Goal: Task Accomplishment & Management: Manage account settings

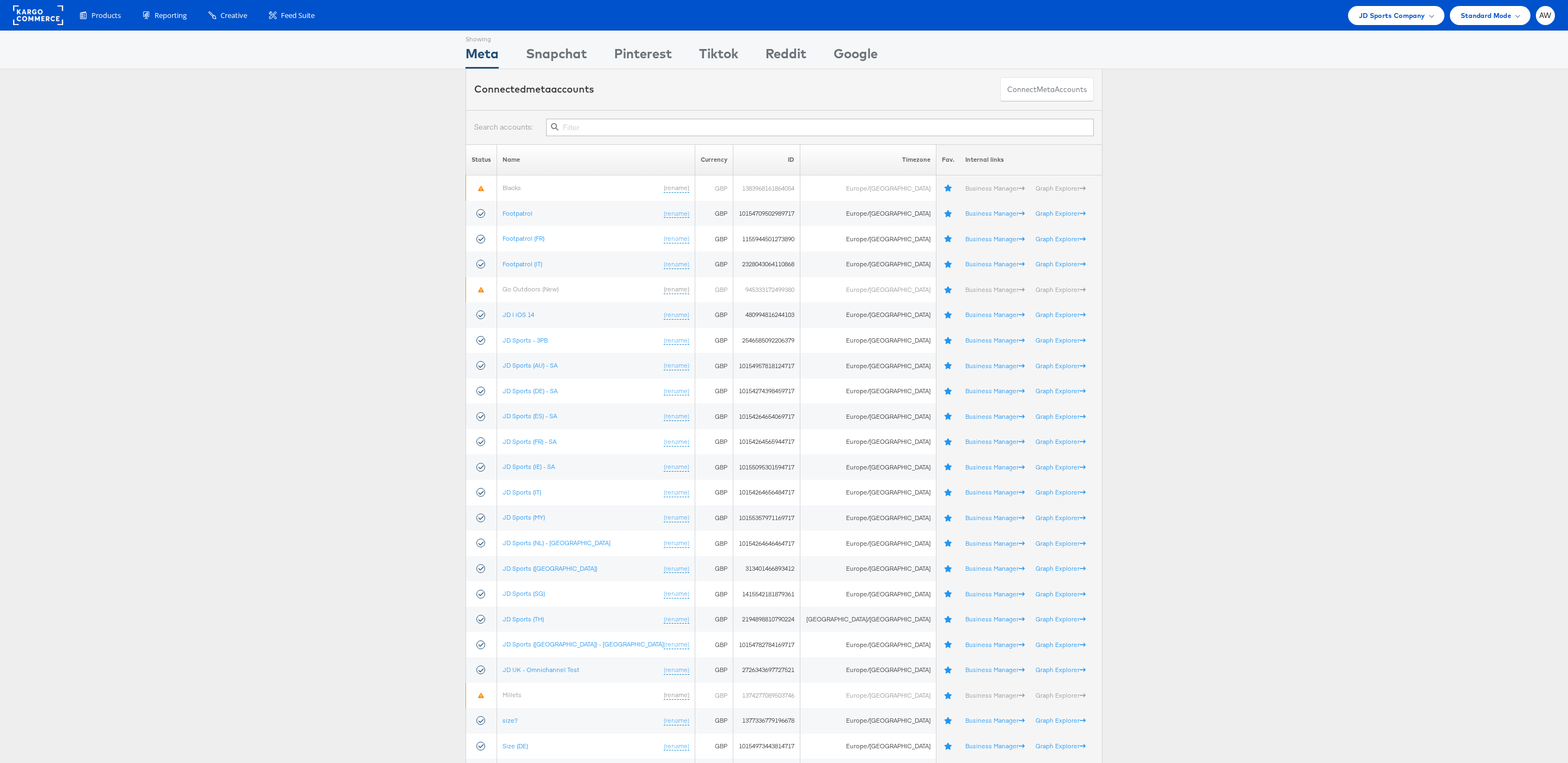
click at [590, 125] on input "text" at bounding box center [820, 127] width 548 height 18
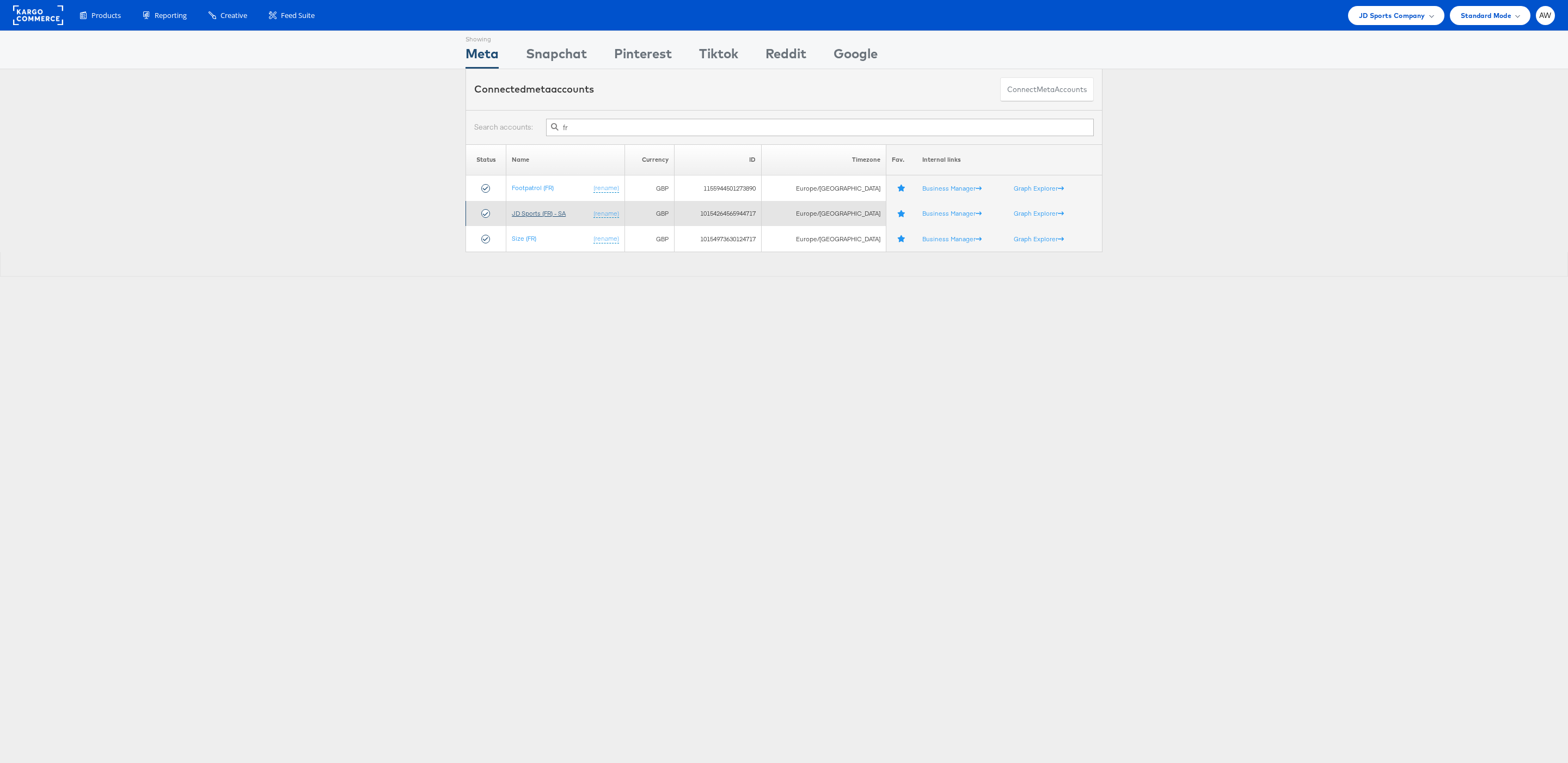
type input "fr"
click at [556, 214] on link "JD Sports (FR) - SA" at bounding box center [539, 213] width 54 height 8
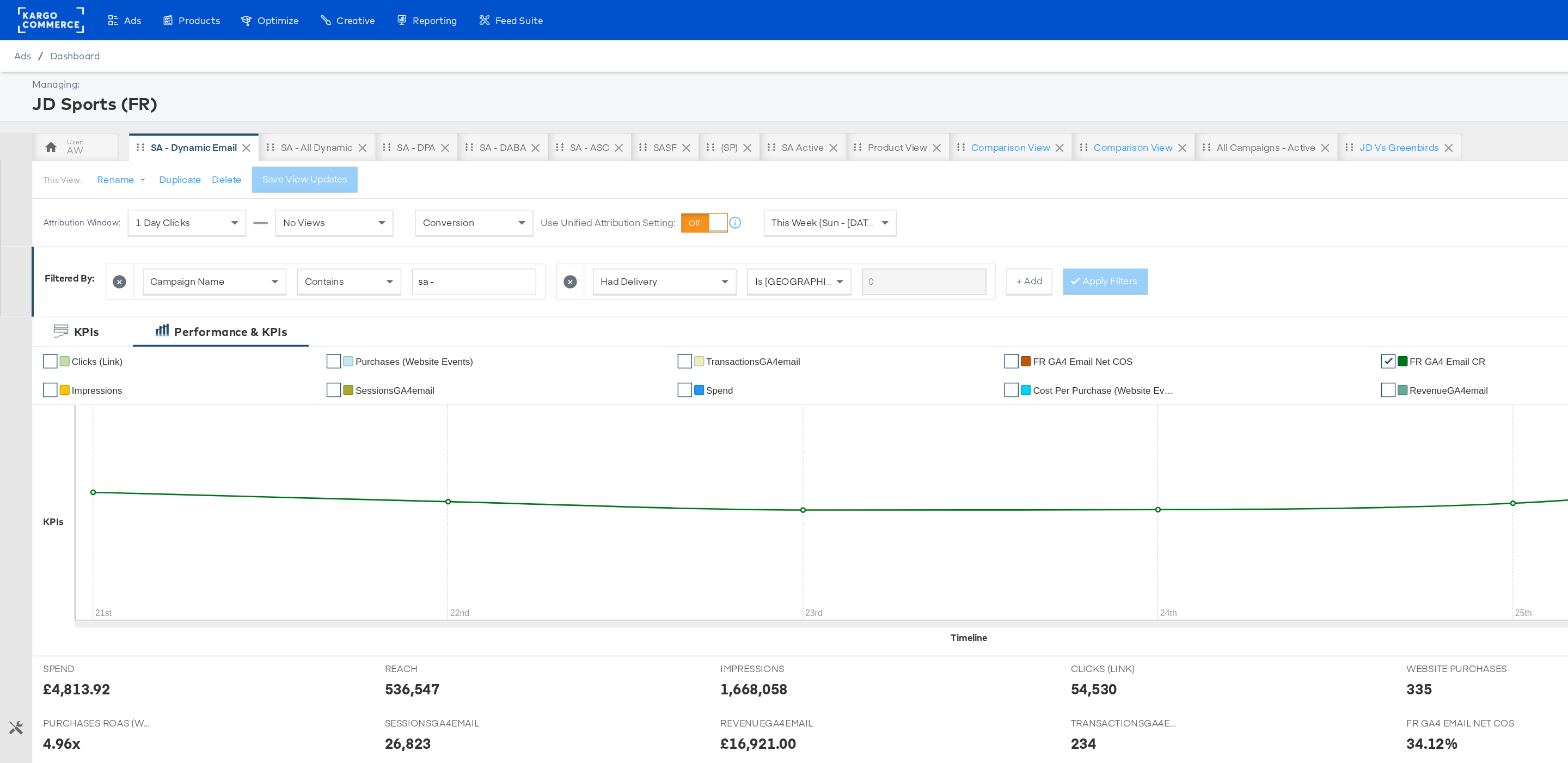
click at [615, 164] on span "This Week (Sun - [DATE])" at bounding box center [626, 169] width 82 height 10
click at [710, 176] on div "[DATE]" at bounding box center [710, 173] width 18 height 9
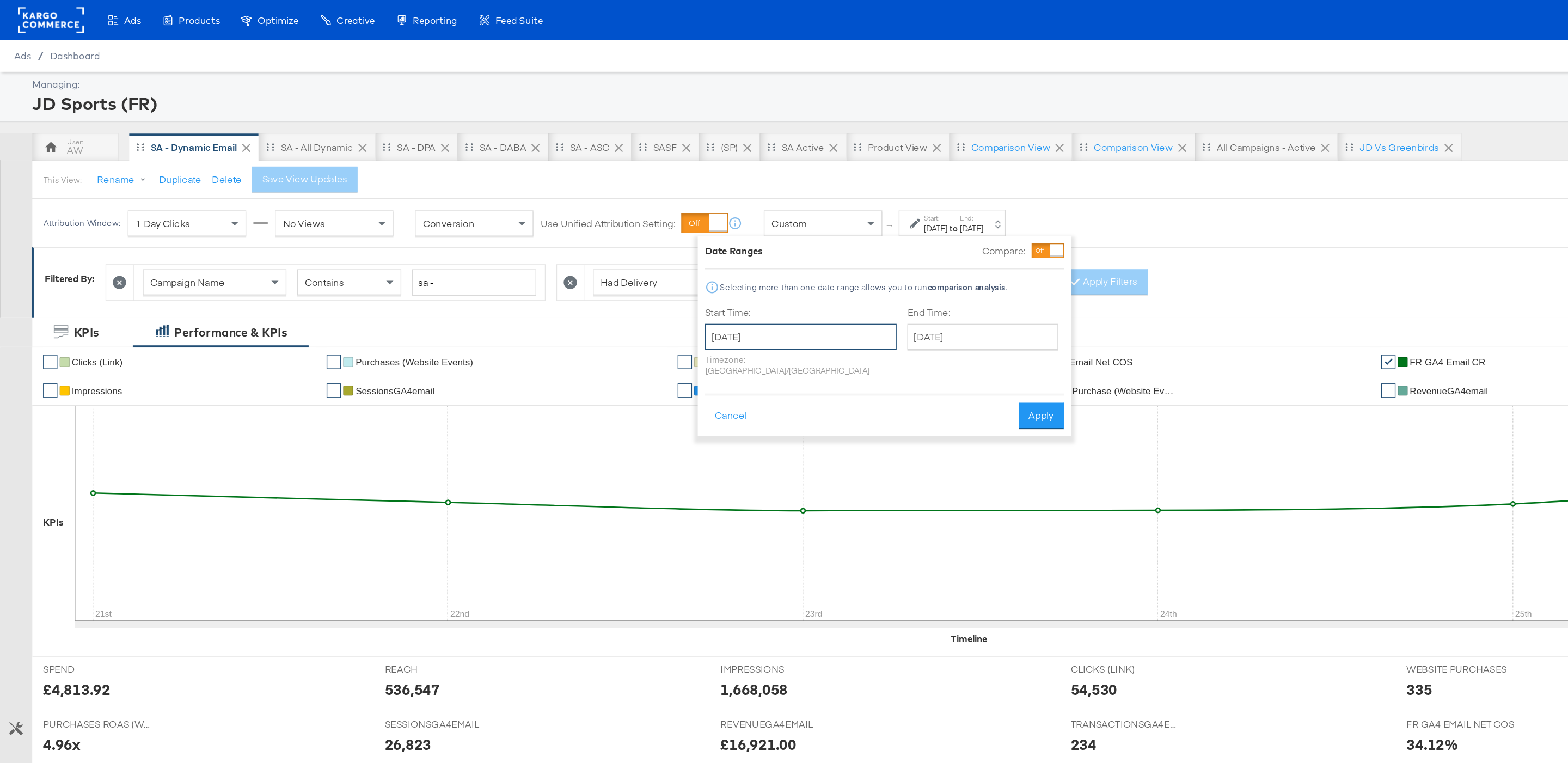
click at [629, 254] on input "[DATE]" at bounding box center [607, 255] width 145 height 19
click at [558, 354] on td "22" at bounding box center [565, 356] width 18 height 15
click at [574, 259] on input "[DATE]" at bounding box center [609, 255] width 145 height 19
click at [554, 357] on td "21" at bounding box center [548, 356] width 18 height 15
type input "[DATE]"
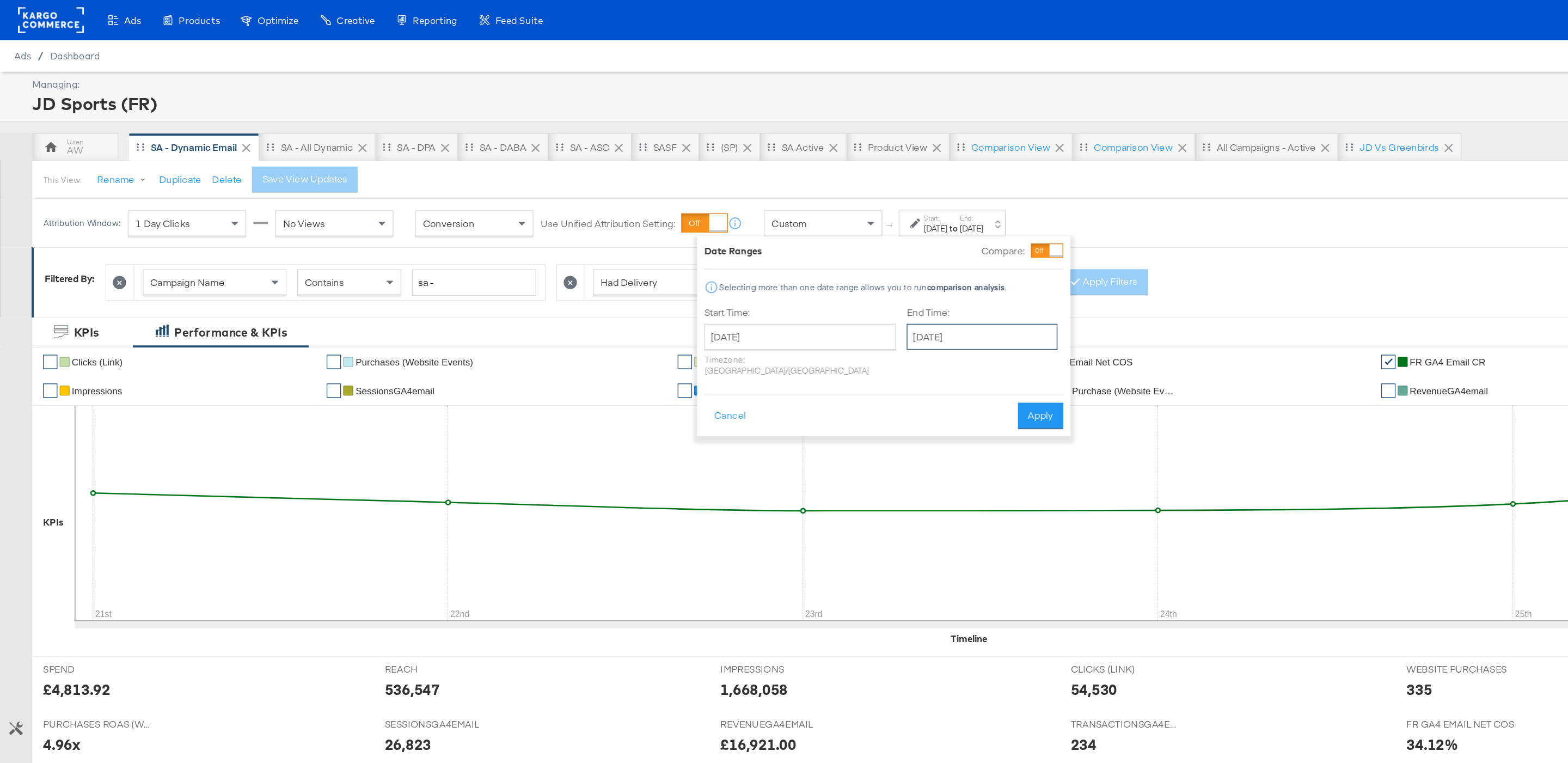
click at [729, 261] on input "[DATE]" at bounding box center [745, 255] width 114 height 19
click at [765, 365] on td "2" at bounding box center [774, 371] width 18 height 15
click at [731, 272] on div "End Time: [DATE] ‹ [DATE] › Su Mo Tu We Th Fr Sa 28 29 30 1 2 3 4 5 6 7 8 9 10 …" at bounding box center [744, 261] width 119 height 58
click at [730, 261] on input "[DATE]" at bounding box center [743, 255] width 114 height 19
click at [689, 279] on span "‹" at bounding box center [698, 278] width 17 height 16
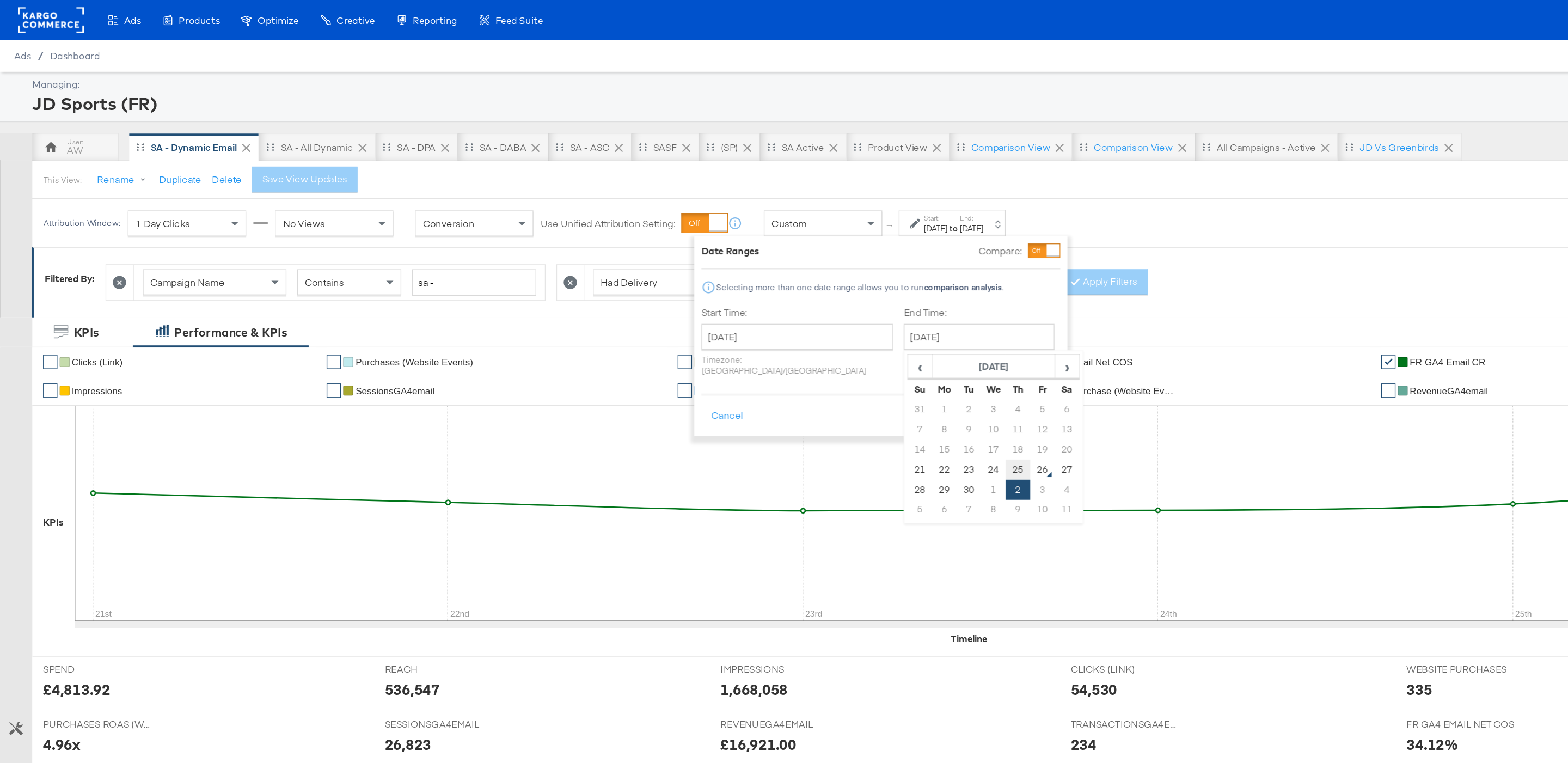
click at [763, 360] on td "25" at bounding box center [772, 356] width 18 height 15
type input "[DATE]"
click at [799, 315] on button "Apply" at bounding box center [789, 315] width 34 height 19
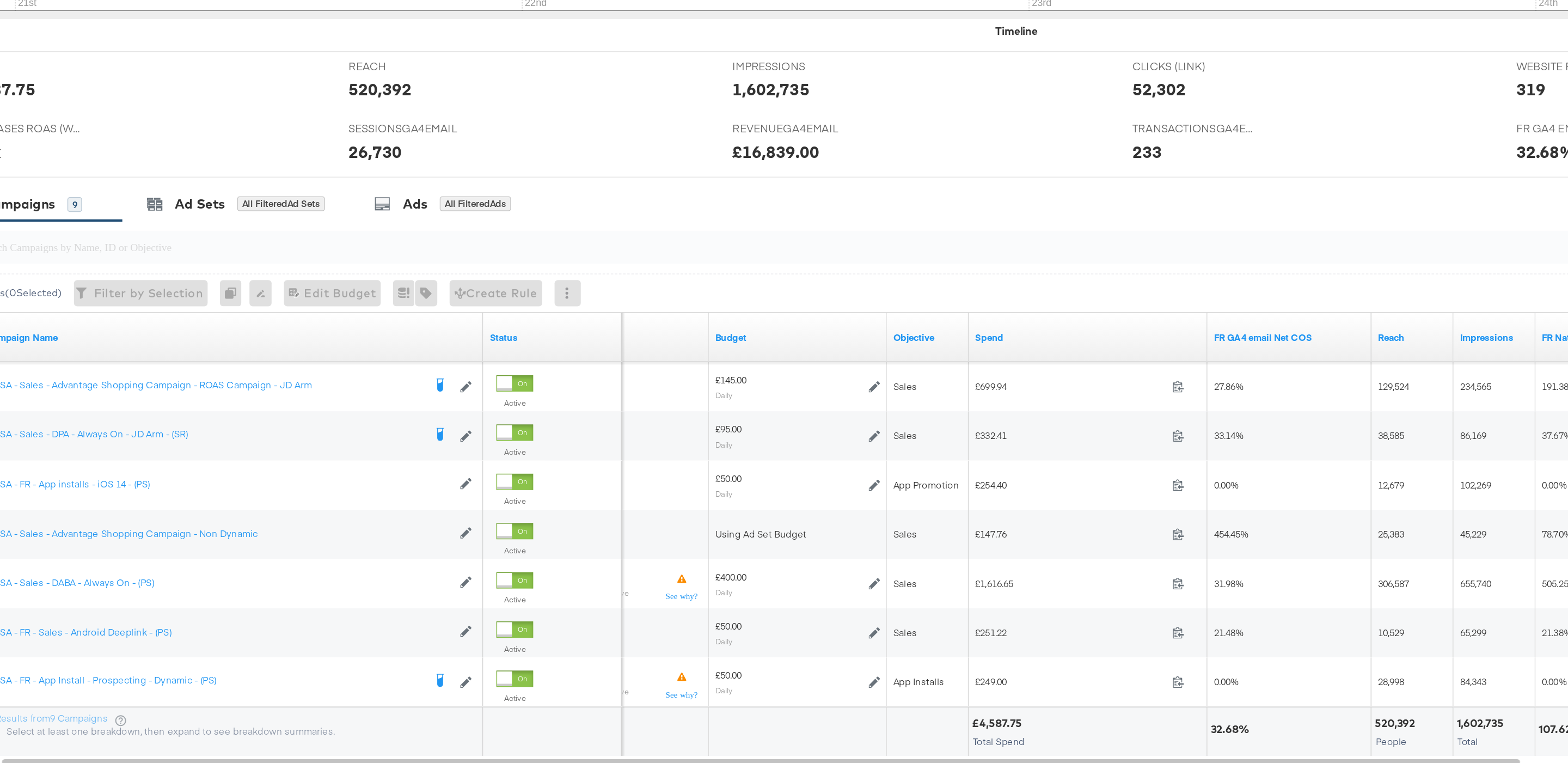
scroll to position [206, 0]
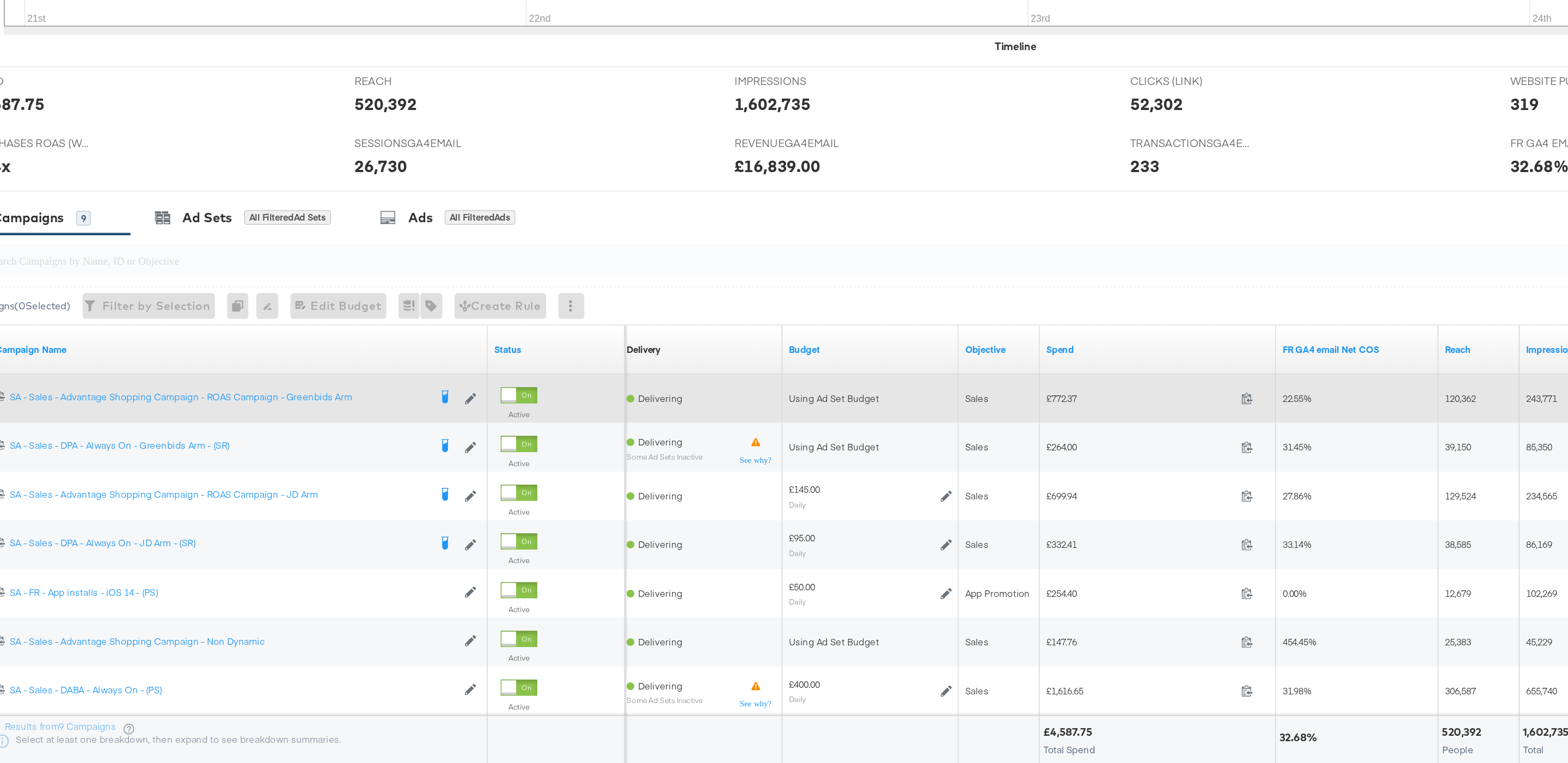
click at [775, 514] on span "£772.37" at bounding box center [819, 513] width 127 height 8
copy span "772.37"
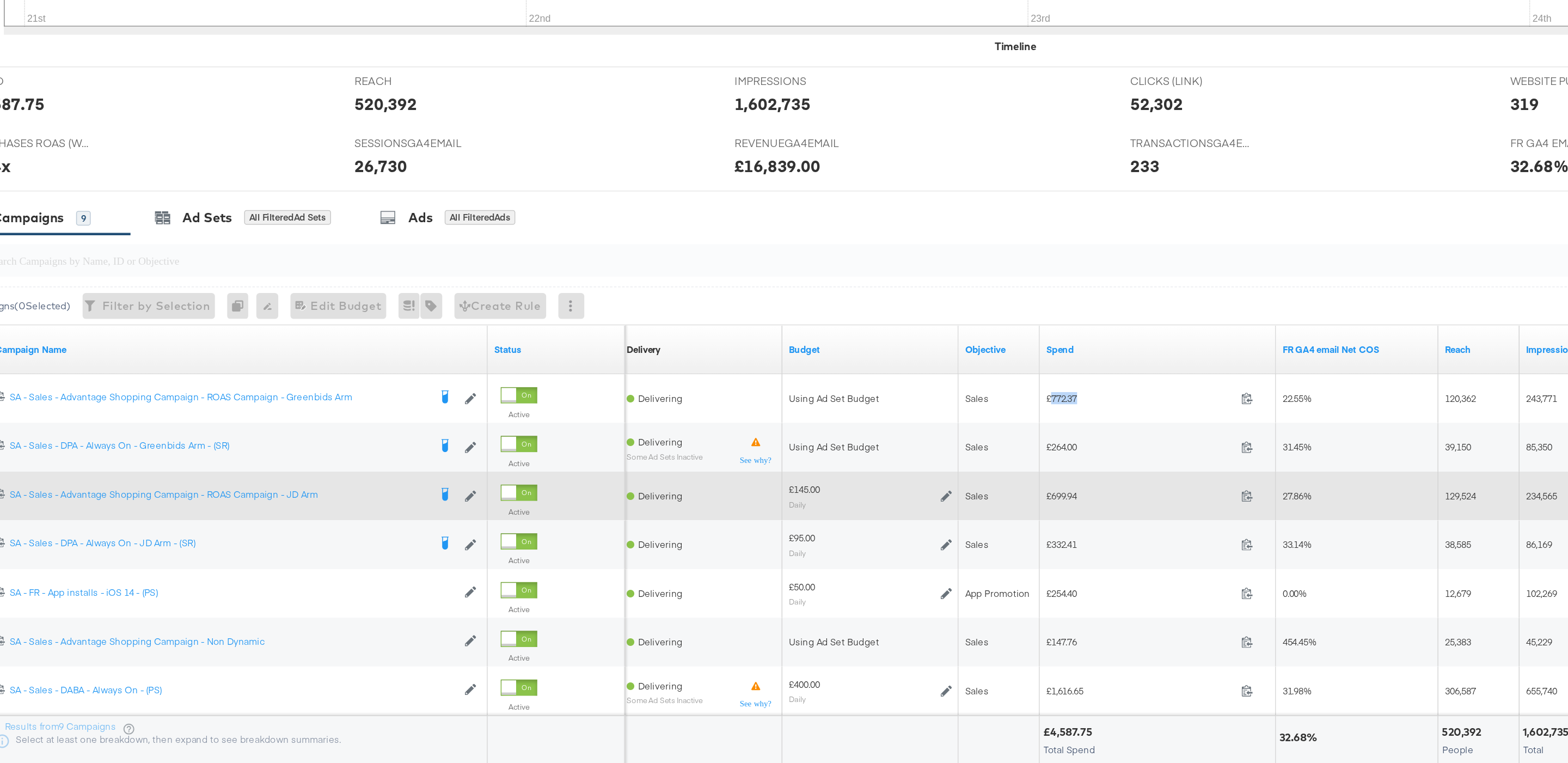
click at [603, 580] on div "£145.00" at bounding box center [593, 575] width 21 height 9
click at [774, 583] on span "£699.94" at bounding box center [819, 579] width 127 height 8
copy span "699.94"
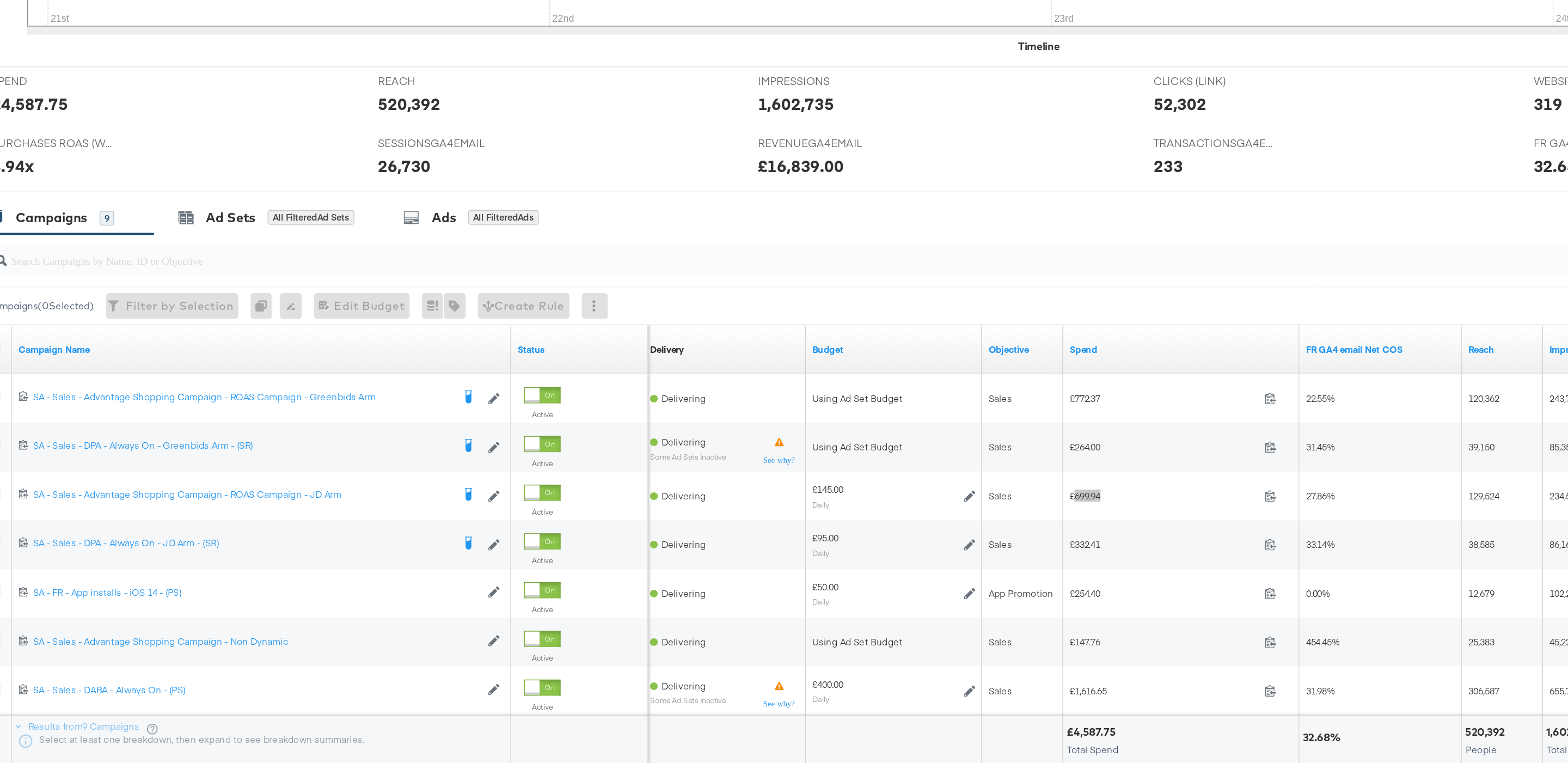
scroll to position [0, 0]
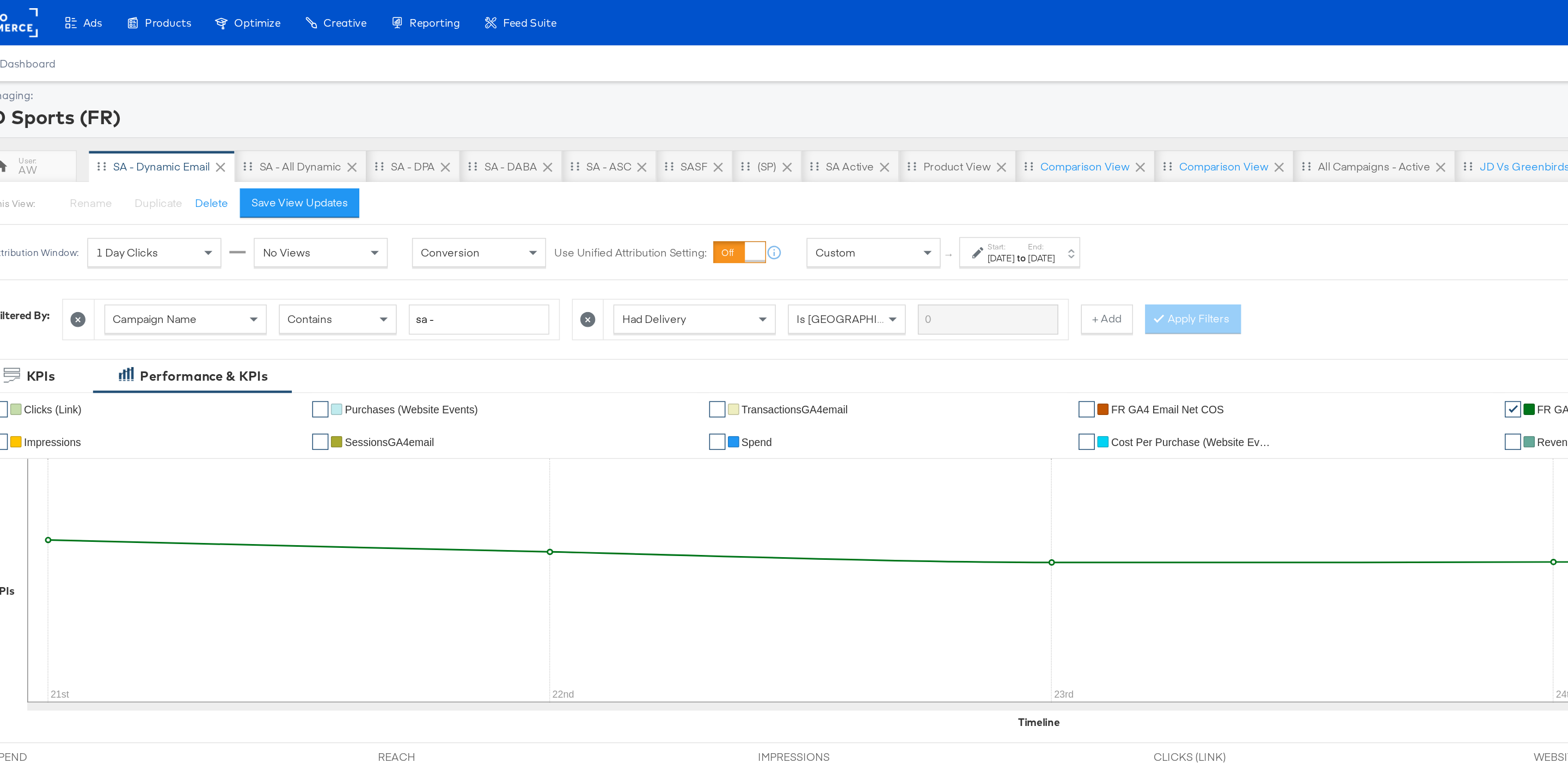
click at [642, 167] on div "Custom" at bounding box center [625, 169] width 89 height 18
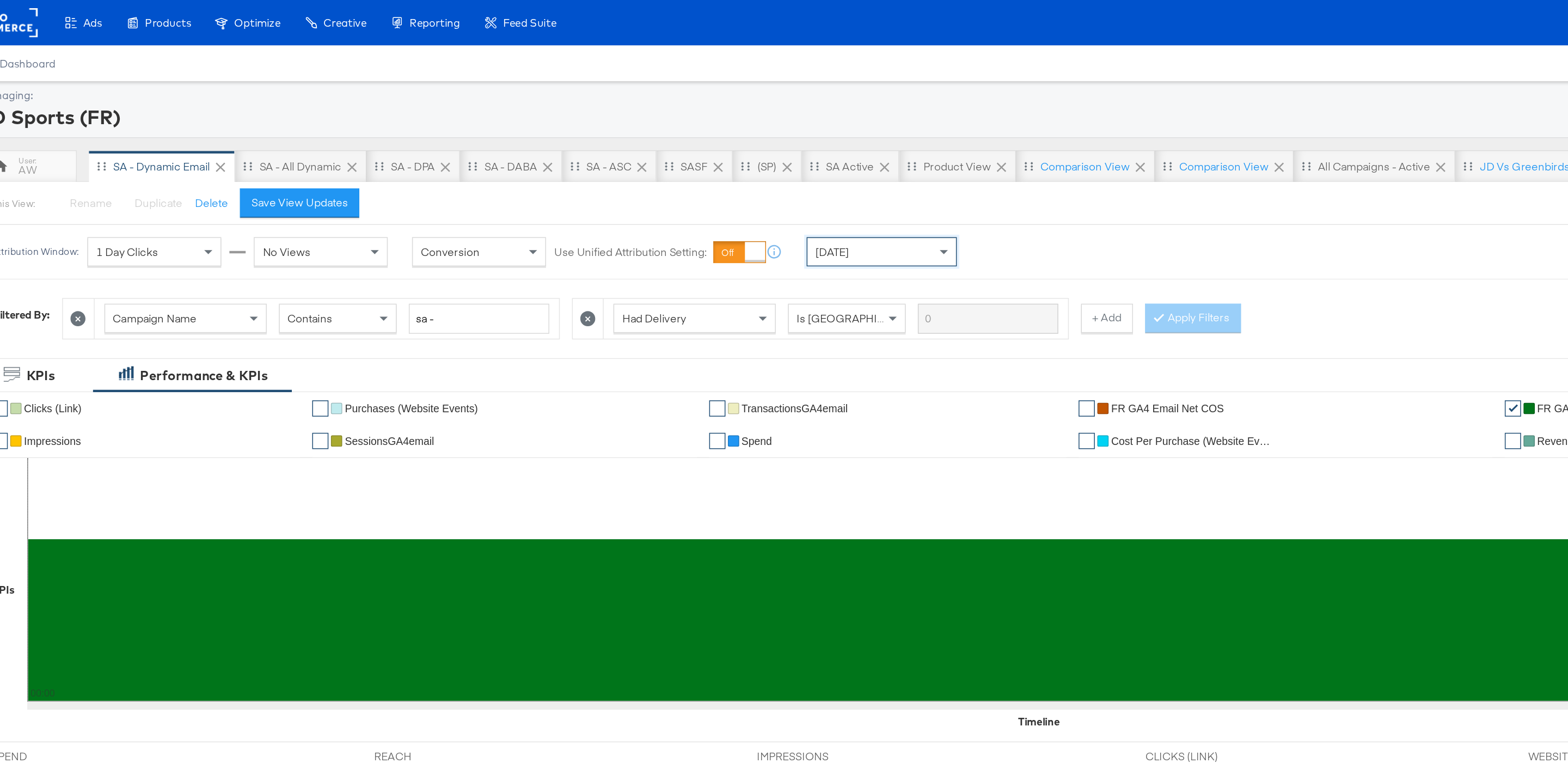
click at [659, 178] on div "[DATE]" at bounding box center [629, 169] width 100 height 19
click at [693, 177] on div "Start: [DATE] to End: [DATE]" at bounding box center [718, 170] width 55 height 16
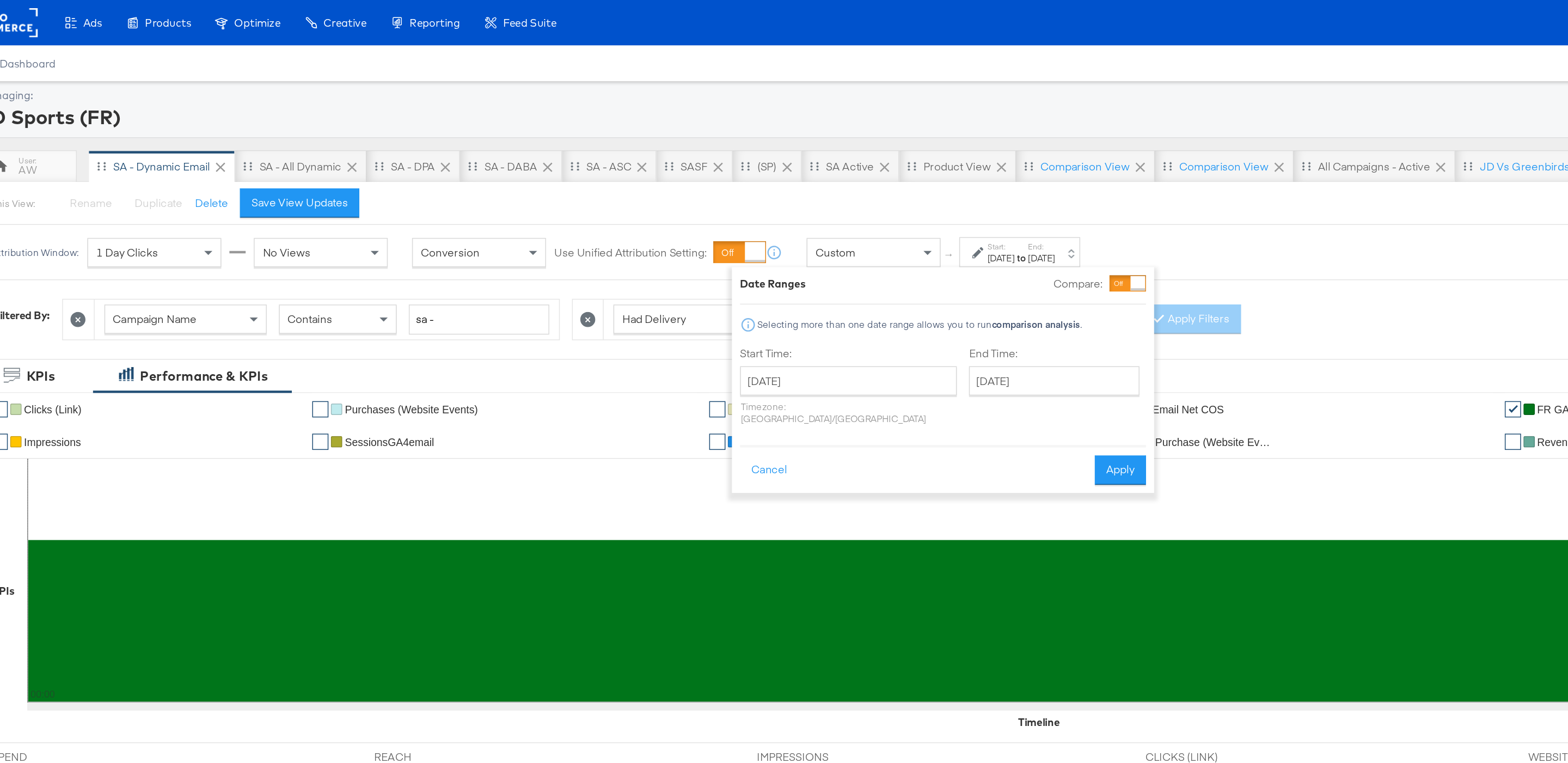
click at [583, 269] on p "Timezone: [GEOGRAPHIC_DATA]/[GEOGRAPHIC_DATA]" at bounding box center [607, 276] width 145 height 16
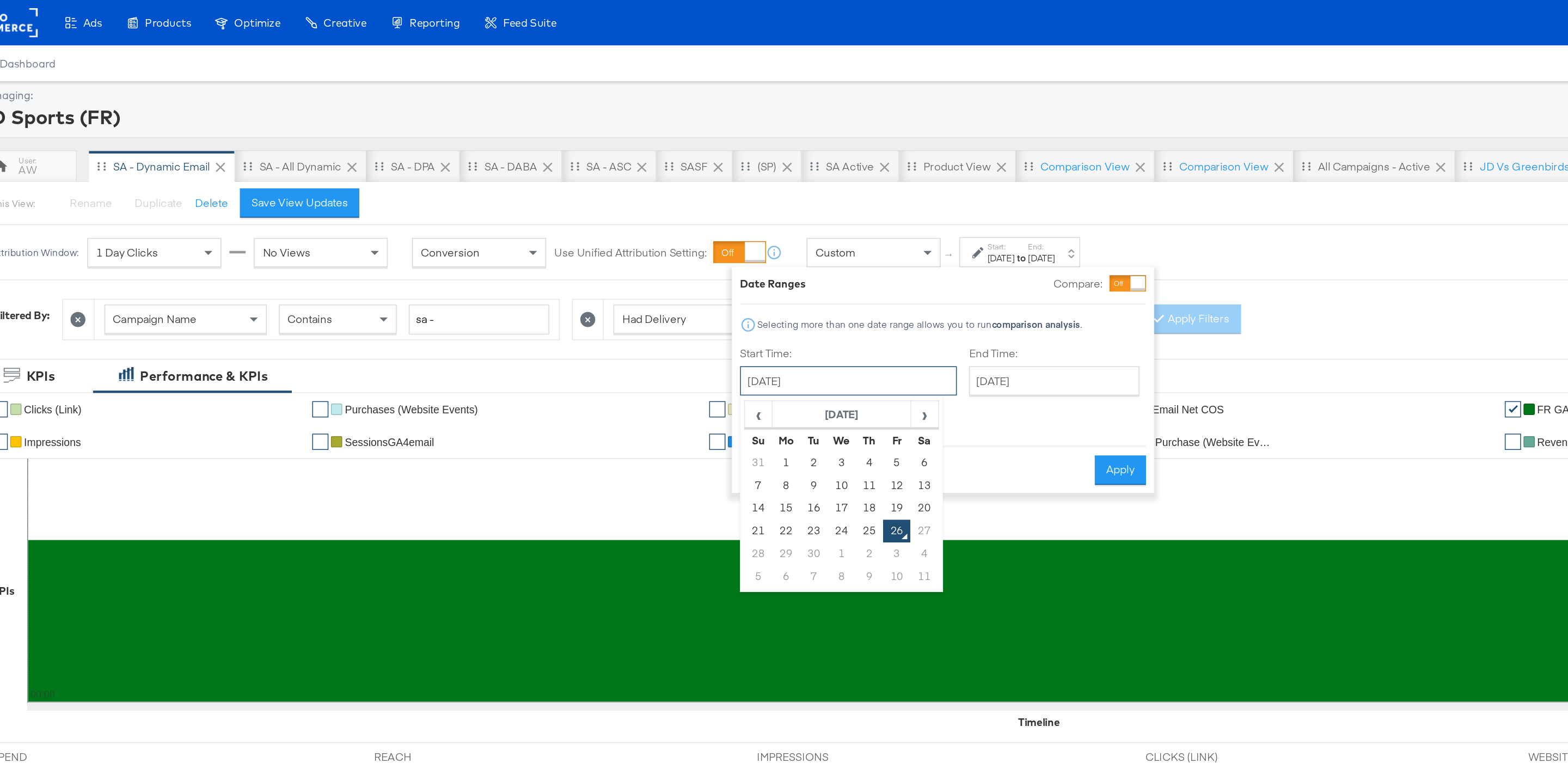
click at [578, 261] on input "[DATE]" at bounding box center [607, 255] width 145 height 19
click at [549, 362] on td "21" at bounding box center [547, 356] width 18 height 15
type input "[DATE]"
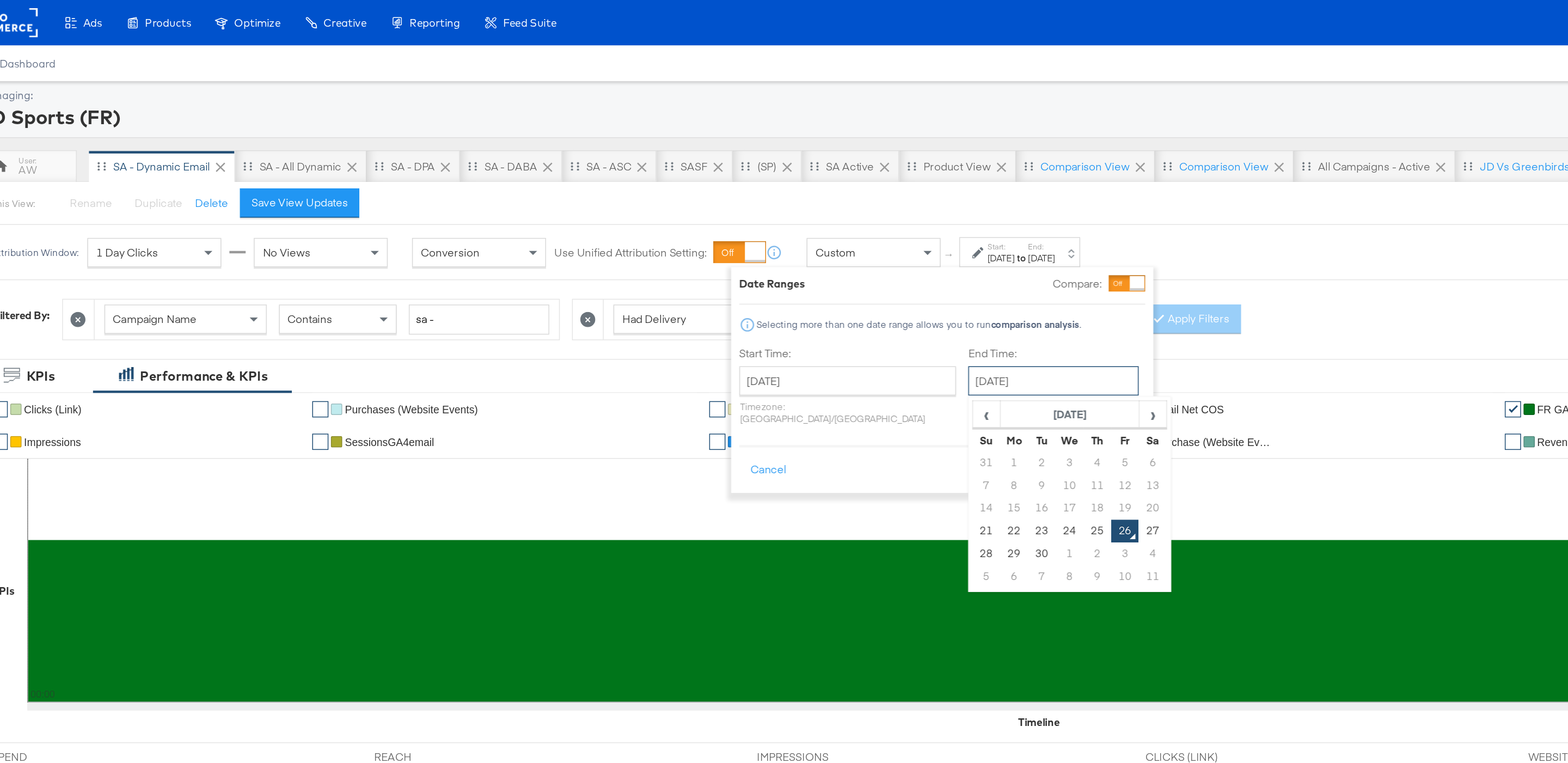
click at [699, 265] on input "[DATE]" at bounding box center [745, 255] width 114 height 19
click at [765, 362] on td "25" at bounding box center [774, 356] width 18 height 15
type input "[DATE]"
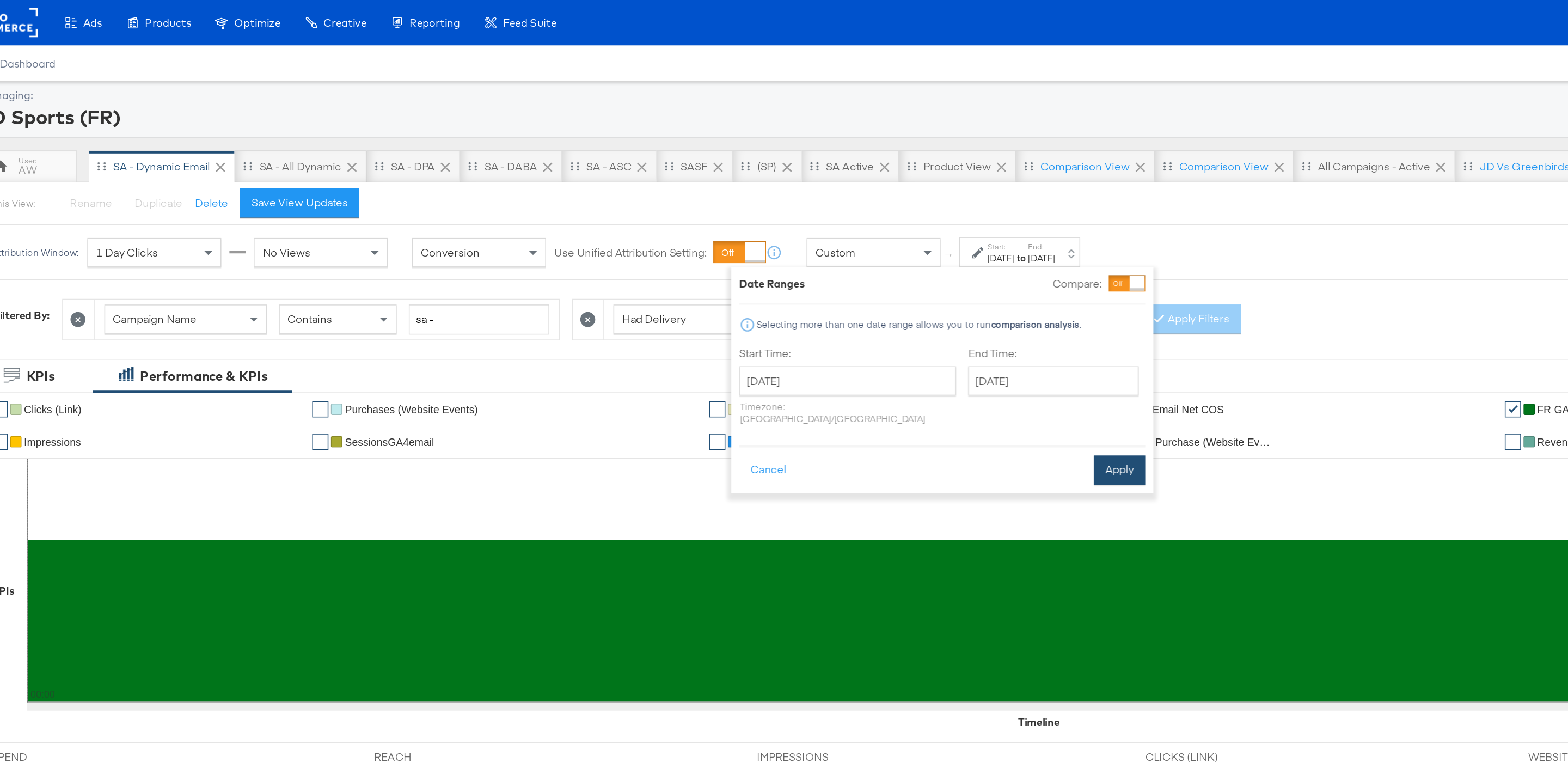
click at [799, 306] on button "Apply" at bounding box center [789, 315] width 34 height 19
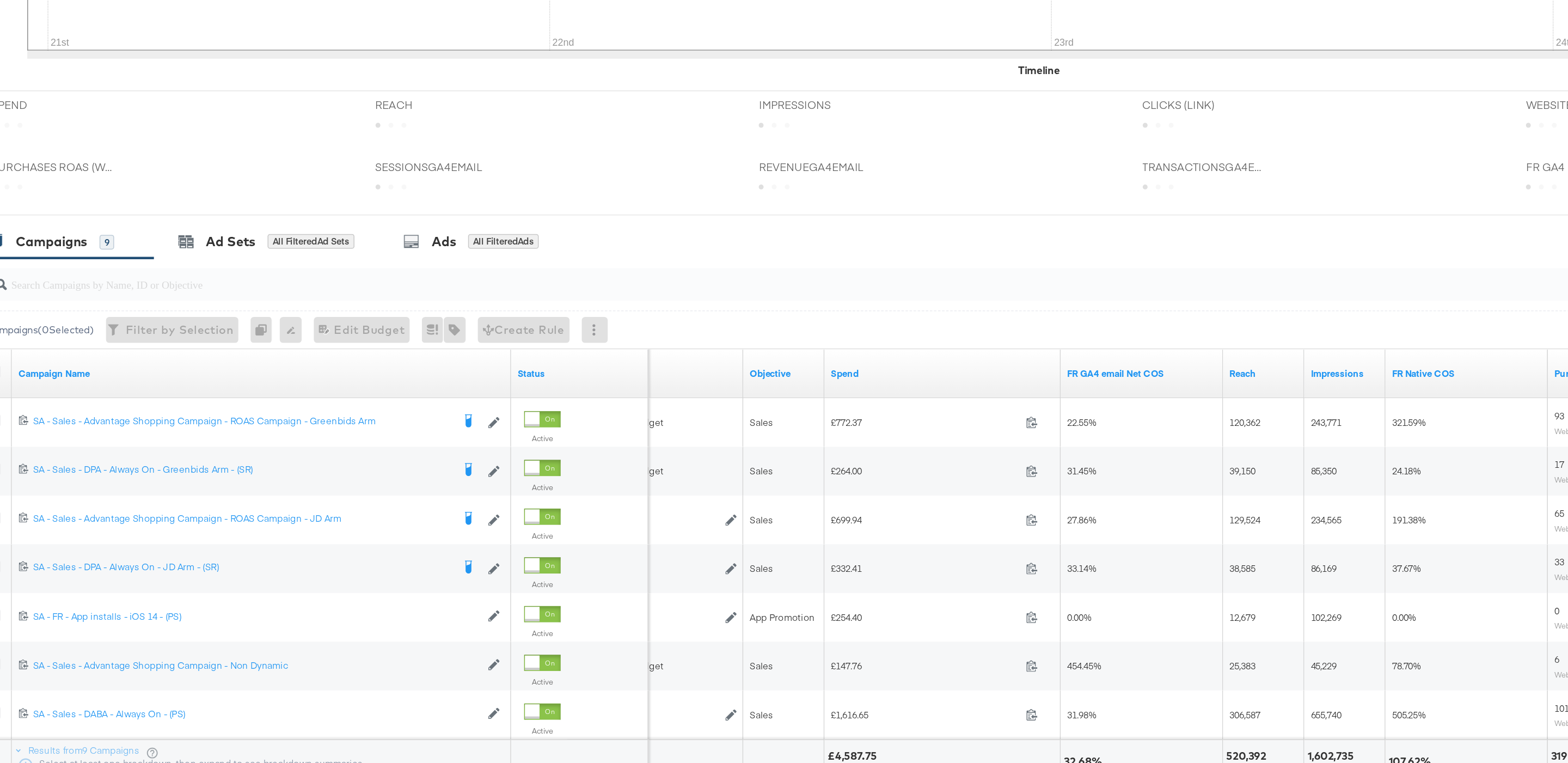
scroll to position [211, 0]
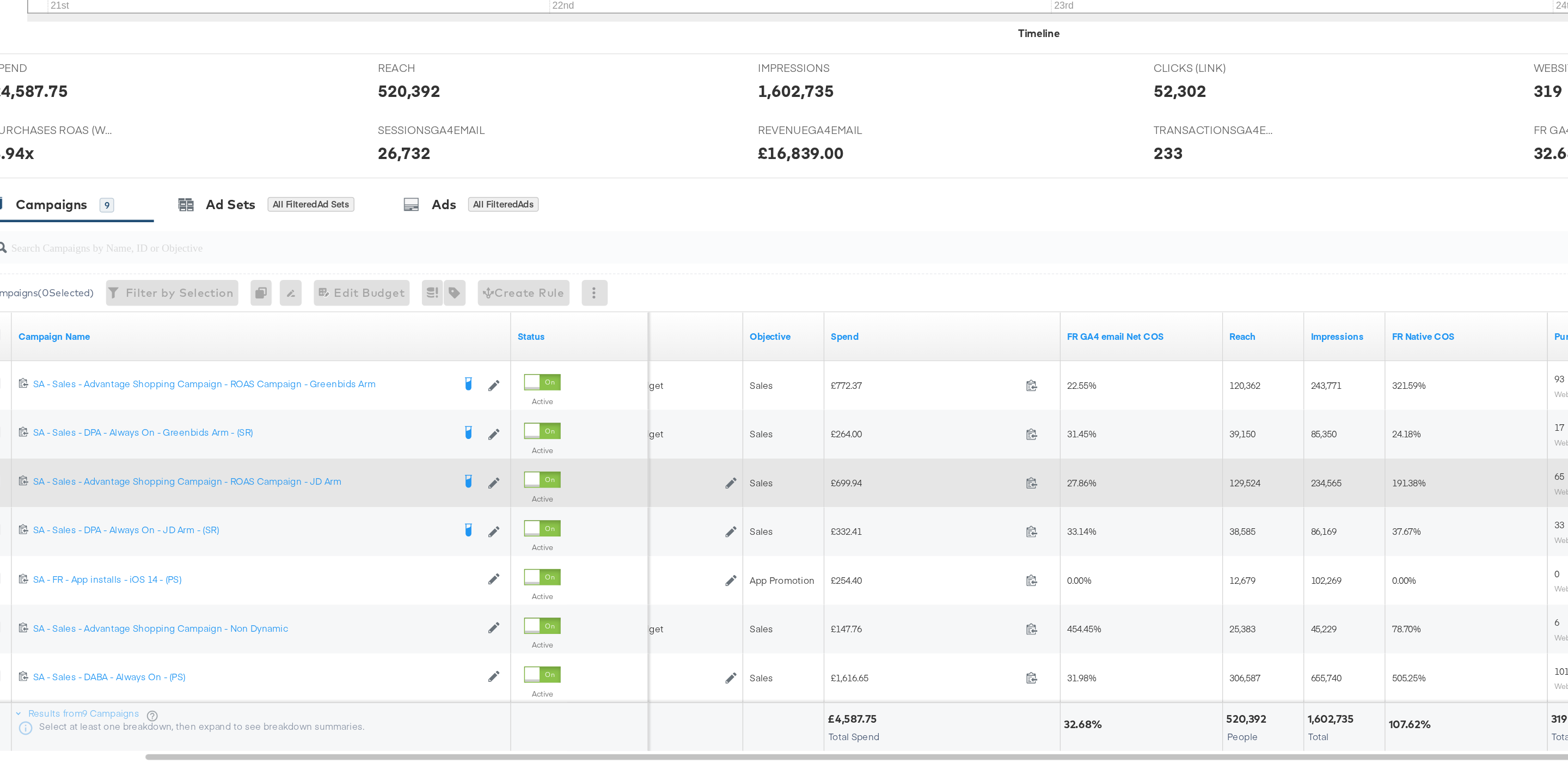
click at [611, 578] on span "£699.94" at bounding box center [659, 574] width 127 height 8
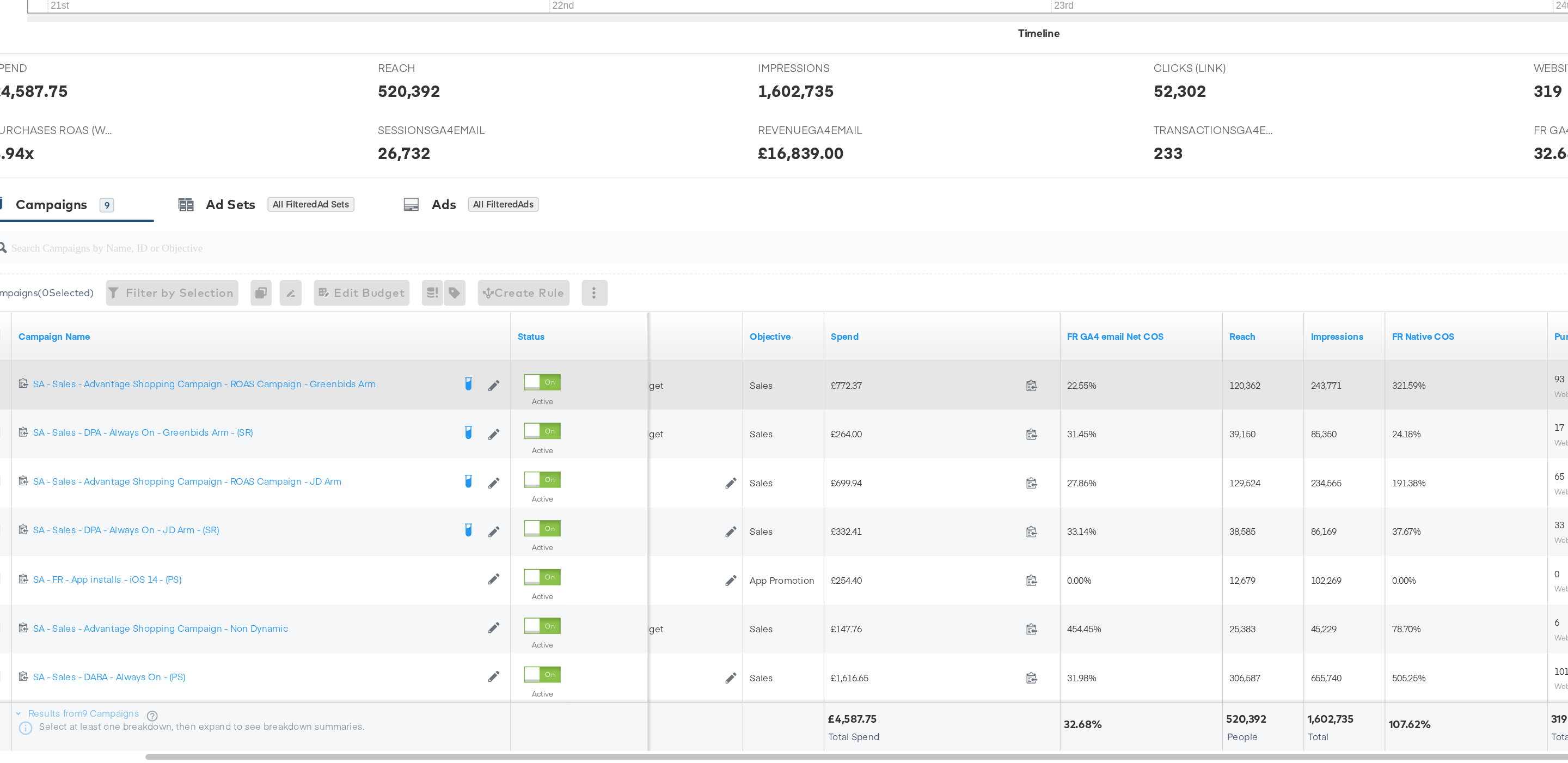
click at [611, 512] on span "£772.37" at bounding box center [659, 508] width 127 height 8
copy span "772.37"
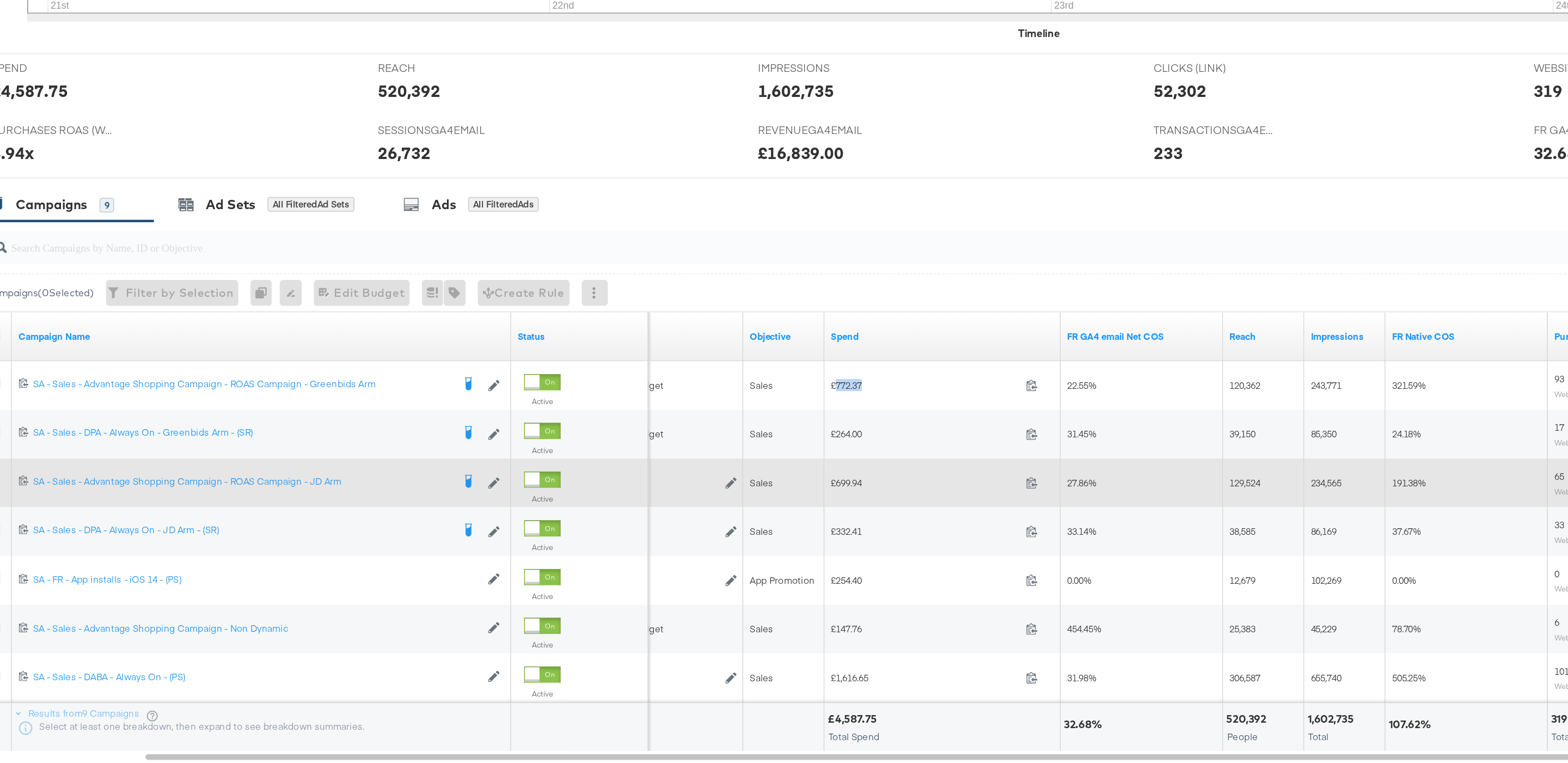
click at [611, 578] on span "£699.94" at bounding box center [659, 574] width 127 height 8
copy div "£699.94"
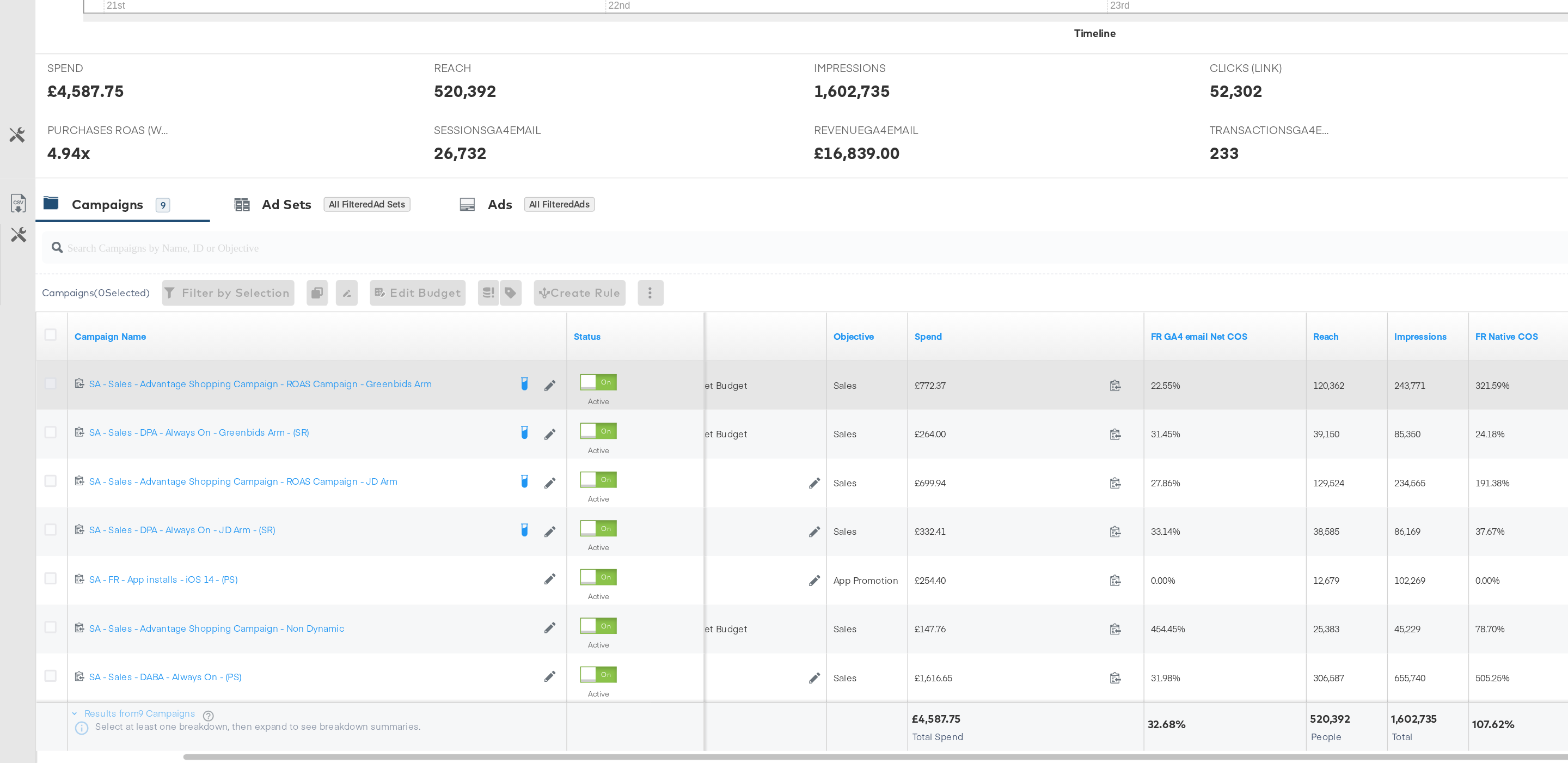
click at [37, 512] on icon at bounding box center [34, 507] width 8 height 8
click at [0, 0] on input "checkbox" at bounding box center [0, 0] width 0 height 0
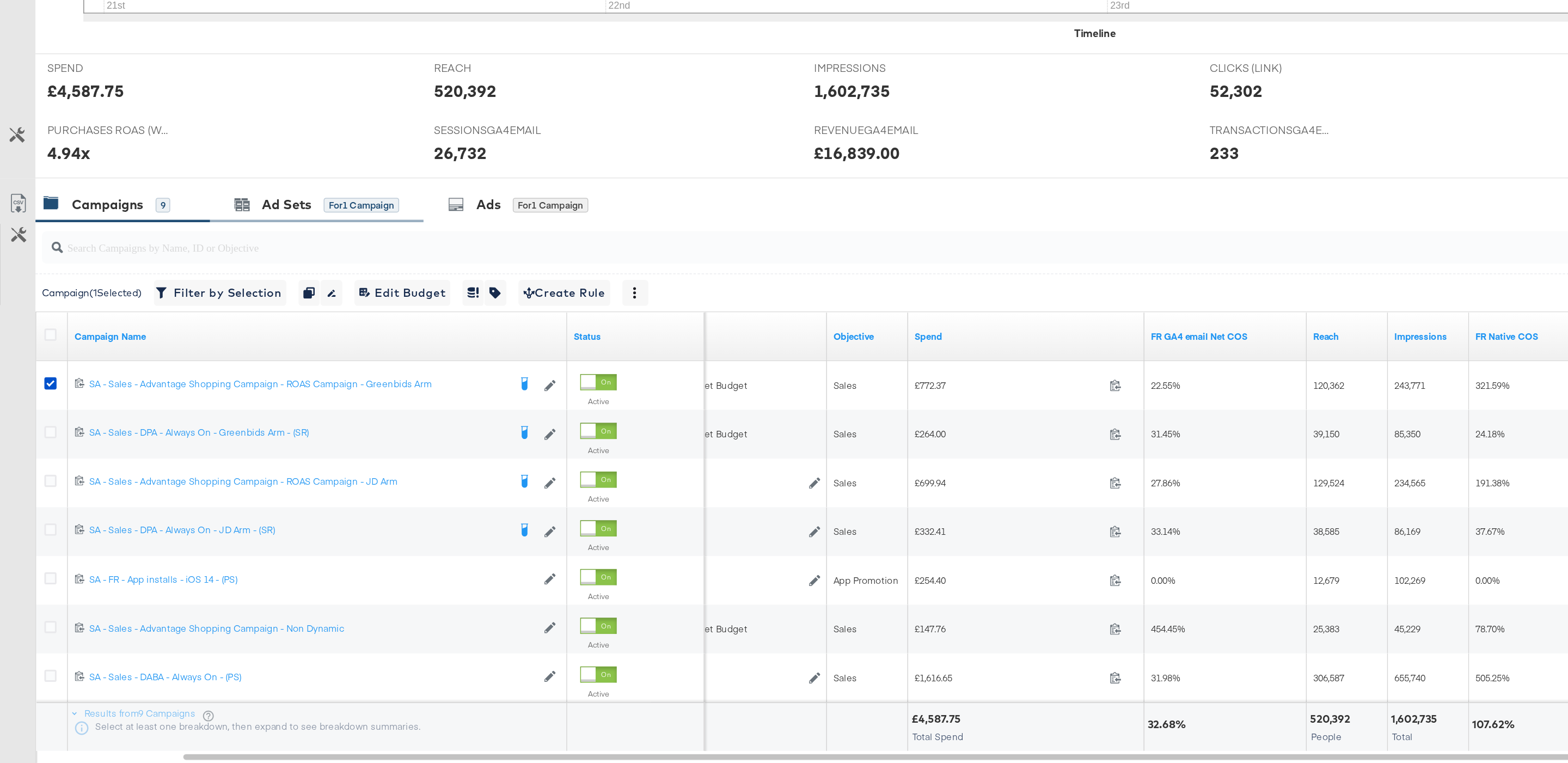
click at [240, 396] on div "Ad Sets for 1 Campaign" at bounding box center [213, 388] width 143 height 23
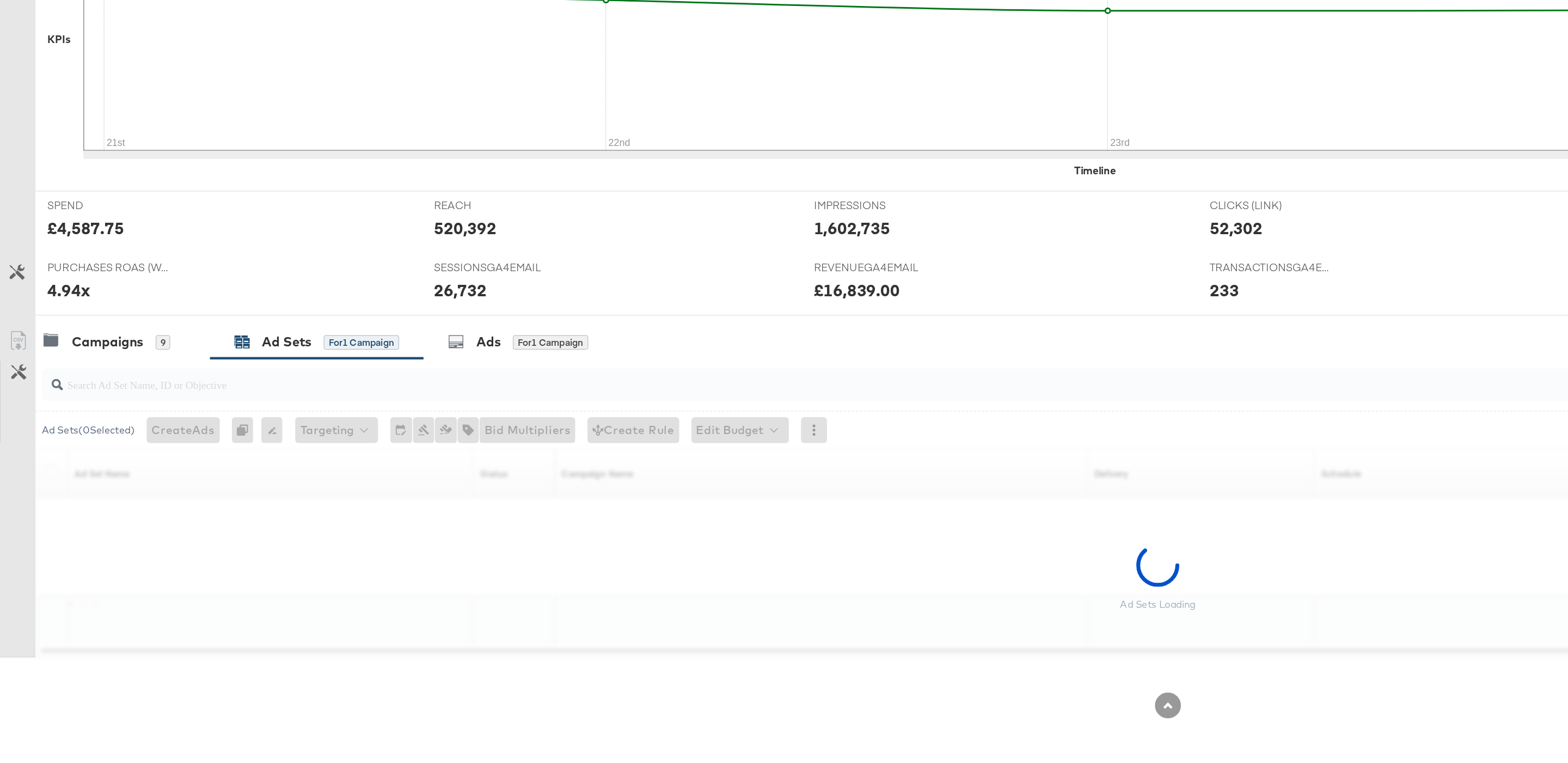
scroll to position [122, 0]
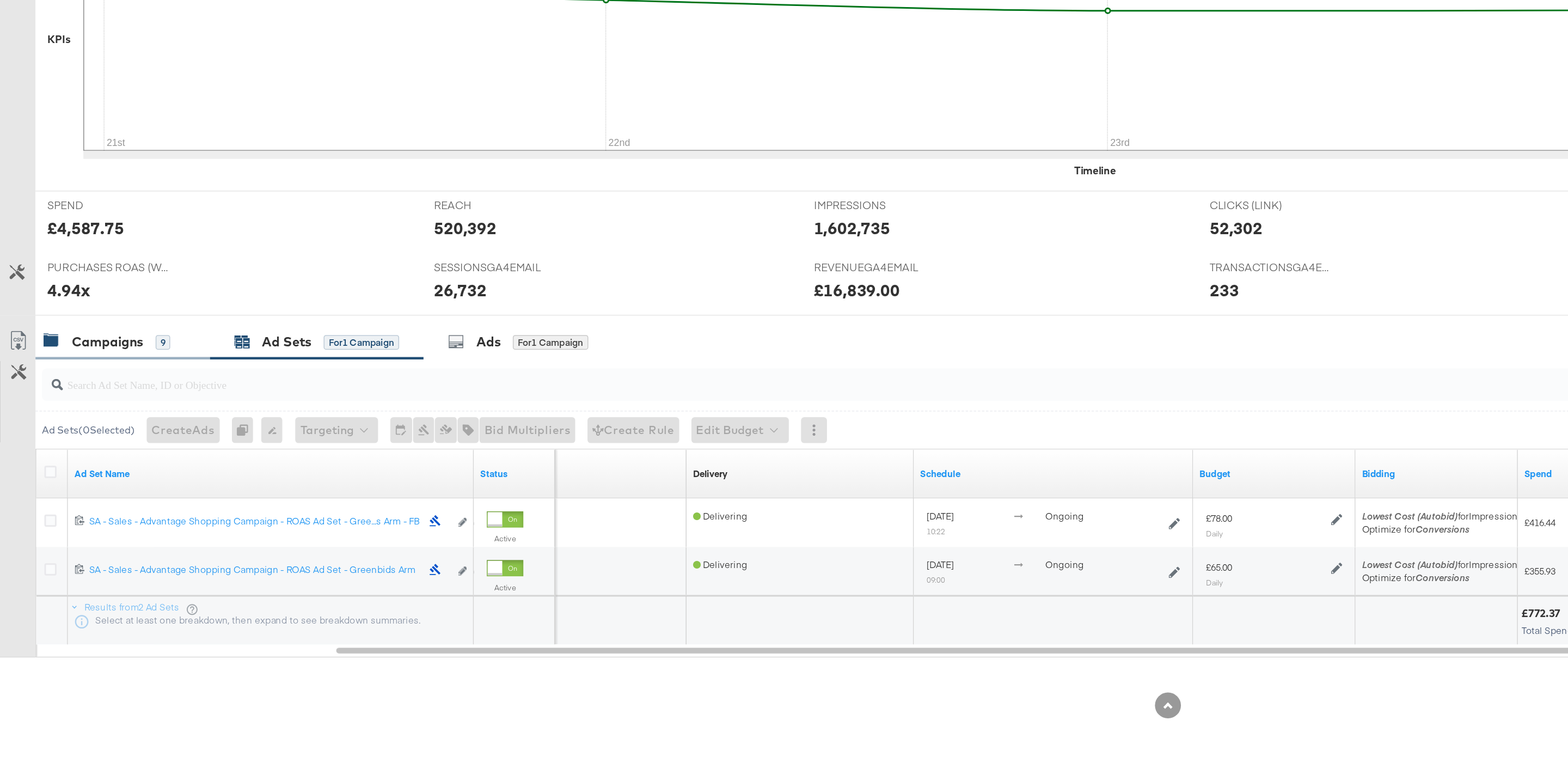
click at [111, 477] on div "9" at bounding box center [110, 480] width 10 height 10
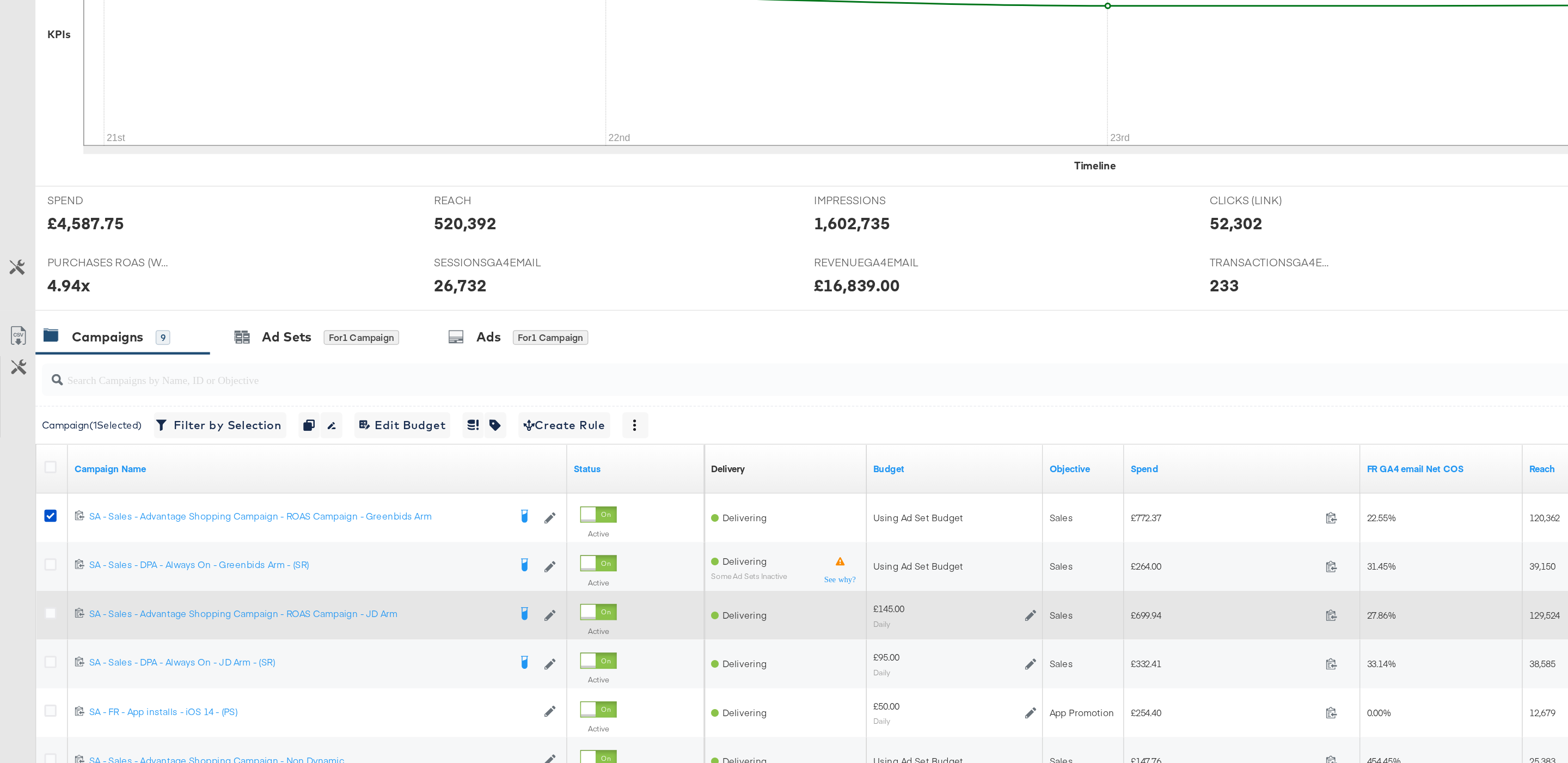
click at [776, 666] on span "£699.94" at bounding box center [822, 663] width 127 height 8
copy span "699.94"
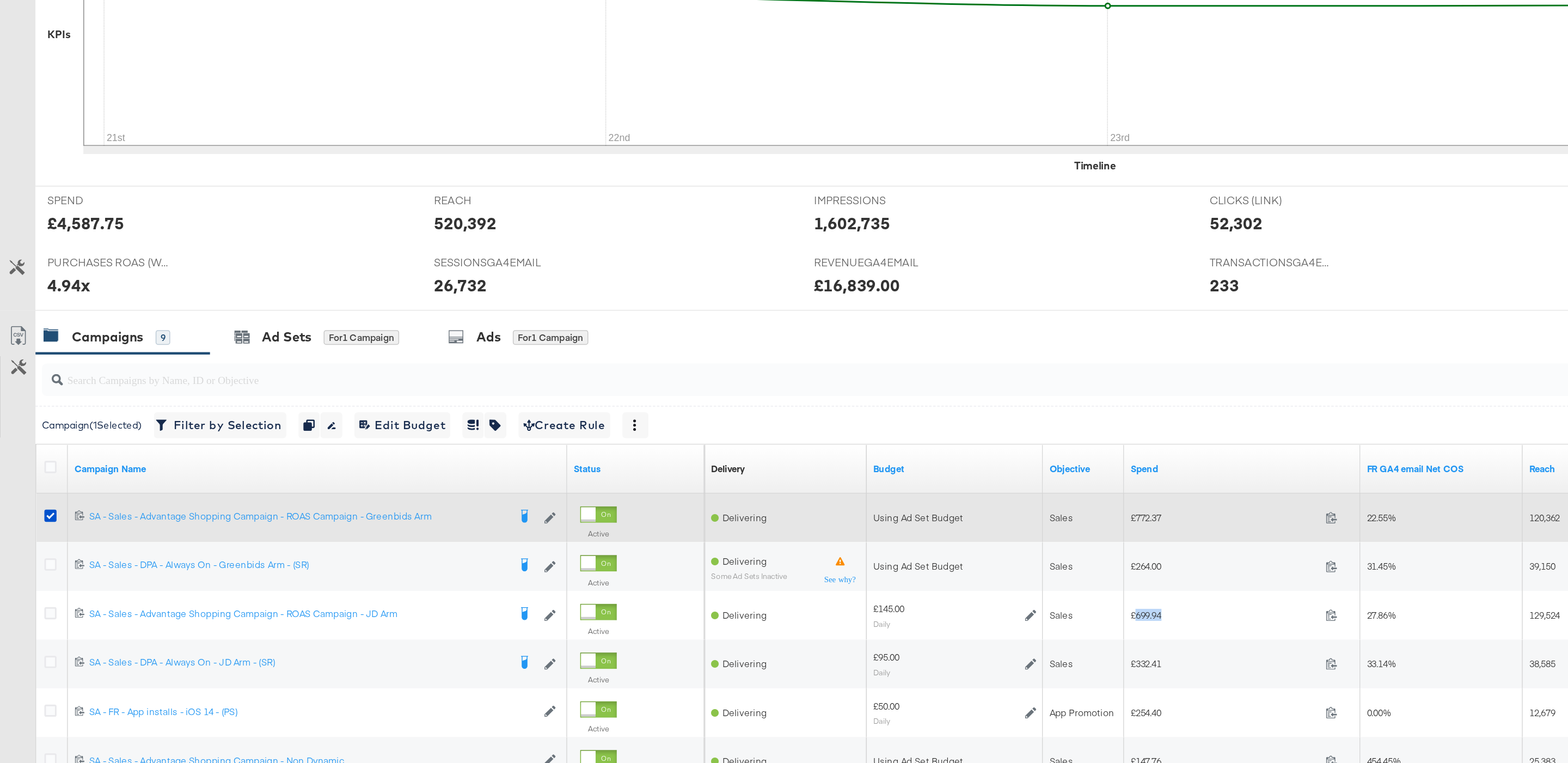
click at [774, 597] on span "£772.37" at bounding box center [822, 597] width 127 height 8
copy span "772.37"
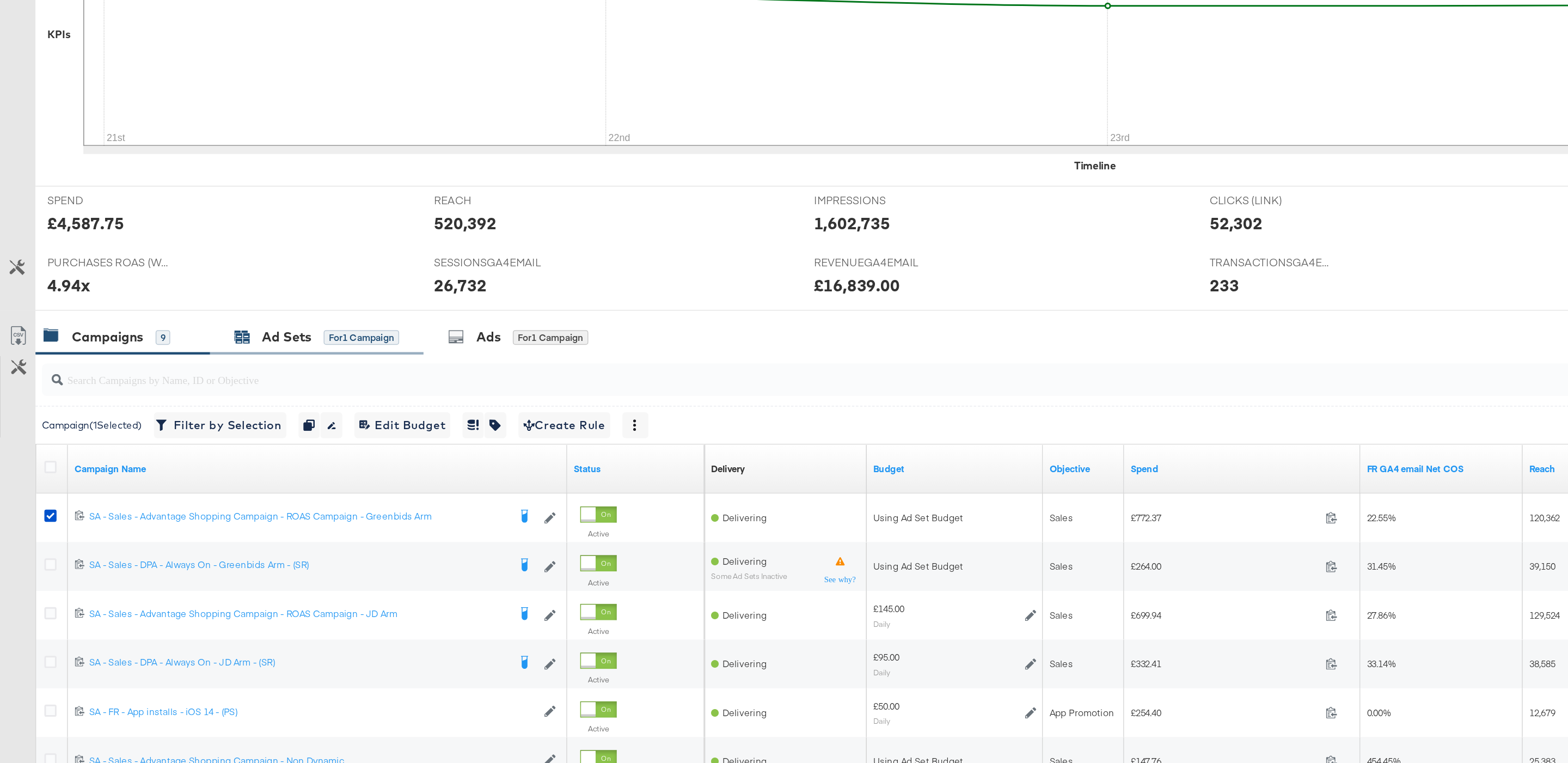
click at [214, 482] on div "Ad Sets for 1 Campaign" at bounding box center [213, 477] width 111 height 13
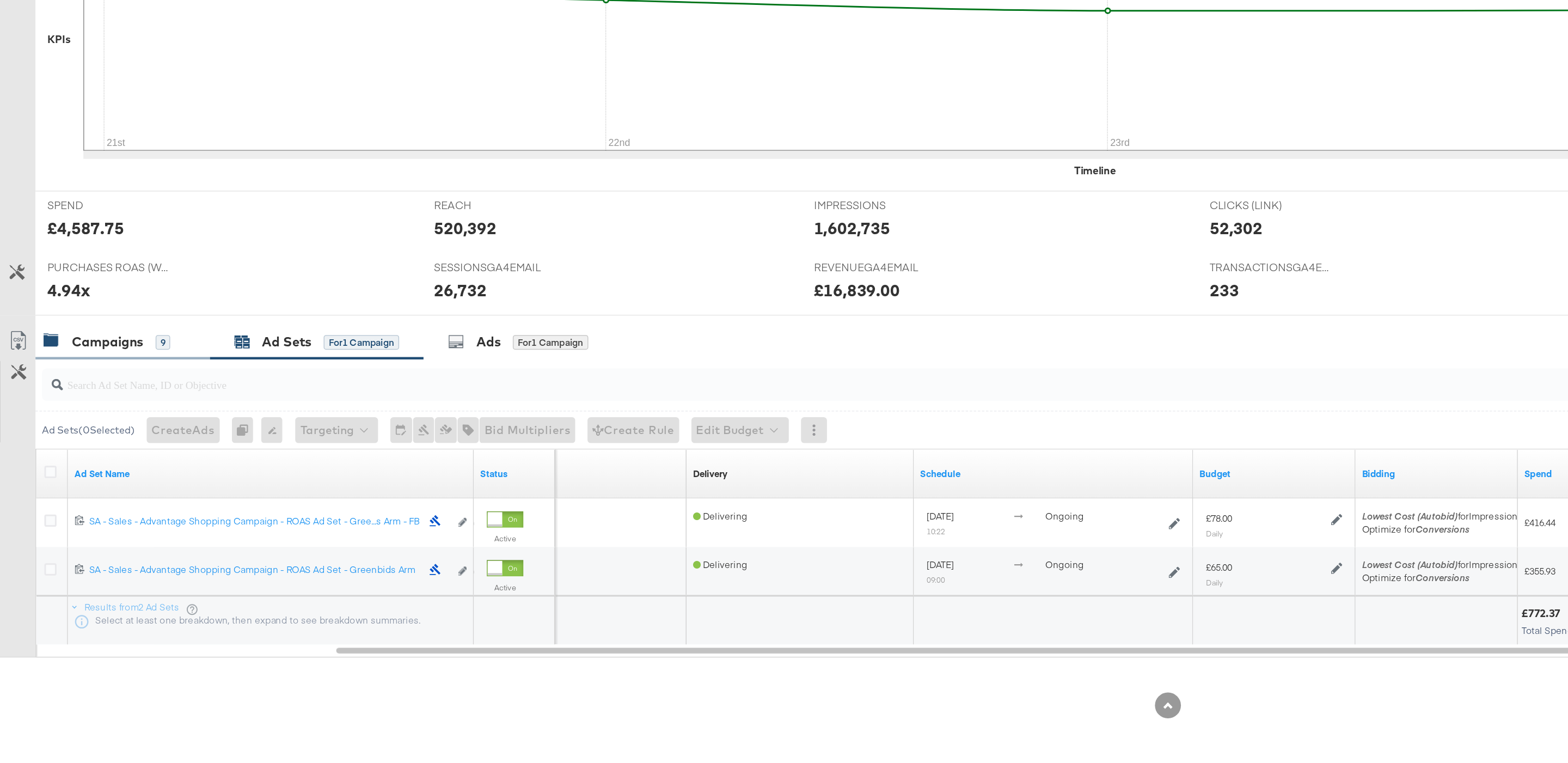
click at [108, 477] on div "9" at bounding box center [110, 480] width 10 height 10
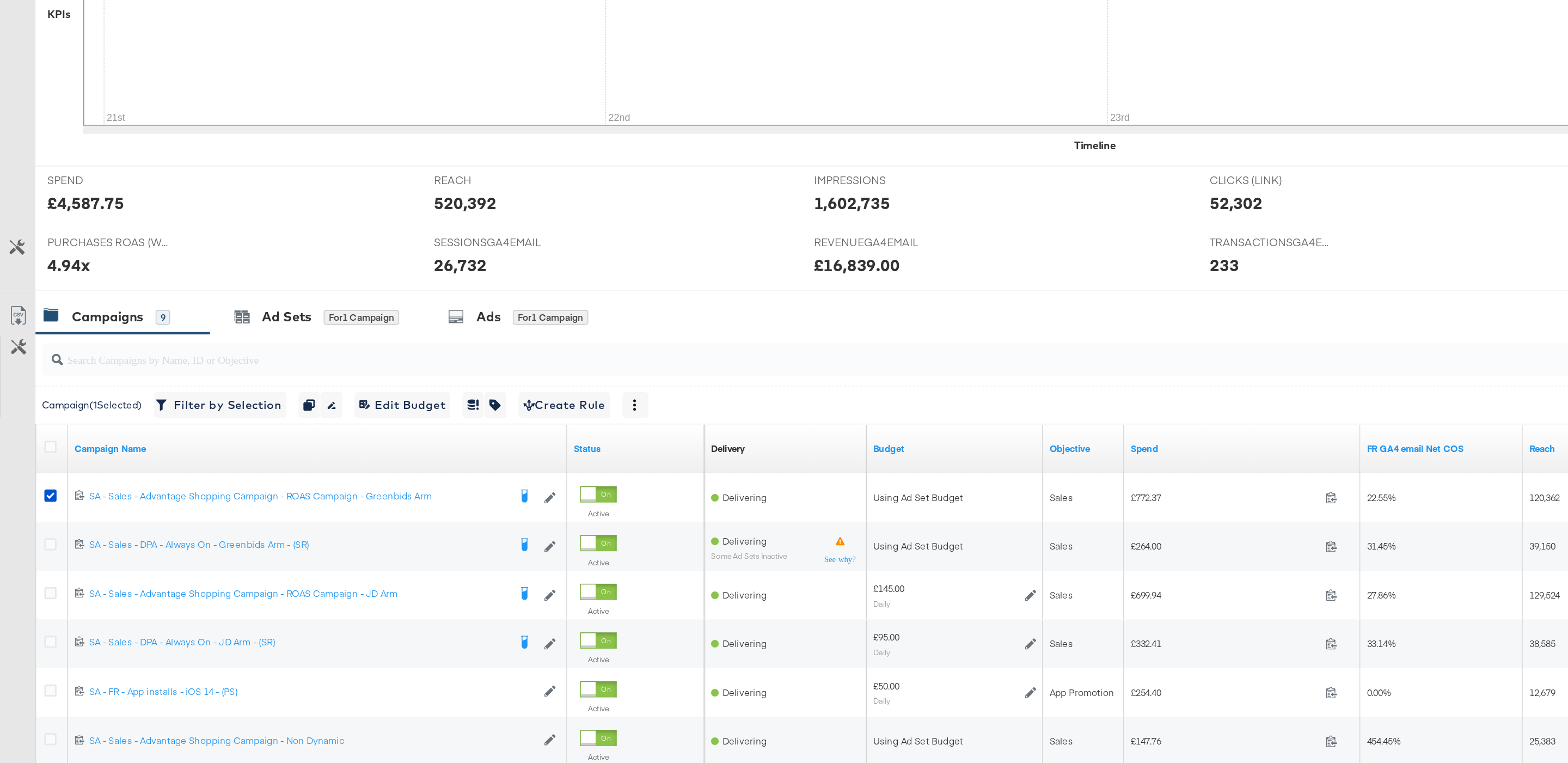
scroll to position [139, 0]
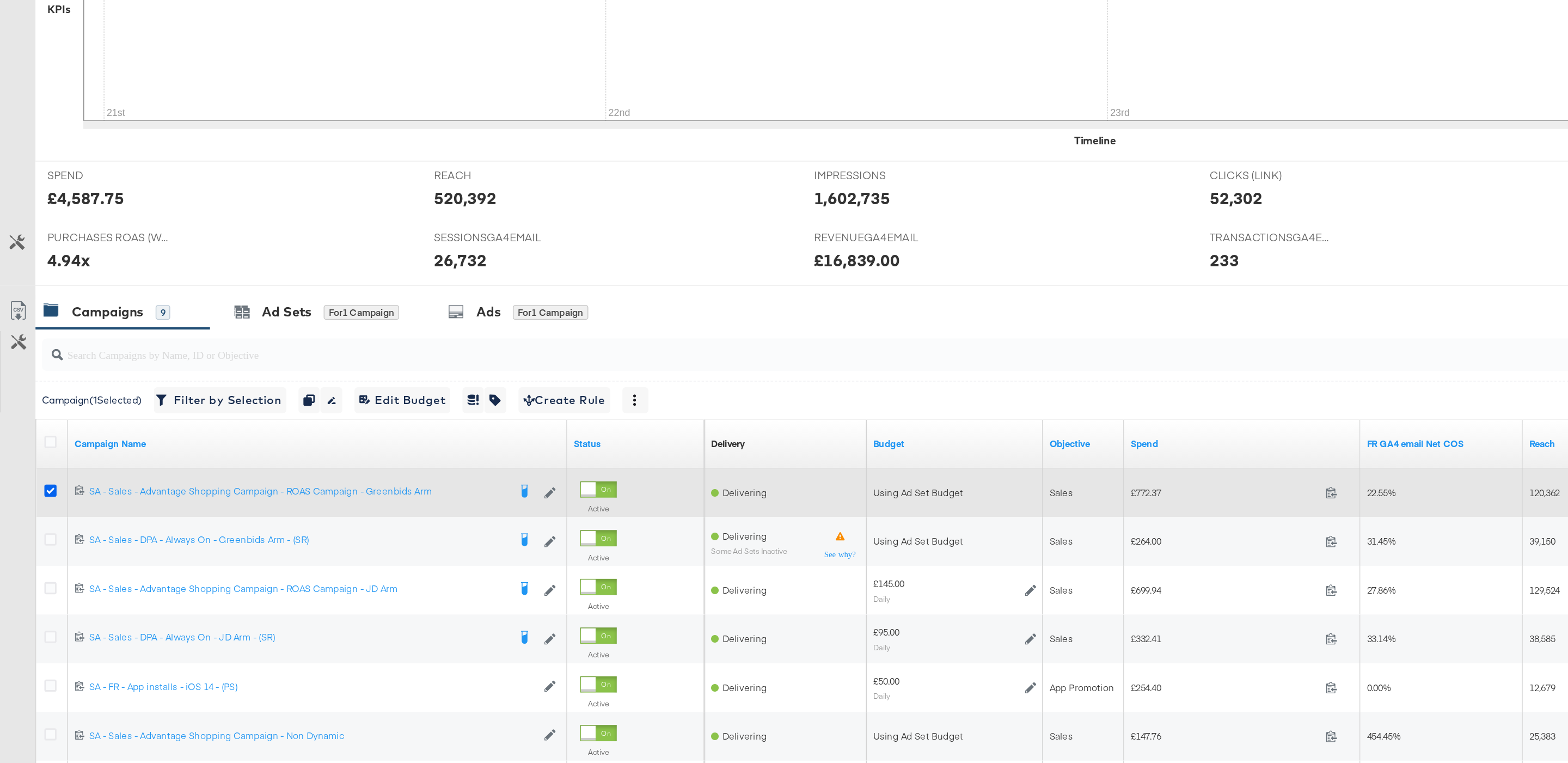
click at [38, 578] on icon at bounding box center [34, 579] width 8 height 8
click at [0, 0] on input "checkbox" at bounding box center [0, 0] width 0 height 0
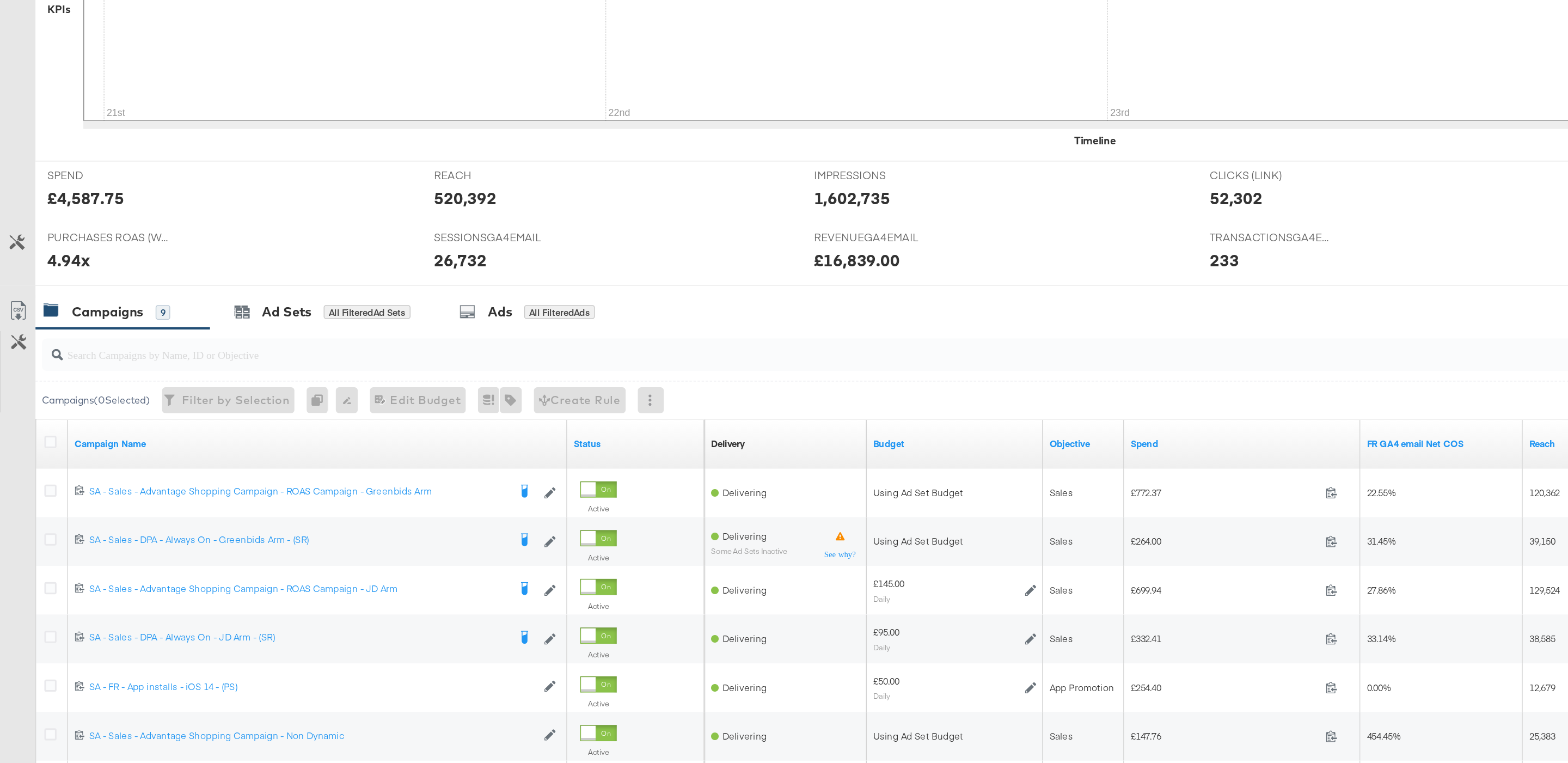
scroll to position [154, 0]
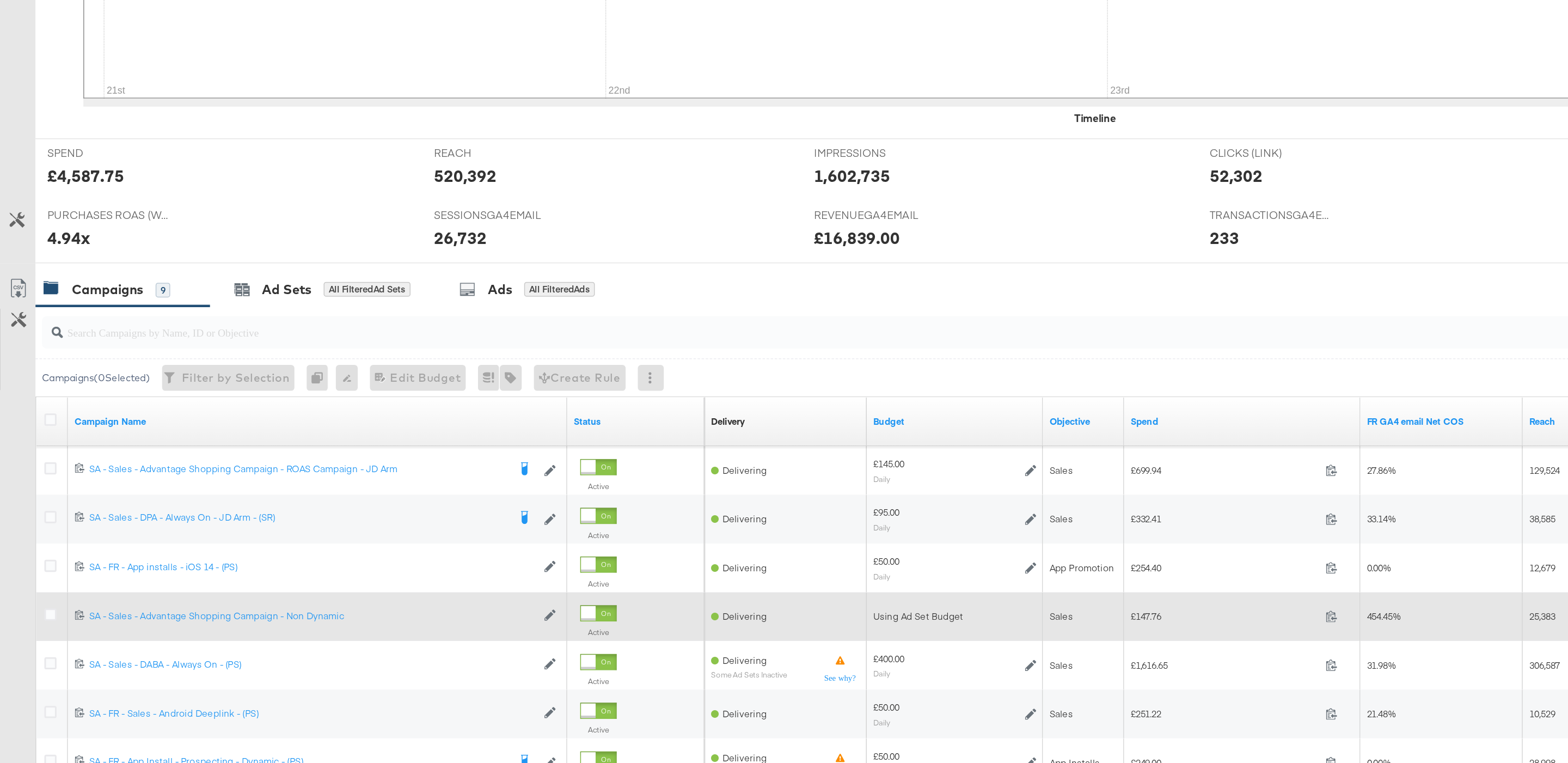
click at [771, 665] on span "£147.76" at bounding box center [822, 664] width 127 height 8
copy span "147.76"
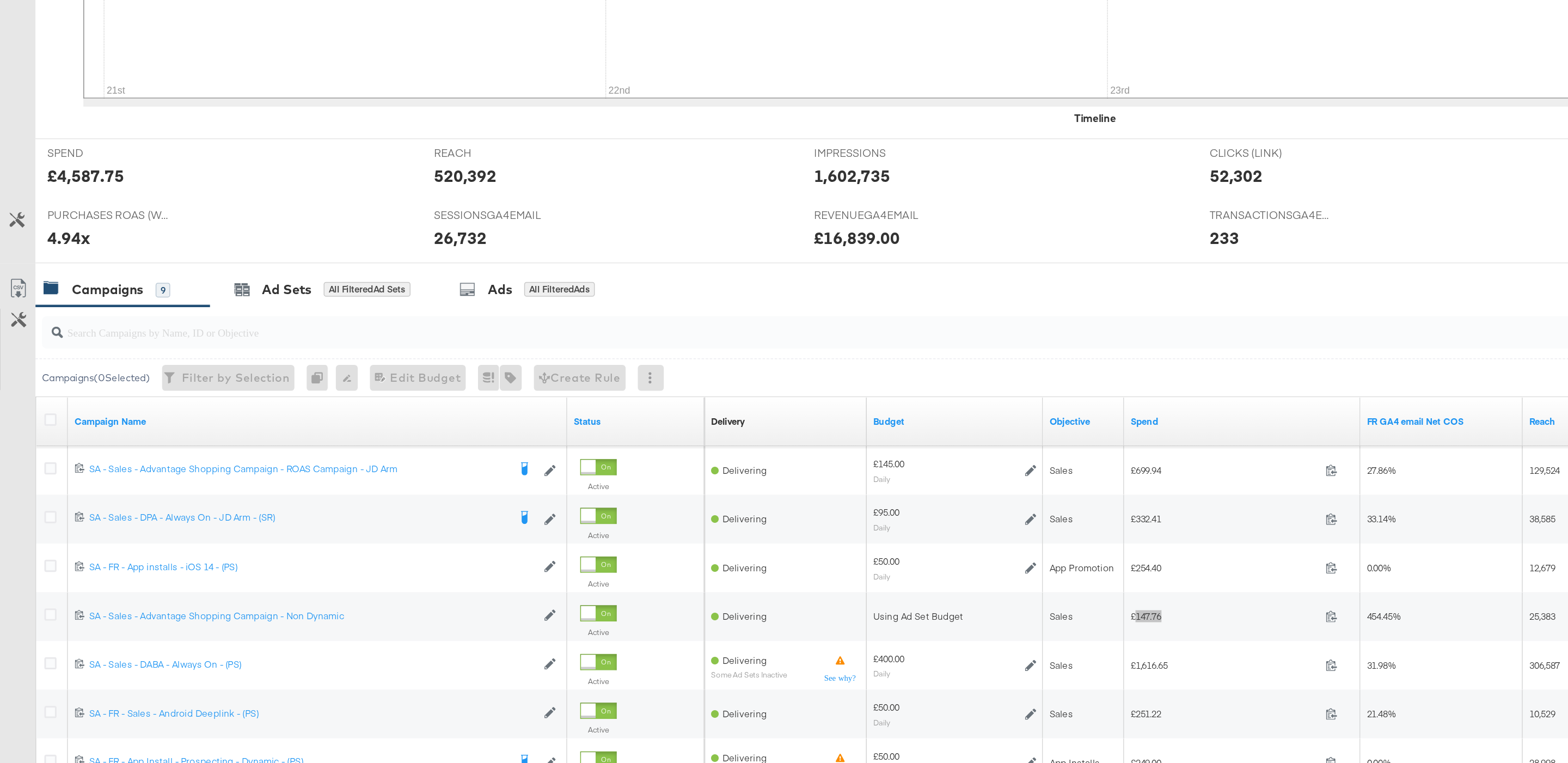
scroll to position [193, 0]
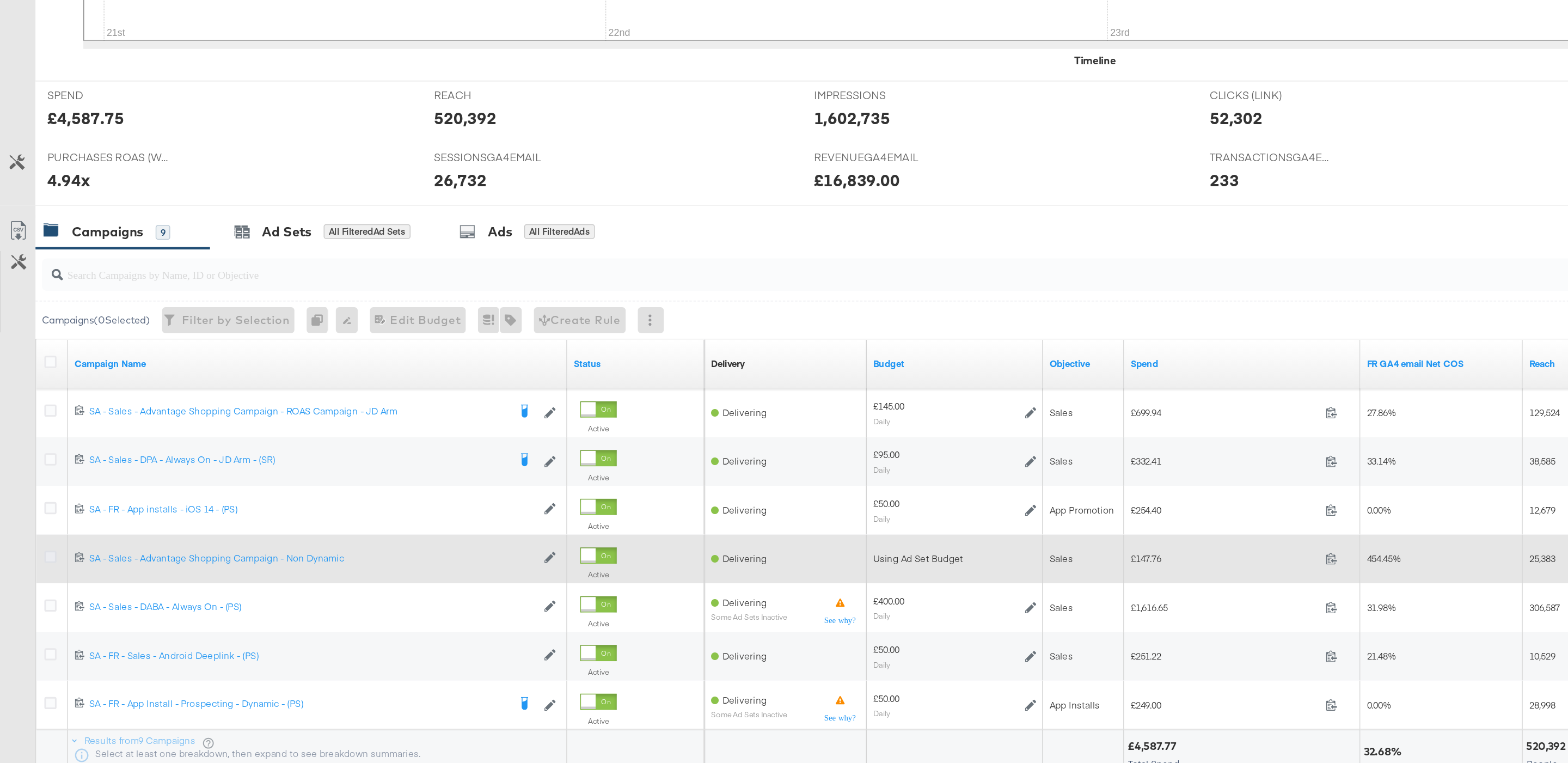
click at [37, 627] on icon at bounding box center [34, 624] width 8 height 8
click at [0, 0] on input "checkbox" at bounding box center [0, 0] width 0 height 0
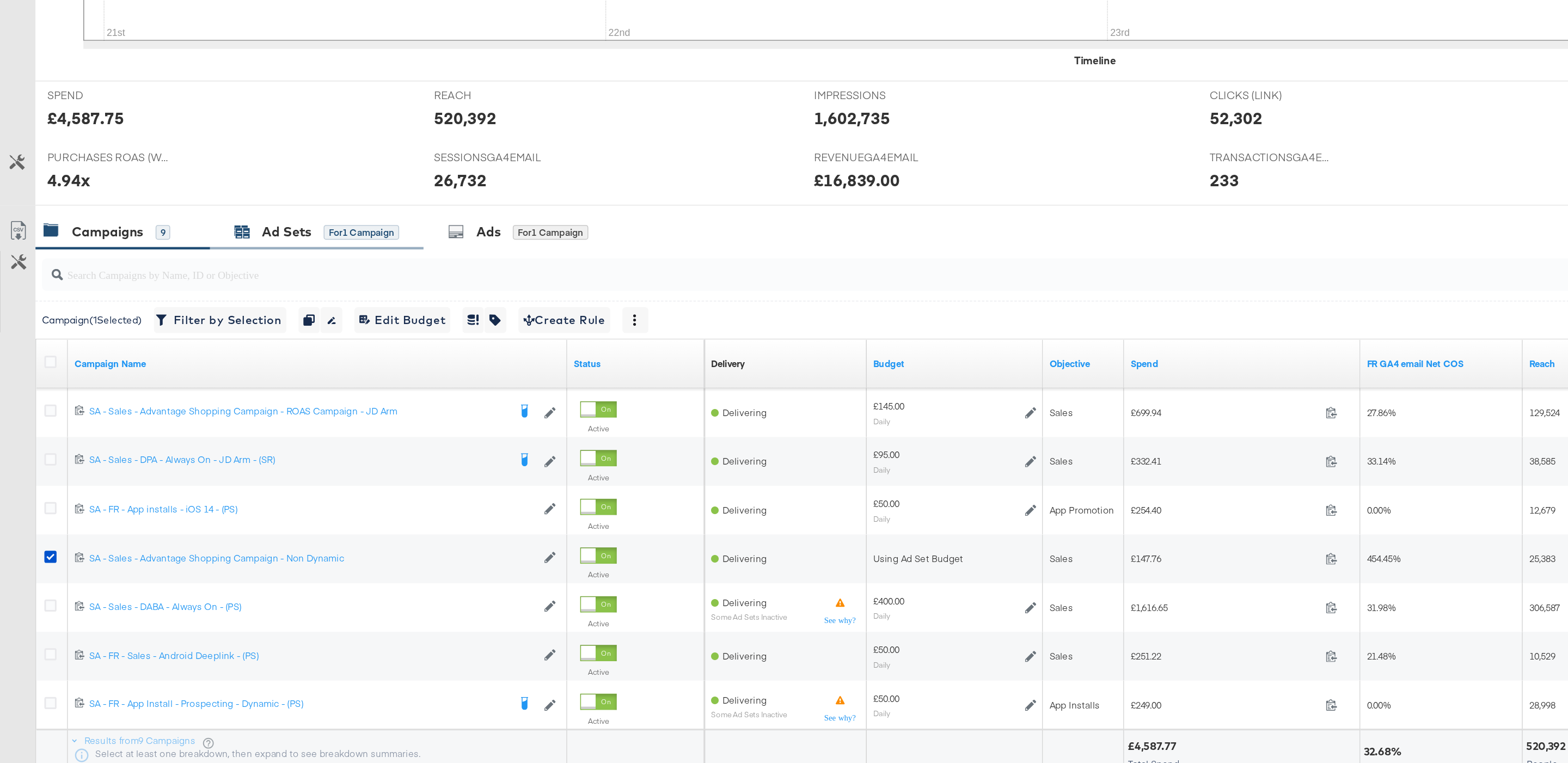
click at [195, 406] on div "Ad Sets" at bounding box center [193, 406] width 33 height 13
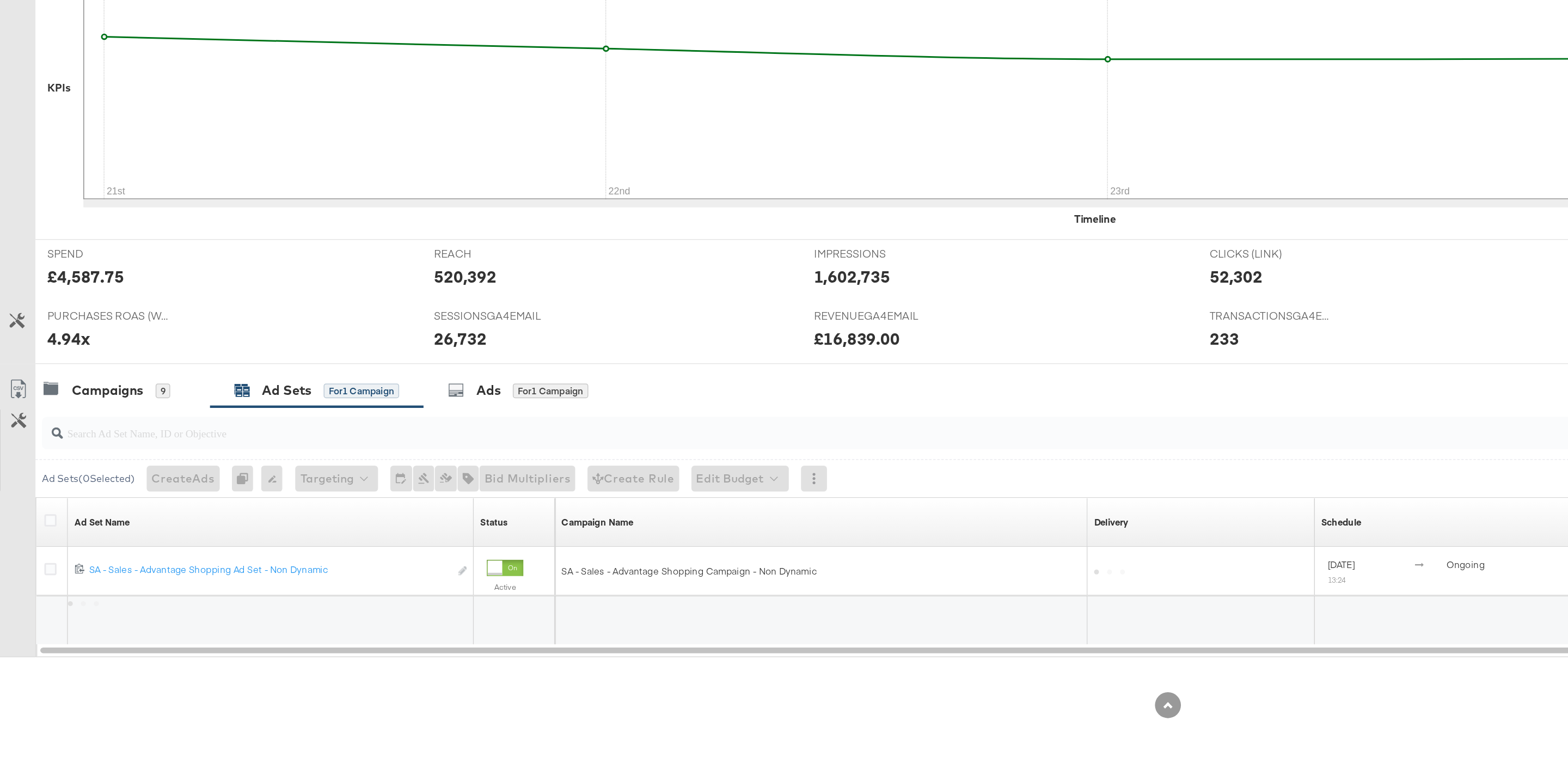
scroll to position [90, 0]
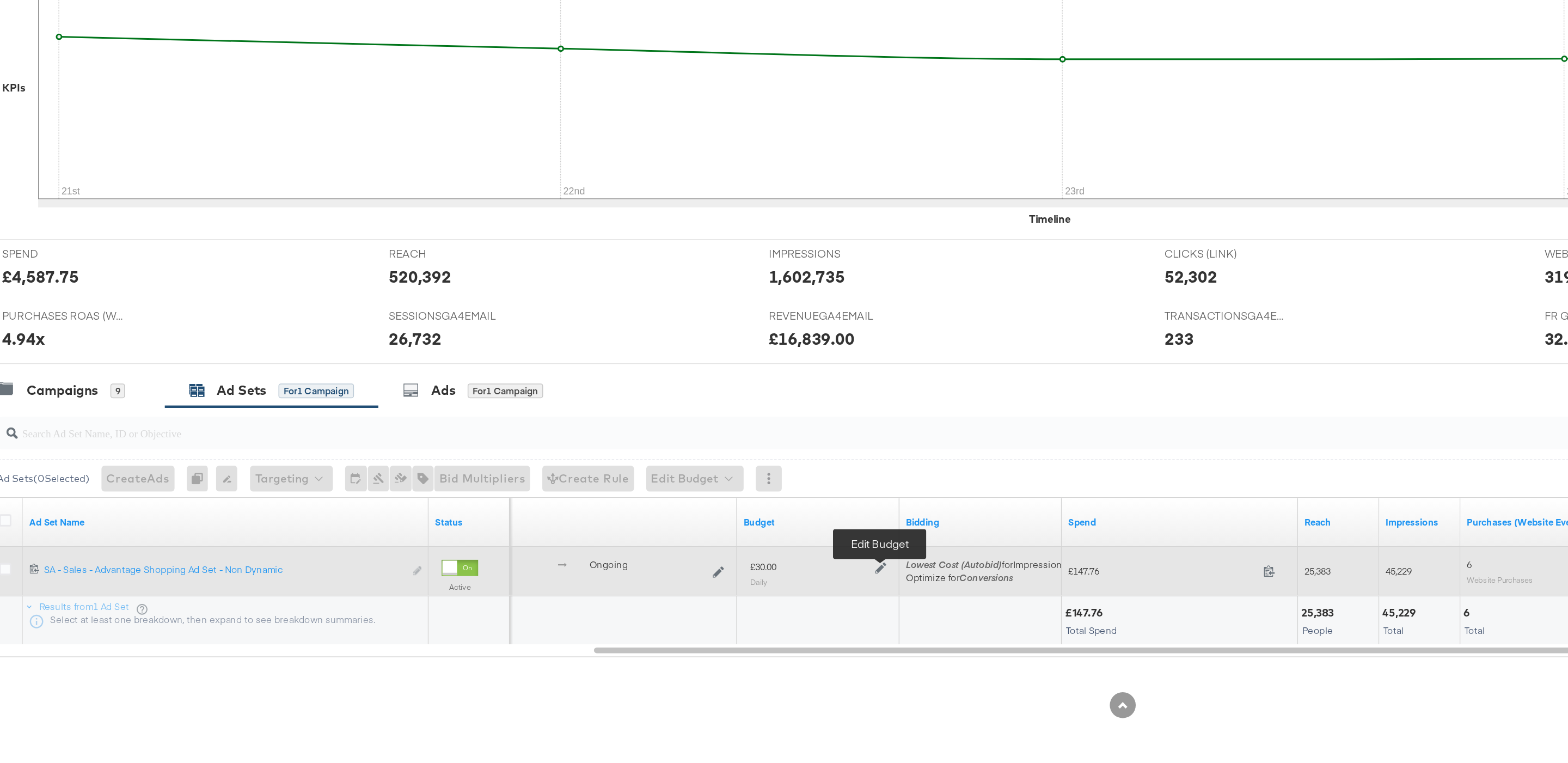
click at [622, 634] on icon at bounding box center [621, 631] width 8 height 8
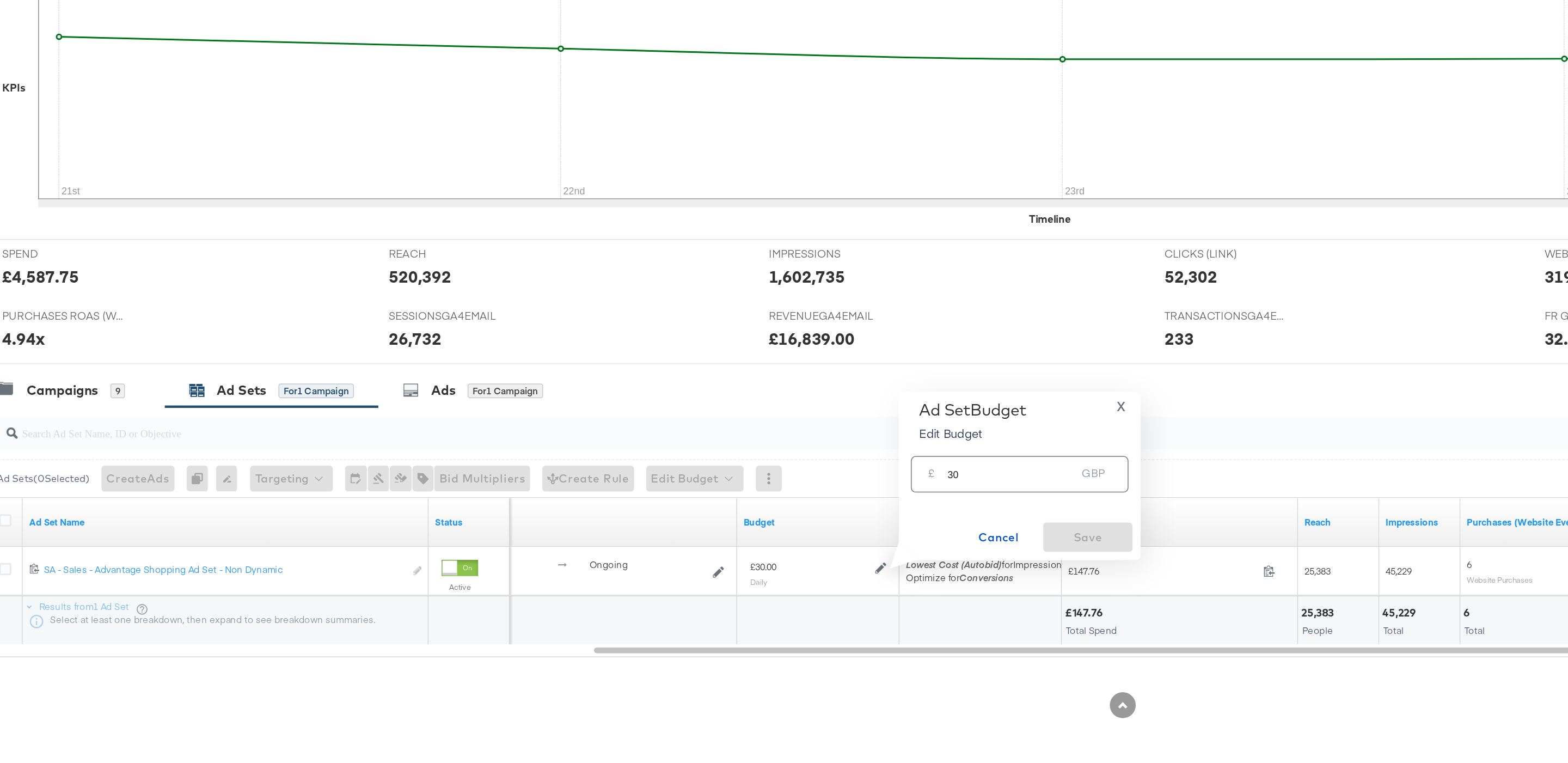
click at [684, 562] on input "30" at bounding box center [709, 564] width 86 height 23
click at [97, 516] on div "Campaigns 9" at bounding box center [72, 513] width 85 height 13
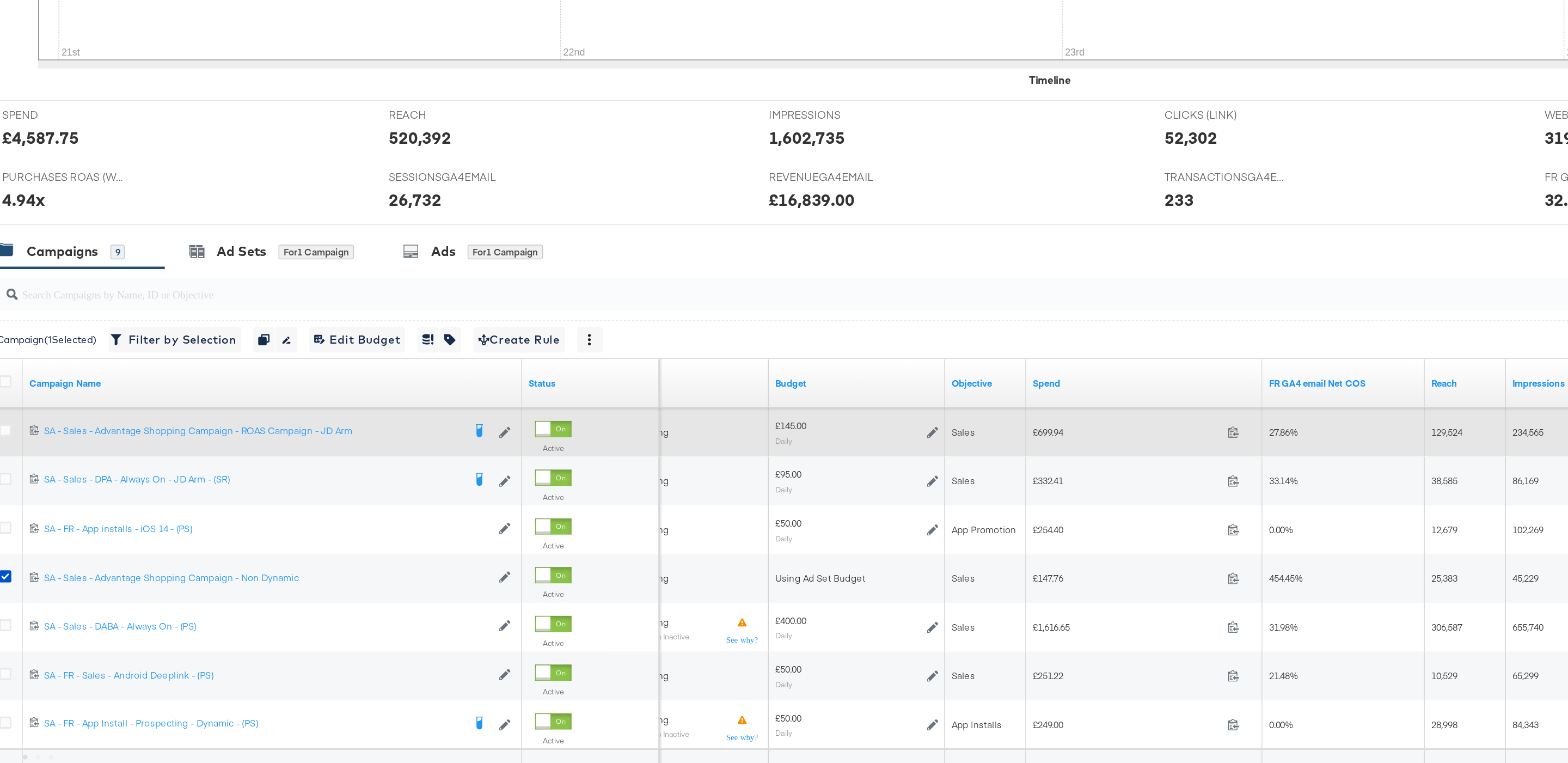
scroll to position [180, 0]
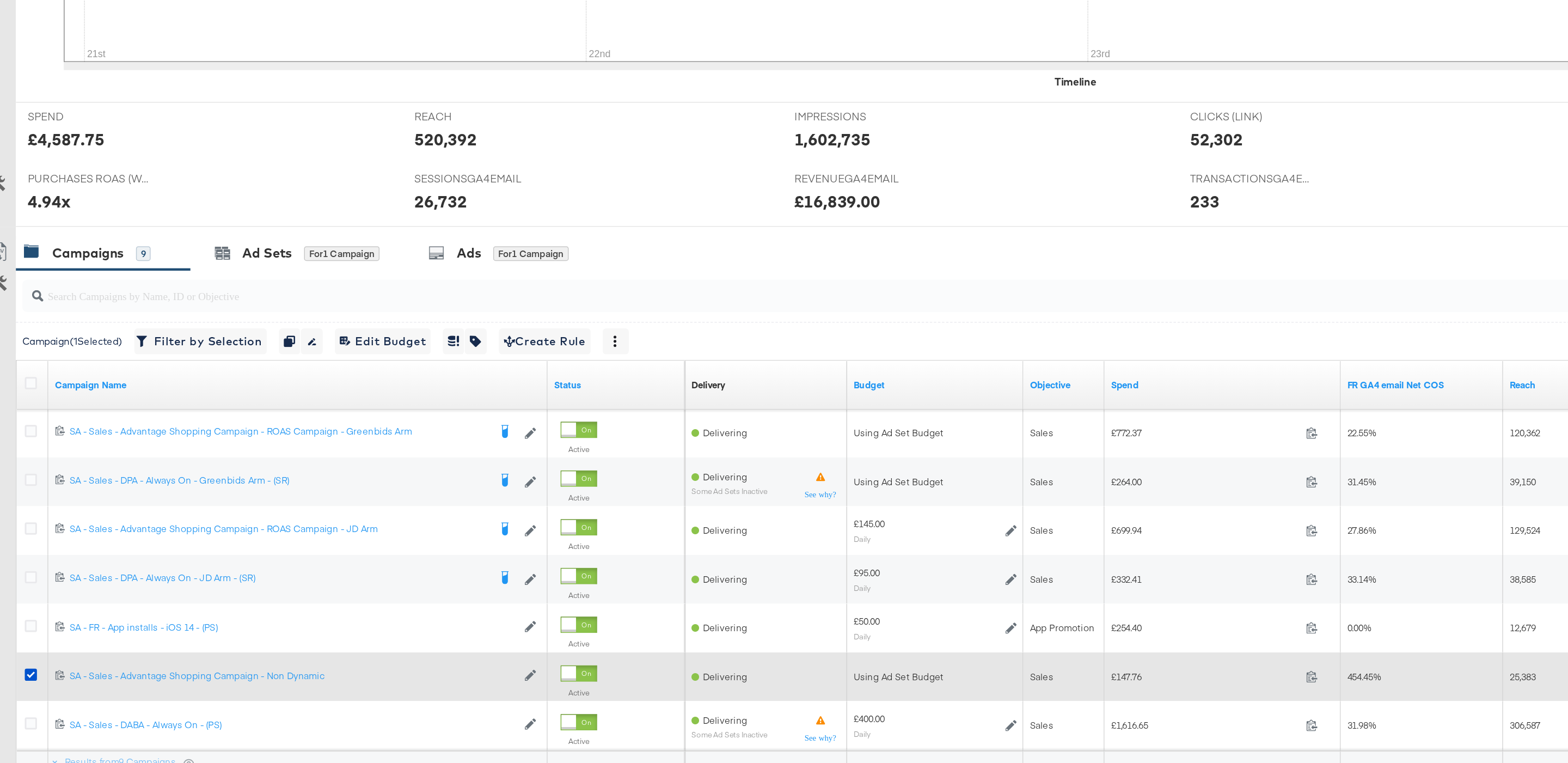
click at [38, 703] on div at bounding box center [36, 703] width 12 height 11
click at [35, 703] on icon at bounding box center [34, 701] width 8 height 8
click at [0, 0] on input "checkbox" at bounding box center [0, 0] width 0 height 0
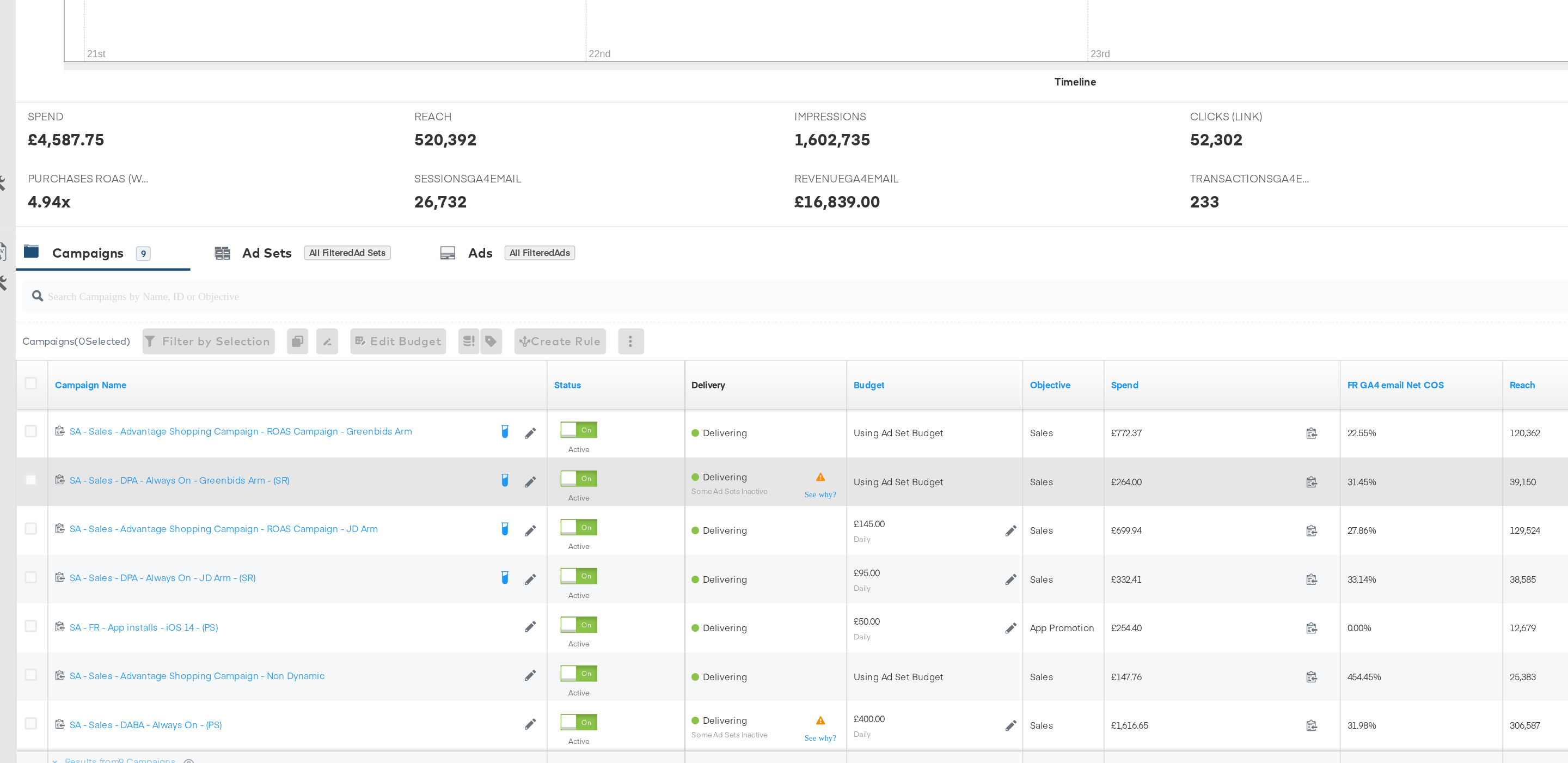
click at [771, 574] on span "£264.00" at bounding box center [822, 572] width 127 height 8
copy span "264.00"
click at [36, 574] on icon at bounding box center [34, 571] width 8 height 8
click at [0, 0] on input "checkbox" at bounding box center [0, 0] width 0 height 0
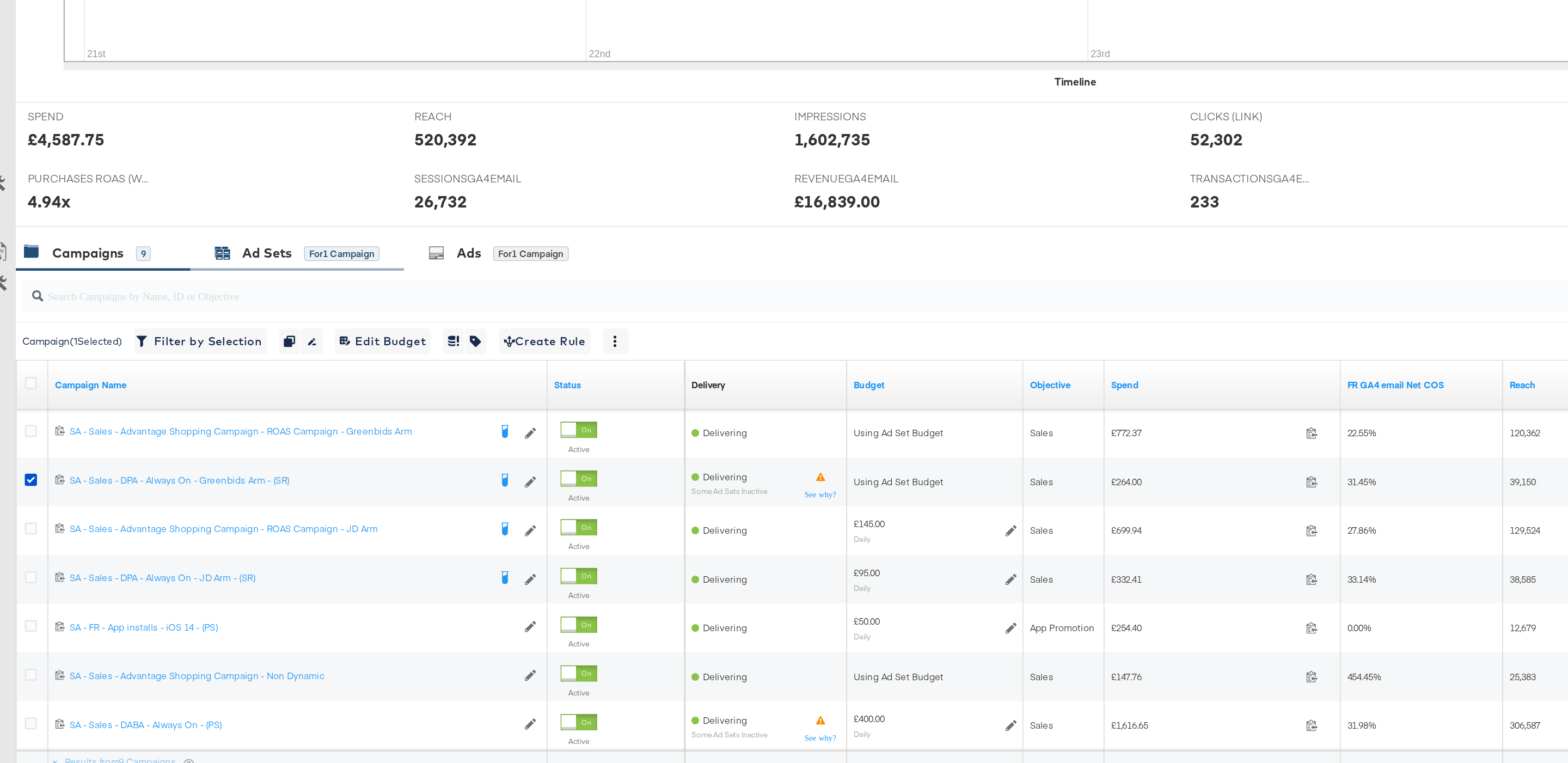
click at [184, 424] on div "Ad Sets" at bounding box center [193, 419] width 33 height 13
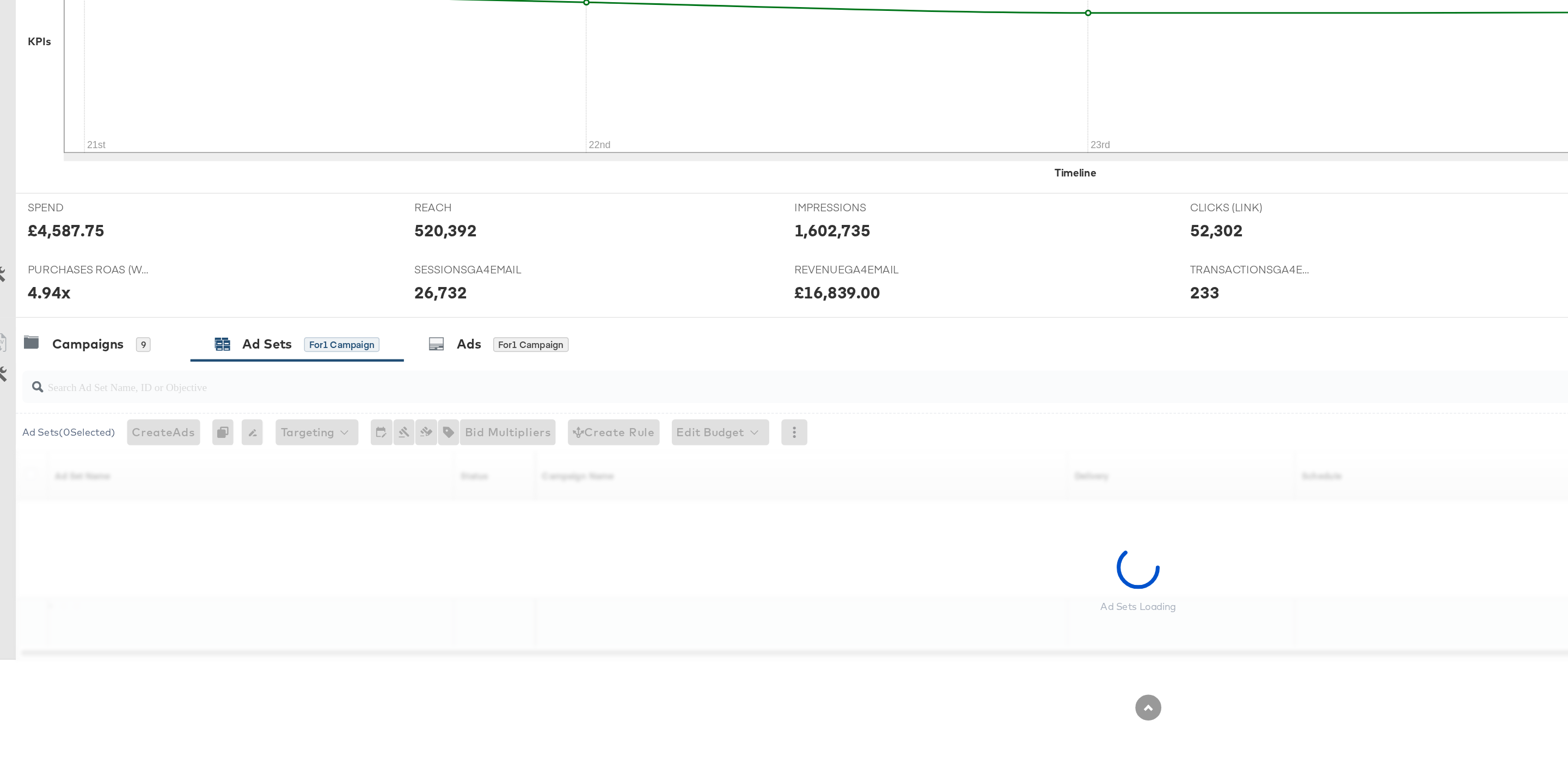
scroll to position [90, 0]
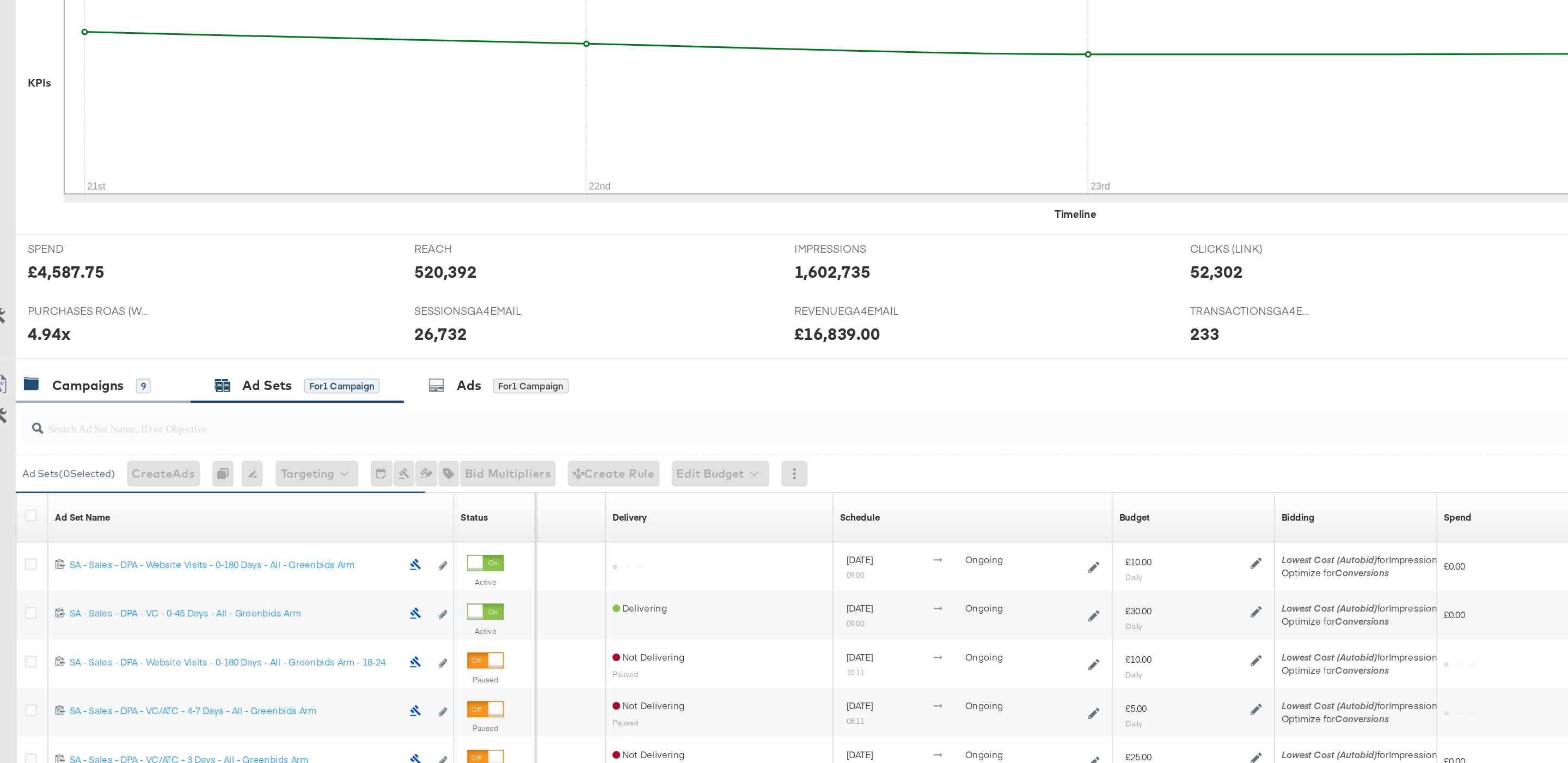
click at [117, 514] on div "Campaigns 9" at bounding box center [77, 509] width 96 height 13
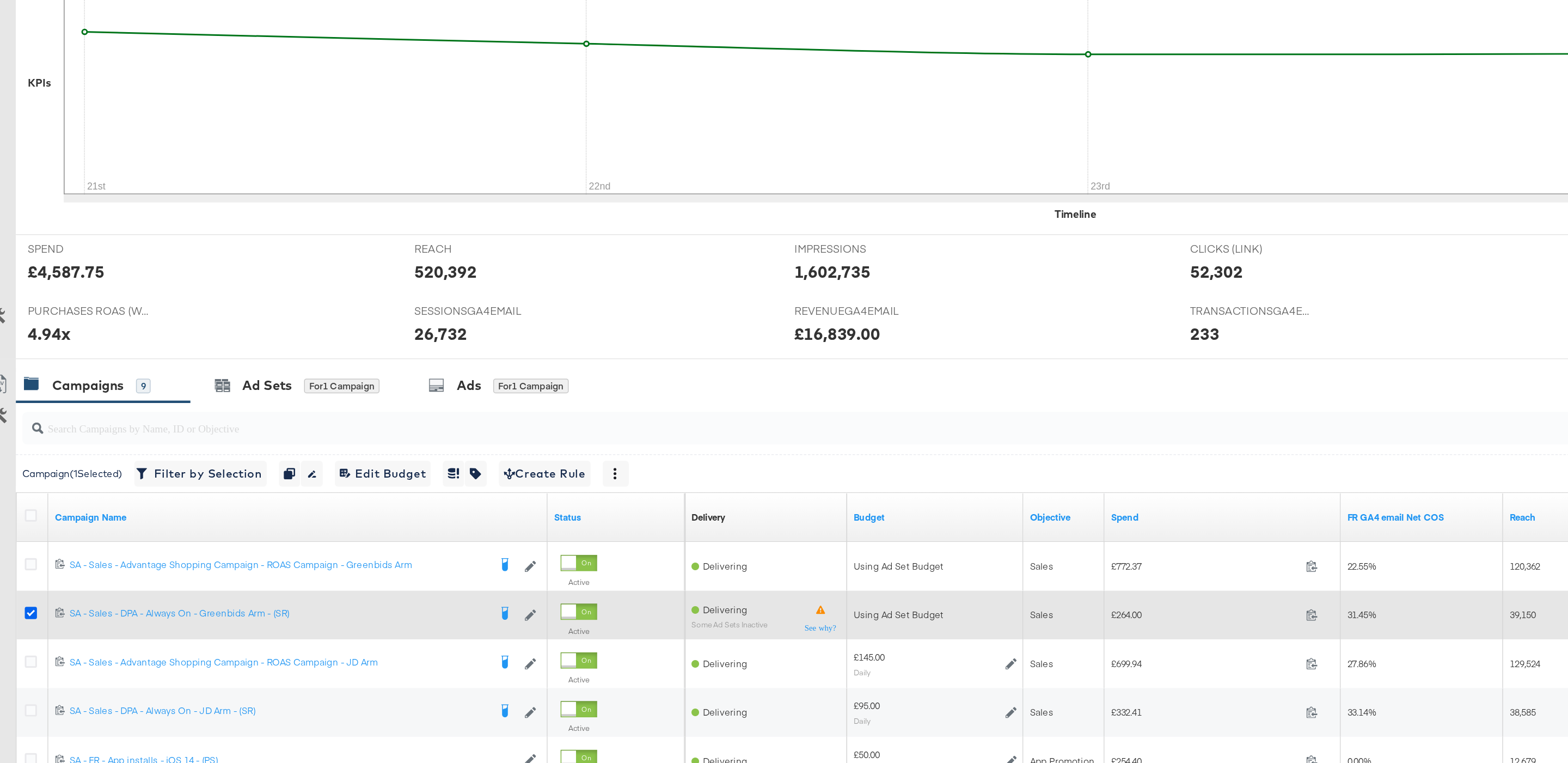
click at [35, 664] on icon at bounding box center [34, 661] width 8 height 8
click at [0, 0] on input "checkbox" at bounding box center [0, 0] width 0 height 0
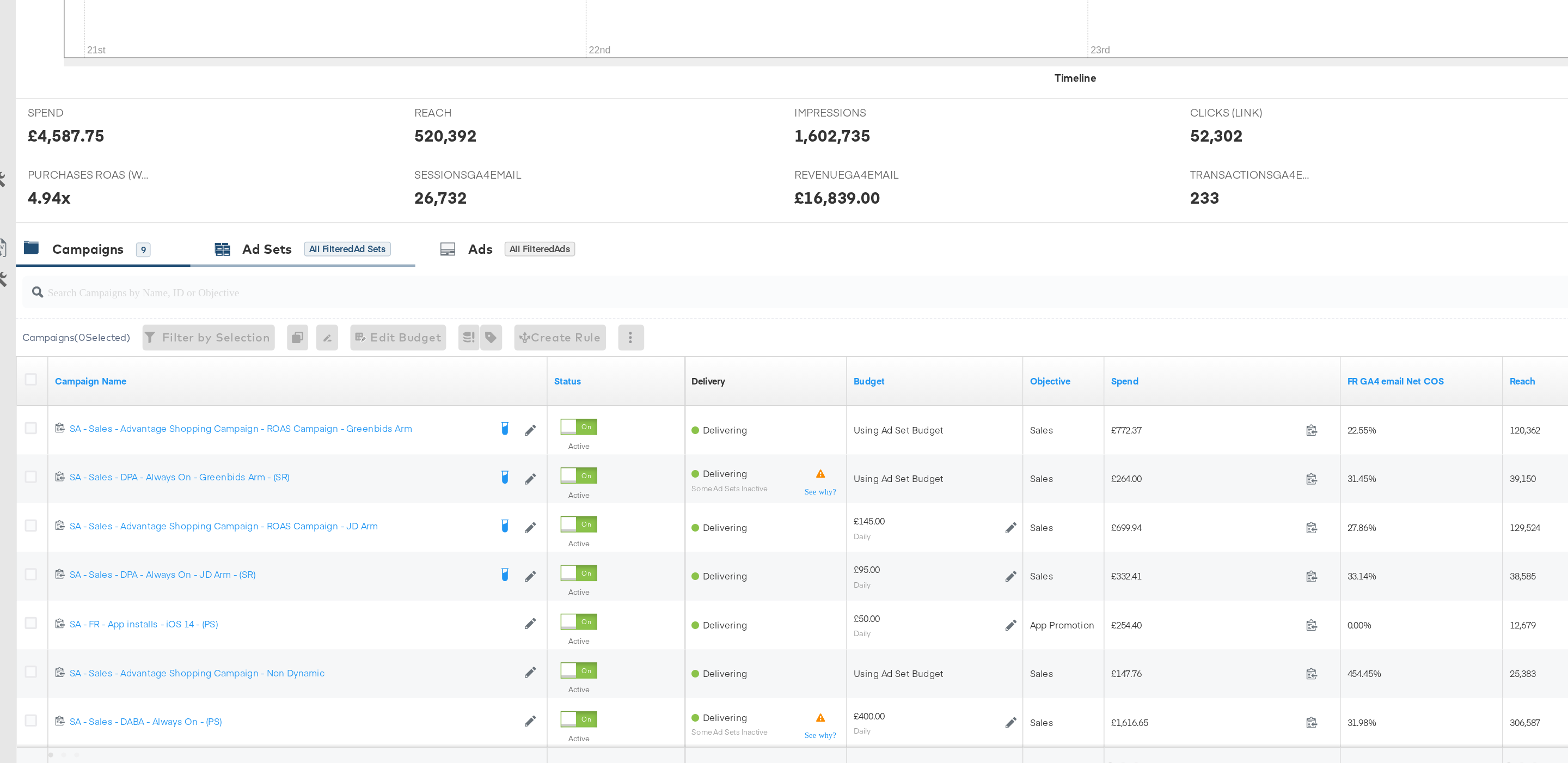
scroll to position [183, 0]
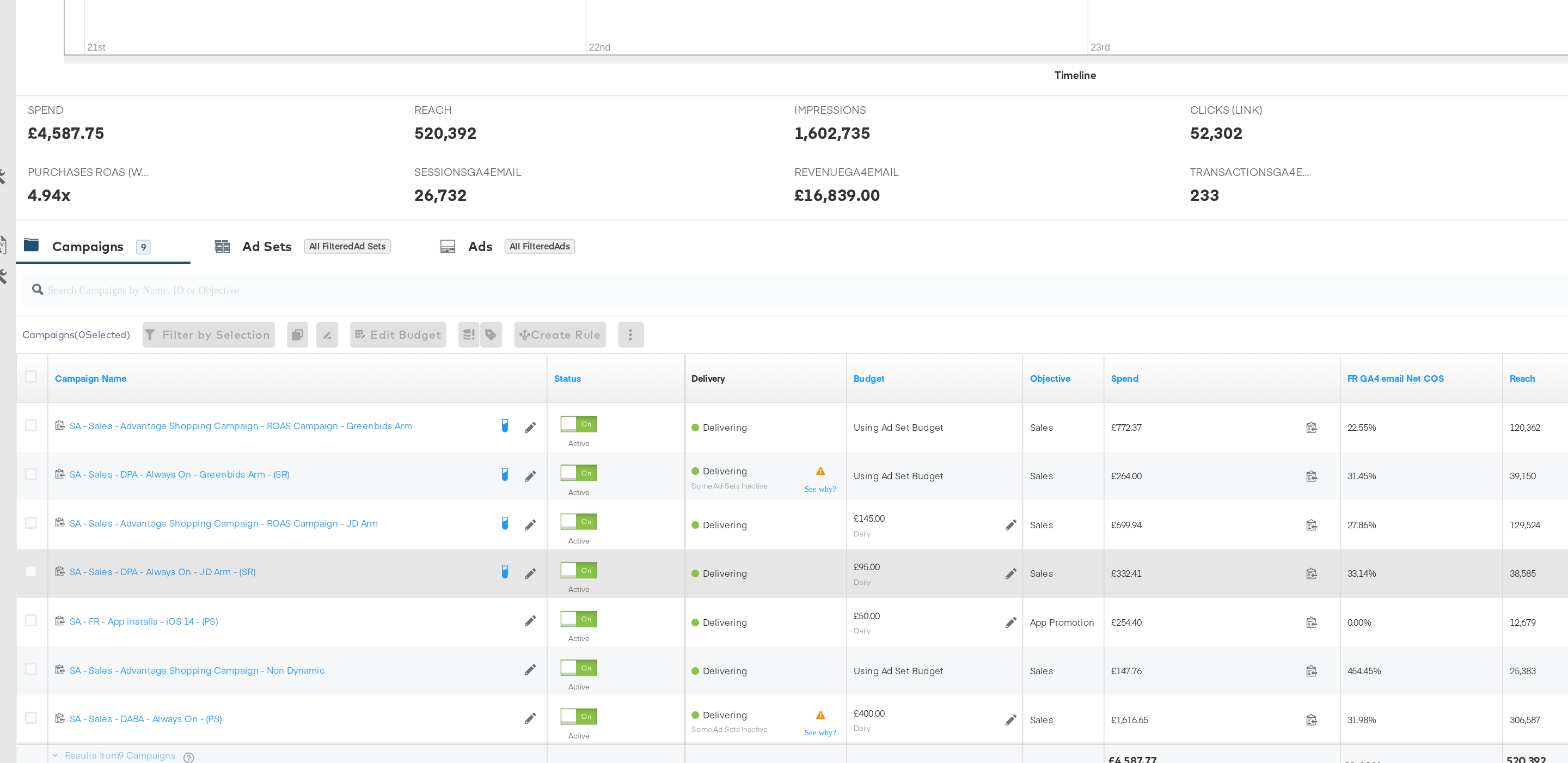
click at [766, 638] on span "£332.41" at bounding box center [822, 635] width 127 height 8
copy span "332.41"
click at [691, 634] on icon at bounding box center [692, 636] width 8 height 8
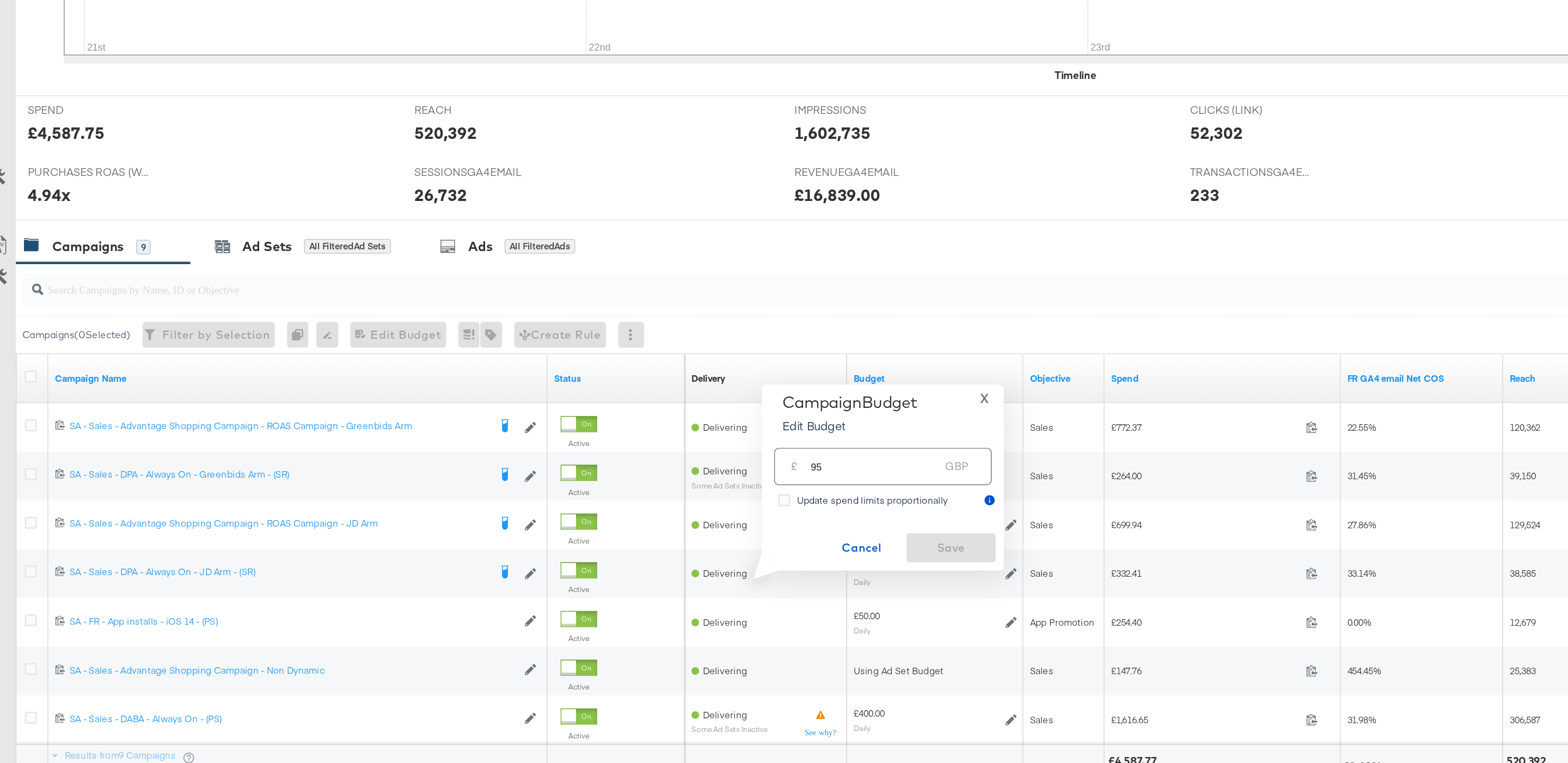
click at [586, 565] on input "95" at bounding box center [600, 559] width 86 height 23
type input "100"
click at [657, 614] on span "Save" at bounding box center [652, 618] width 51 height 13
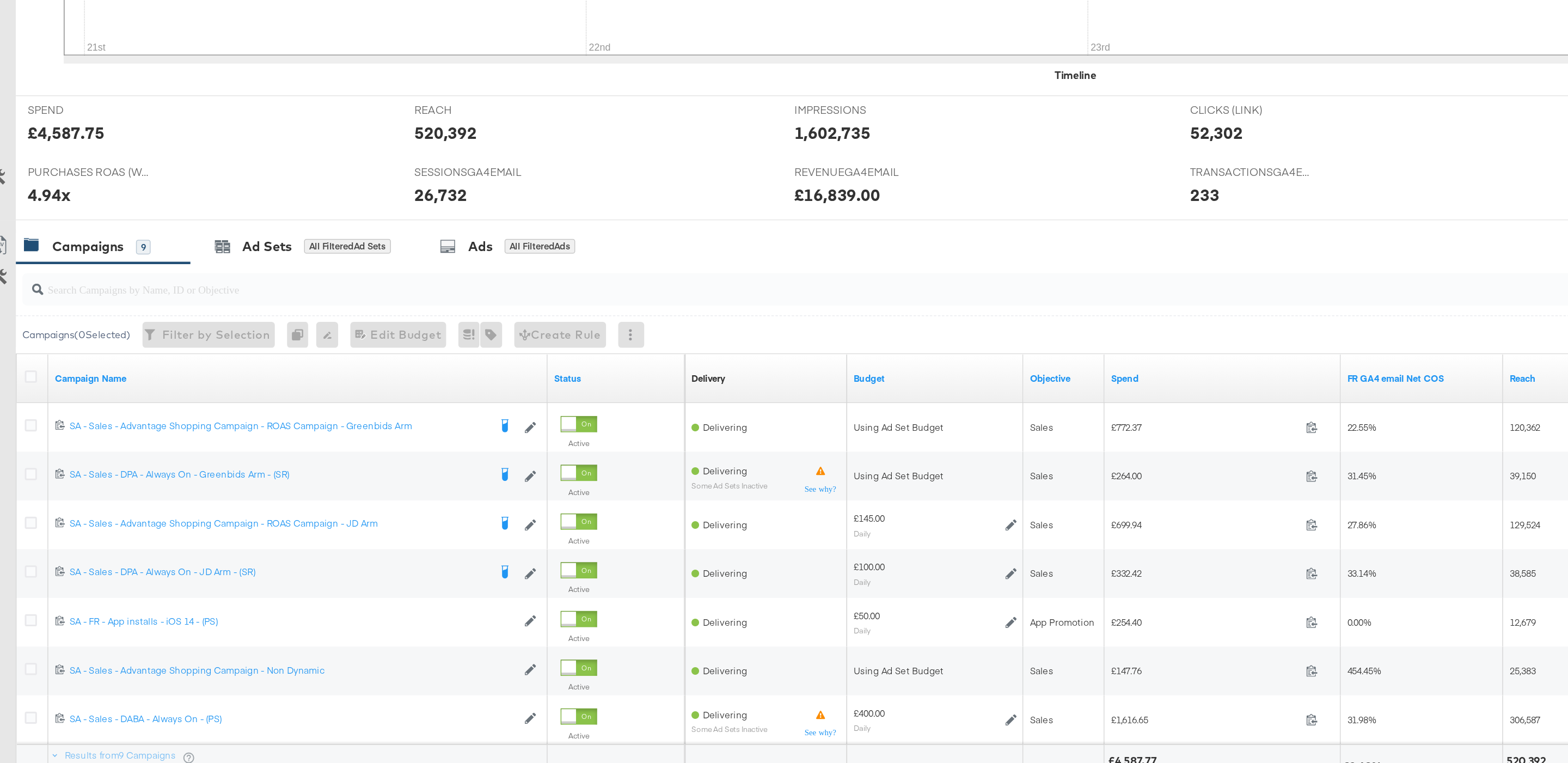
click at [316, 446] on input "search" at bounding box center [727, 440] width 1367 height 21
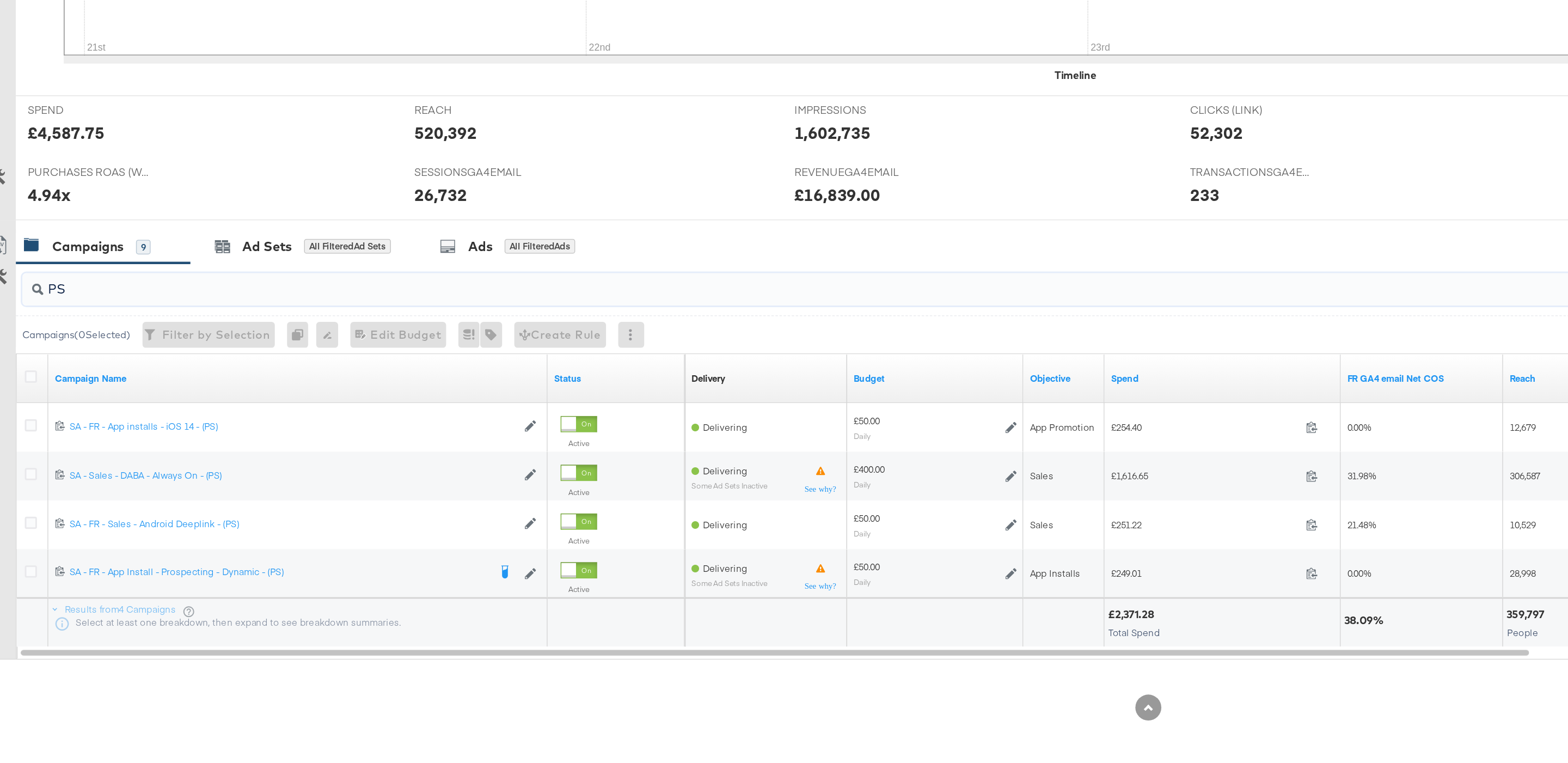
type input "PS"
click at [786, 667] on div "£2,371.28" at bounding box center [774, 663] width 34 height 10
copy div "2,371.28"
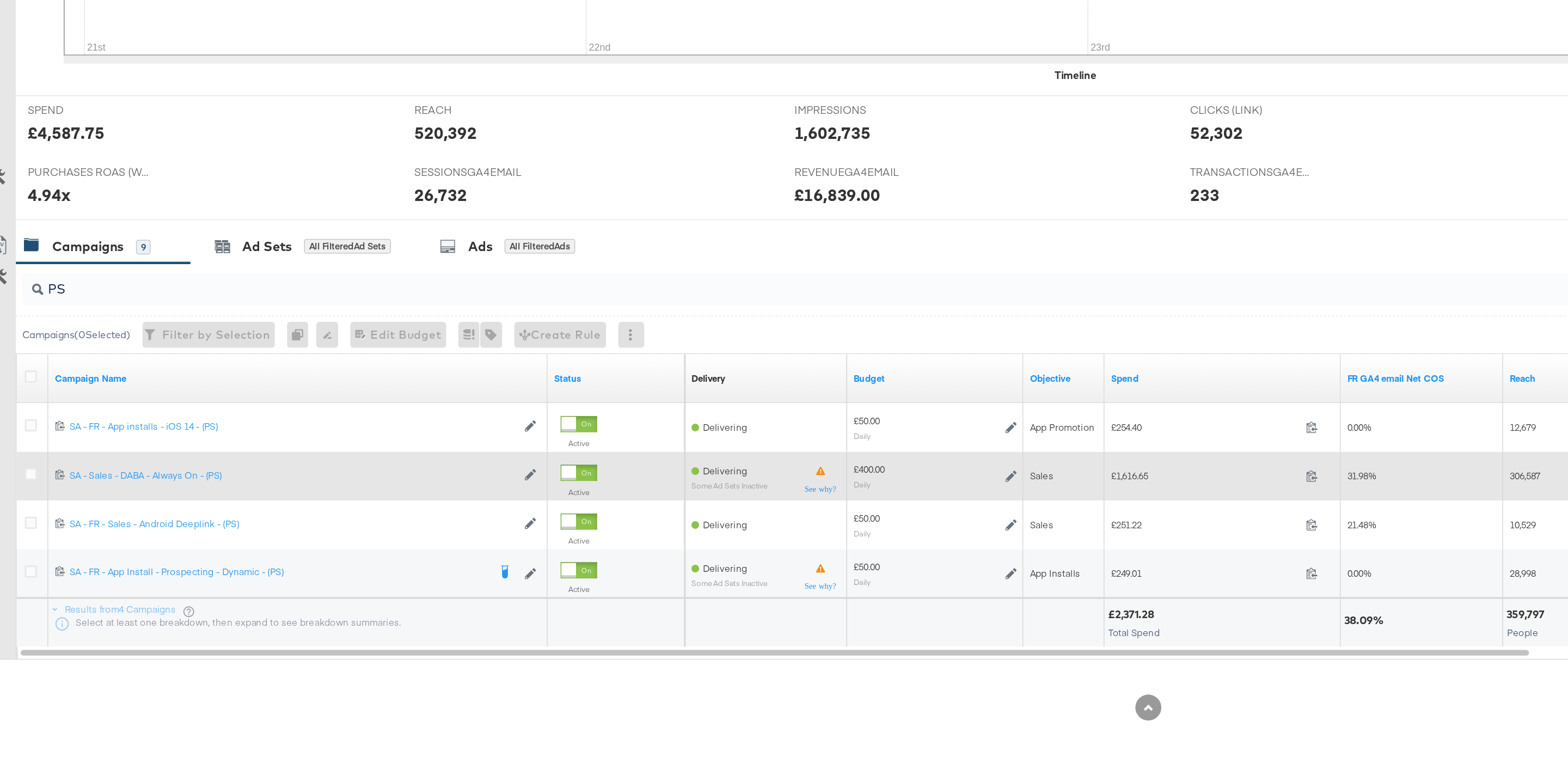
click at [697, 569] on div "£400.00 Daily" at bounding box center [641, 570] width 118 height 26
click at [695, 572] on icon at bounding box center [692, 570] width 8 height 8
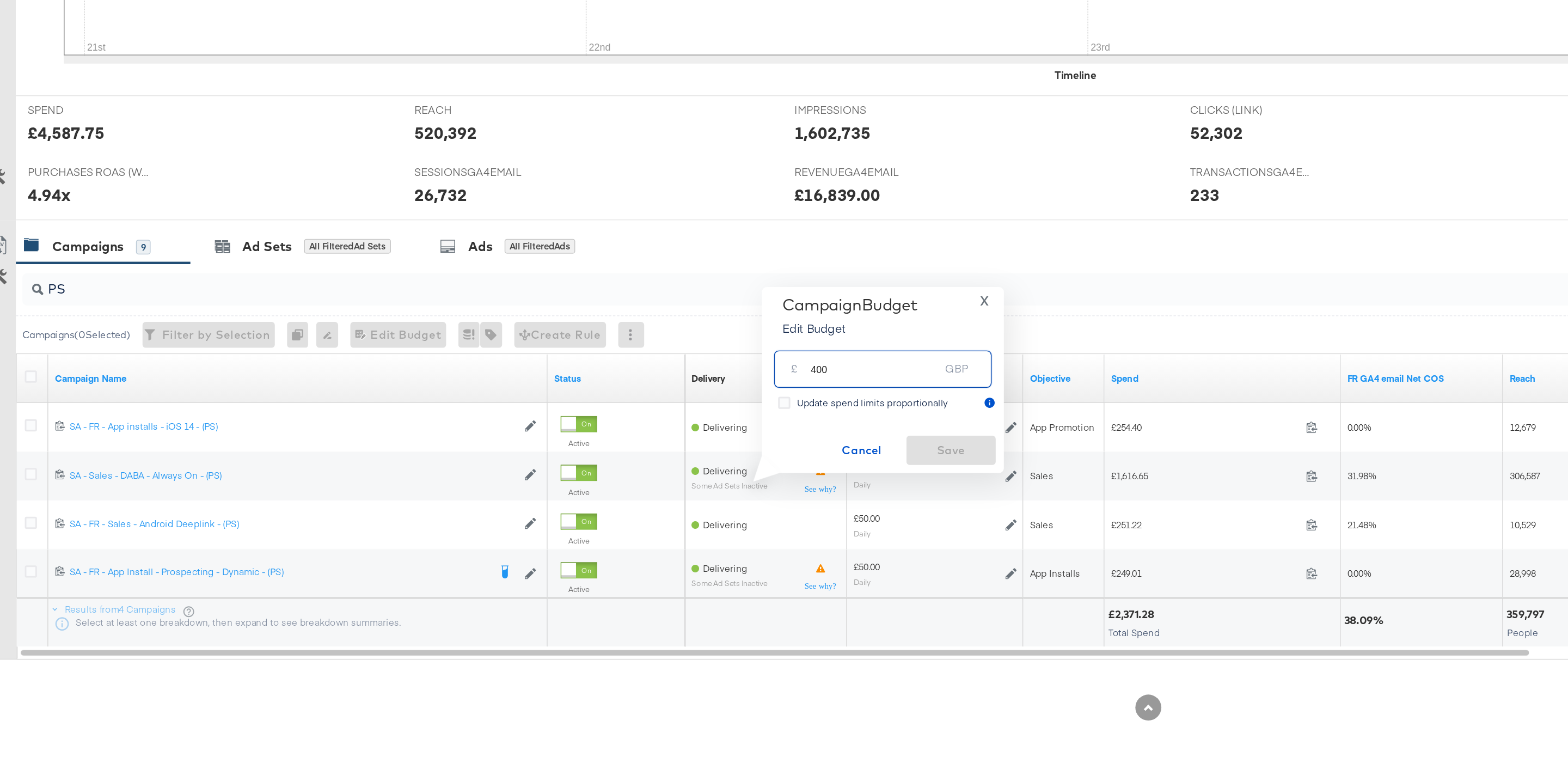
click at [565, 498] on input "400" at bounding box center [600, 494] width 86 height 23
type input "440"
click at [648, 555] on span "Save" at bounding box center [652, 553] width 51 height 13
click at [122, 443] on input "PS" at bounding box center [727, 440] width 1367 height 21
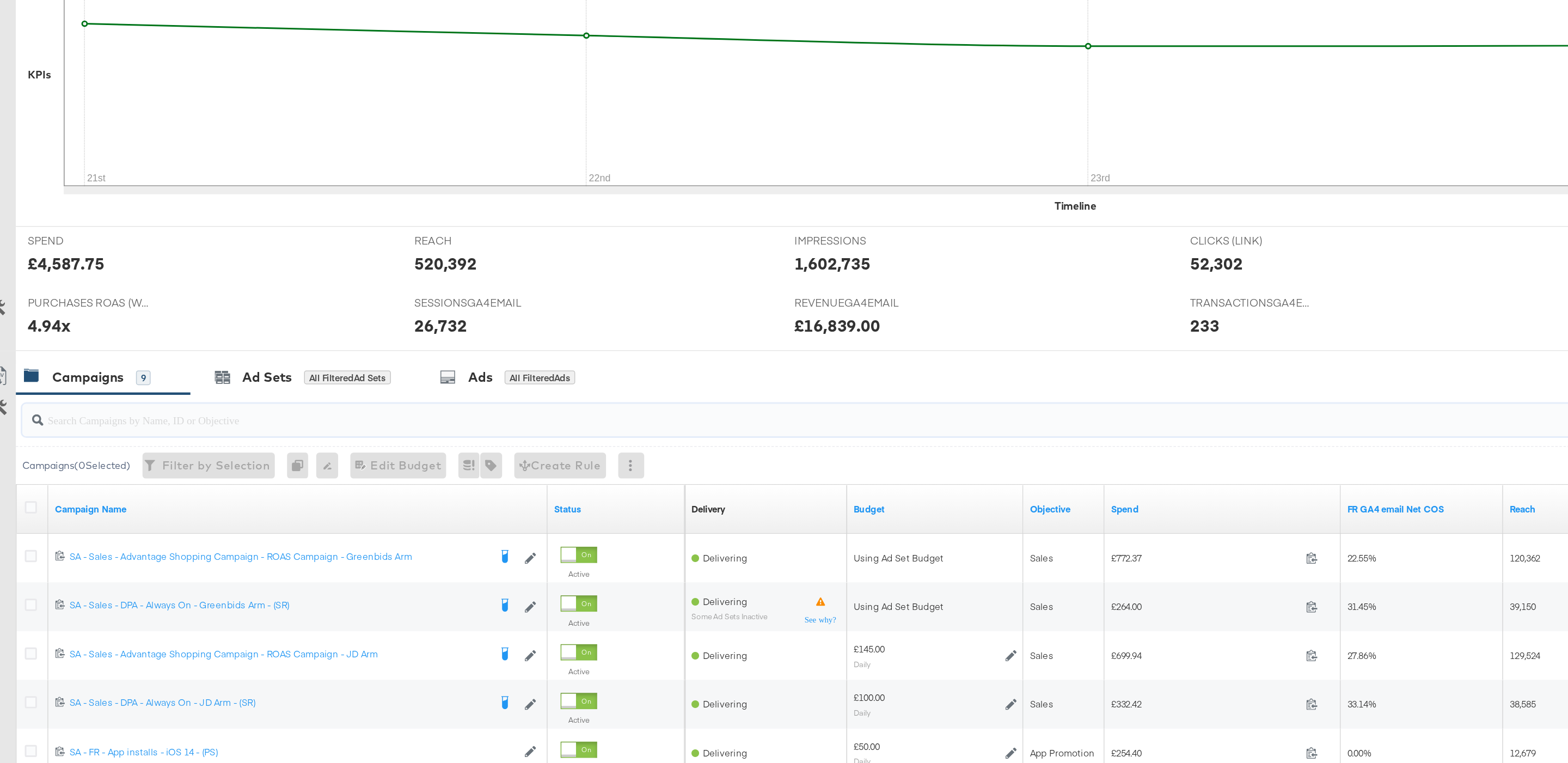
scroll to position [178, 0]
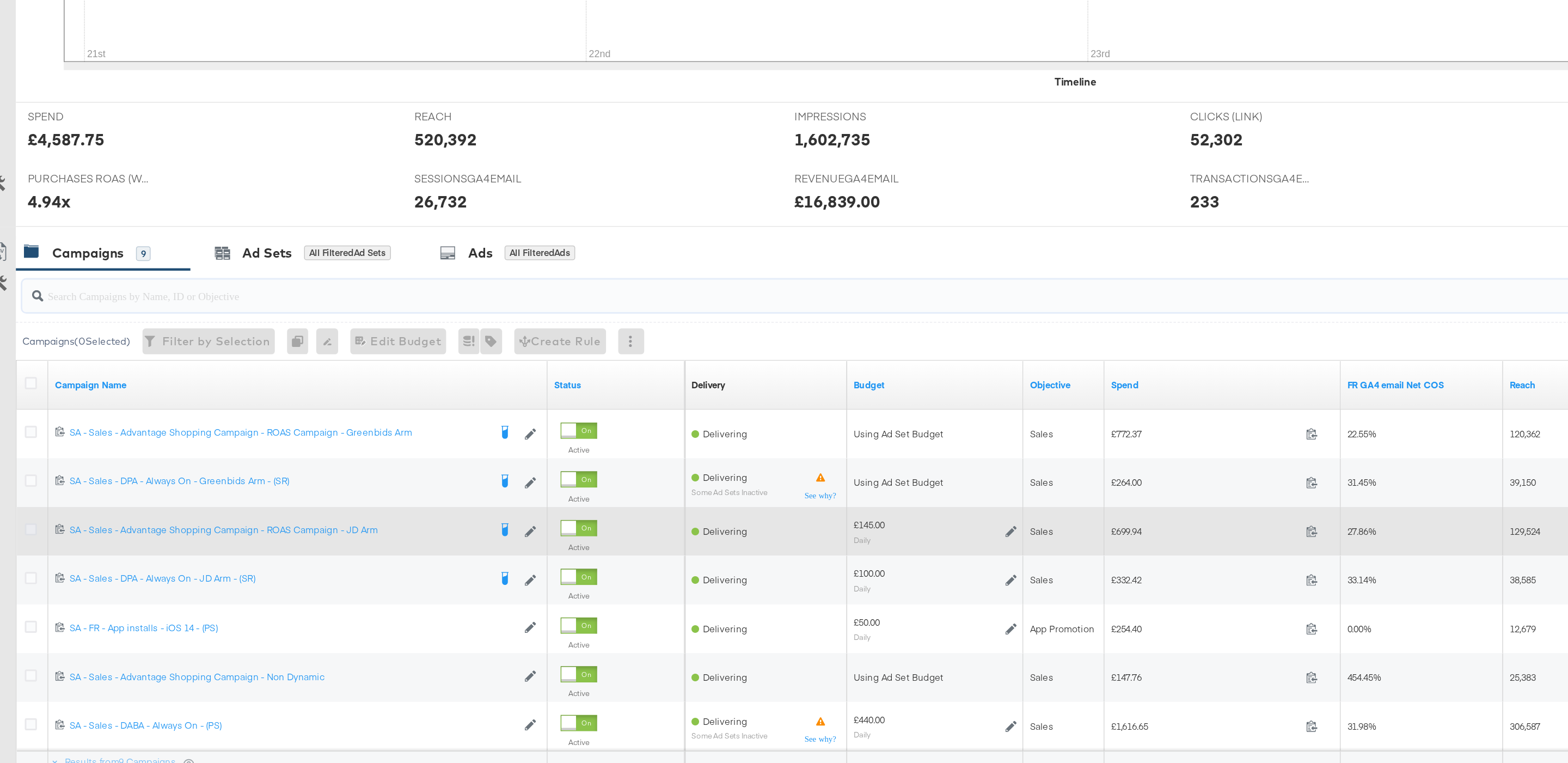
click at [37, 608] on icon at bounding box center [34, 605] width 8 height 8
click at [0, 0] on input "checkbox" at bounding box center [0, 0] width 0 height 0
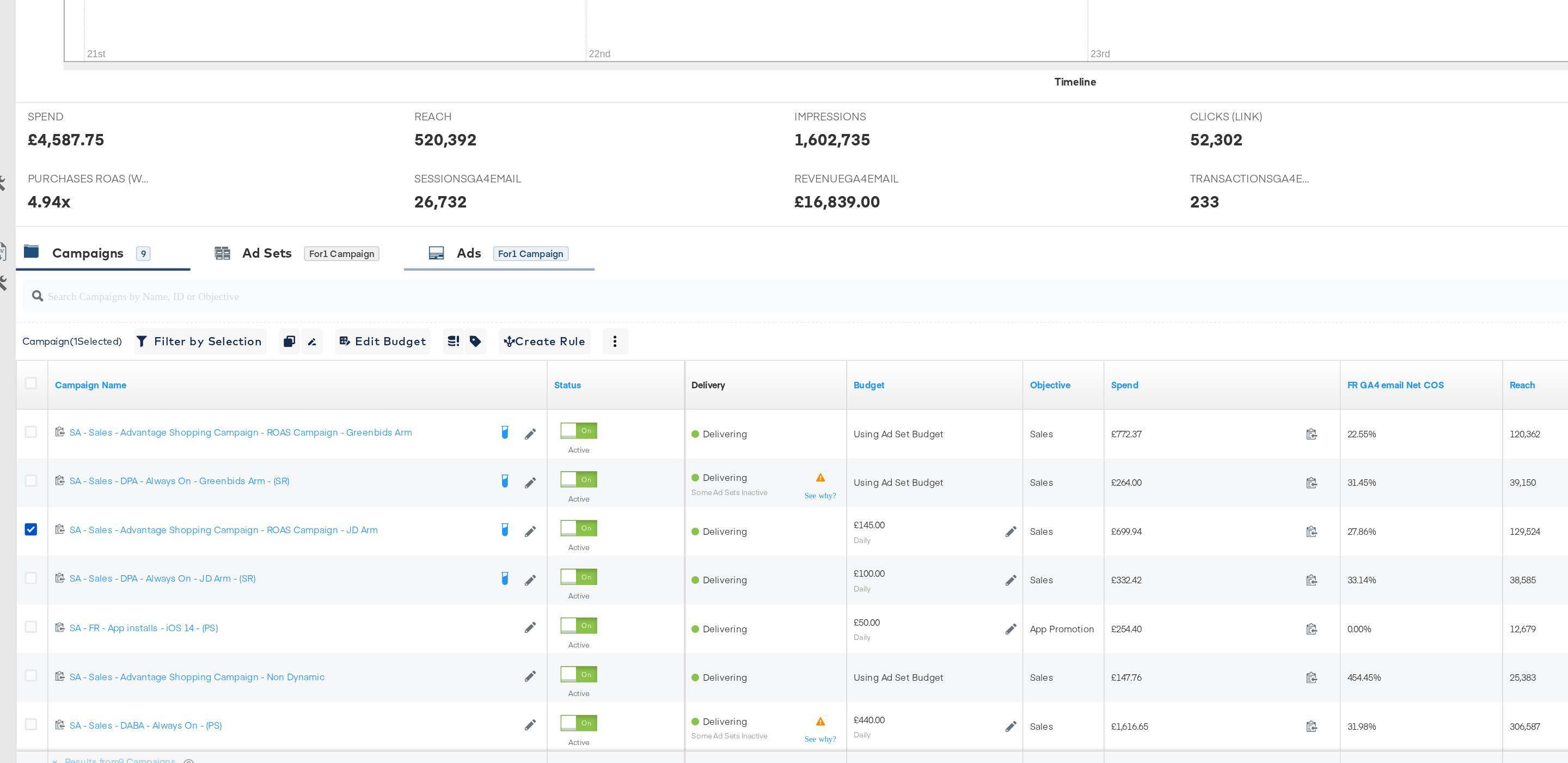
click at [355, 431] on div "Ads for 1 Campaign" at bounding box center [349, 421] width 128 height 23
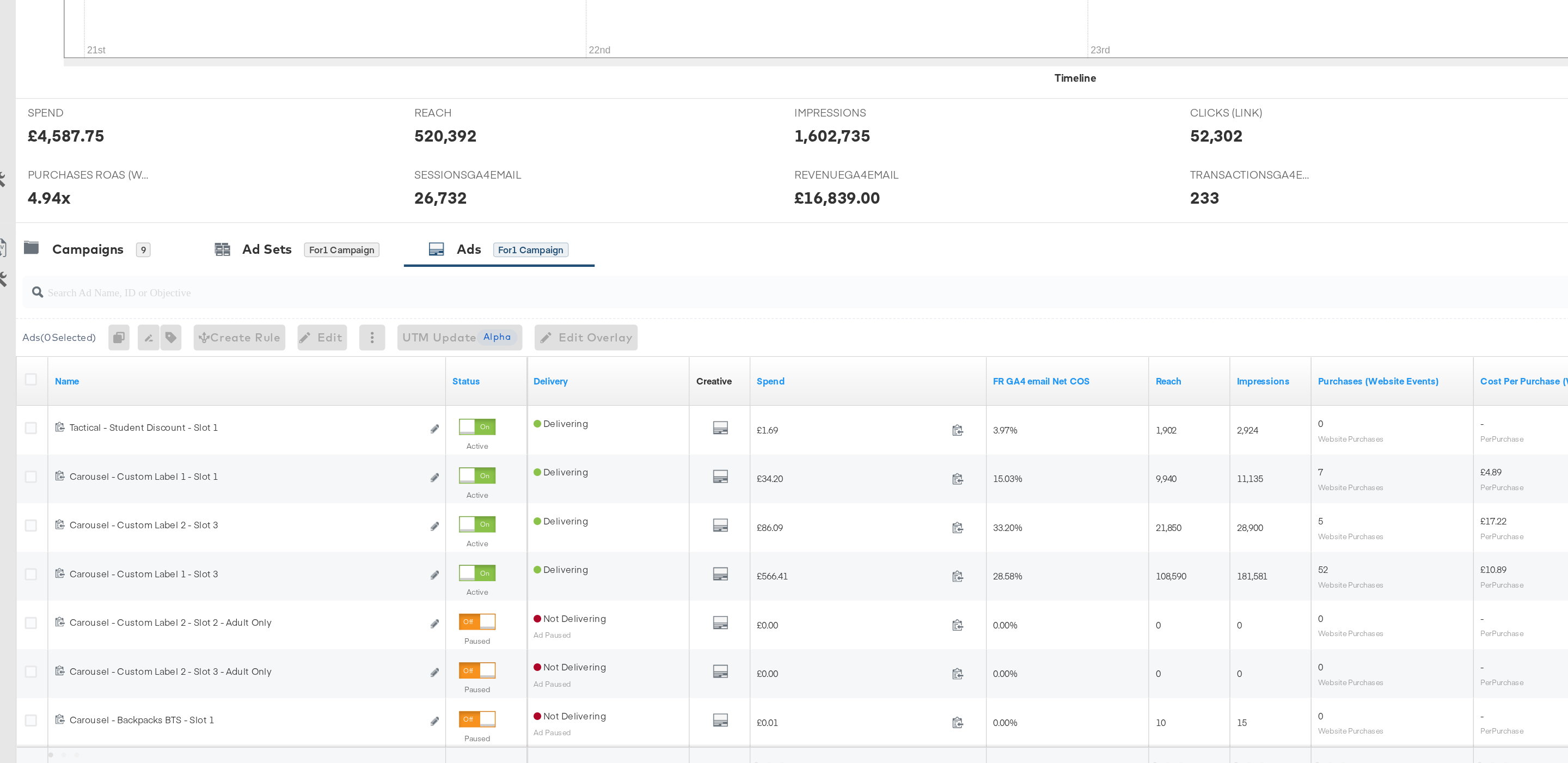
scroll to position [190, 0]
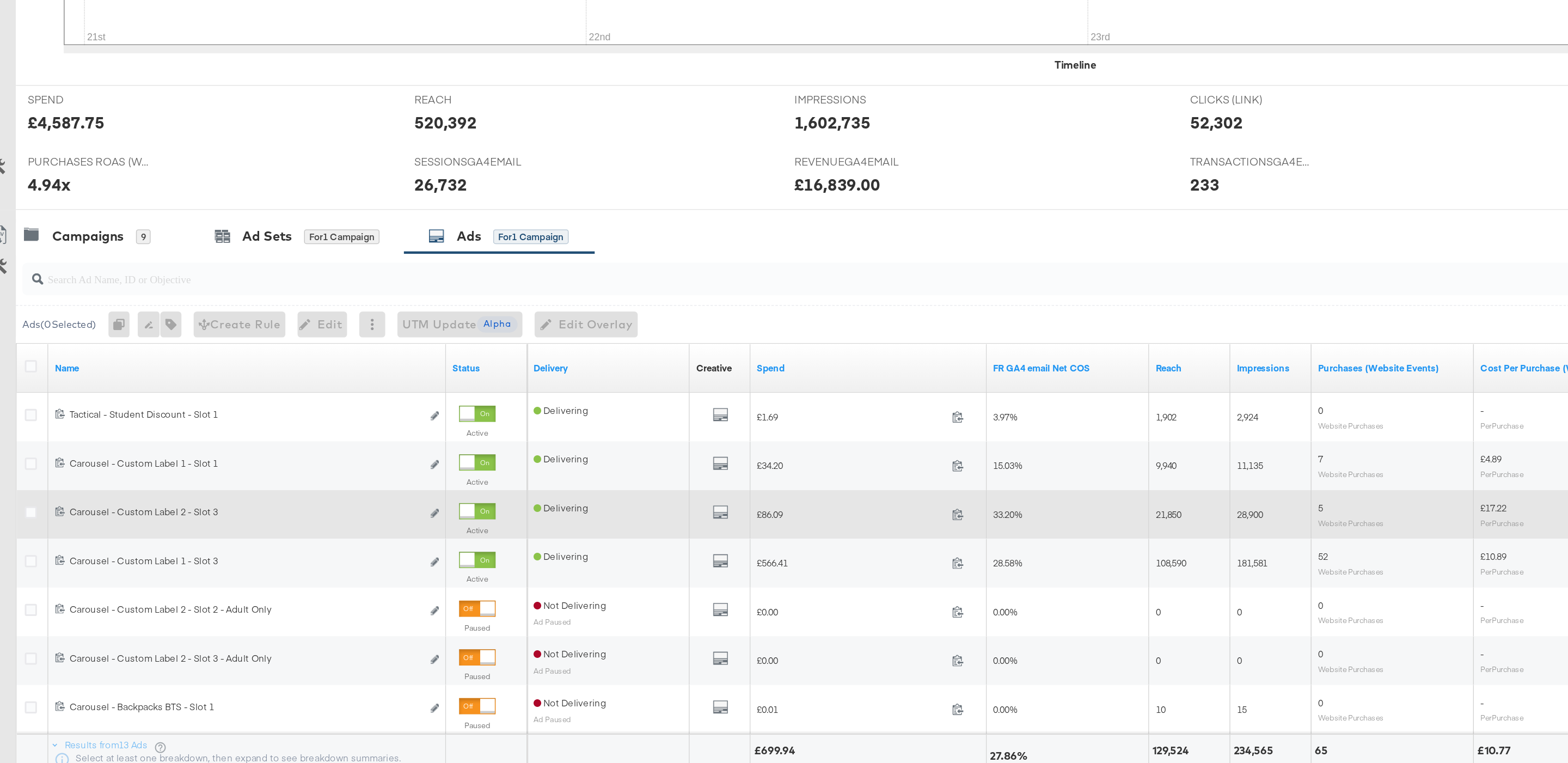
click at [332, 599] on div at bounding box center [327, 594] width 10 height 10
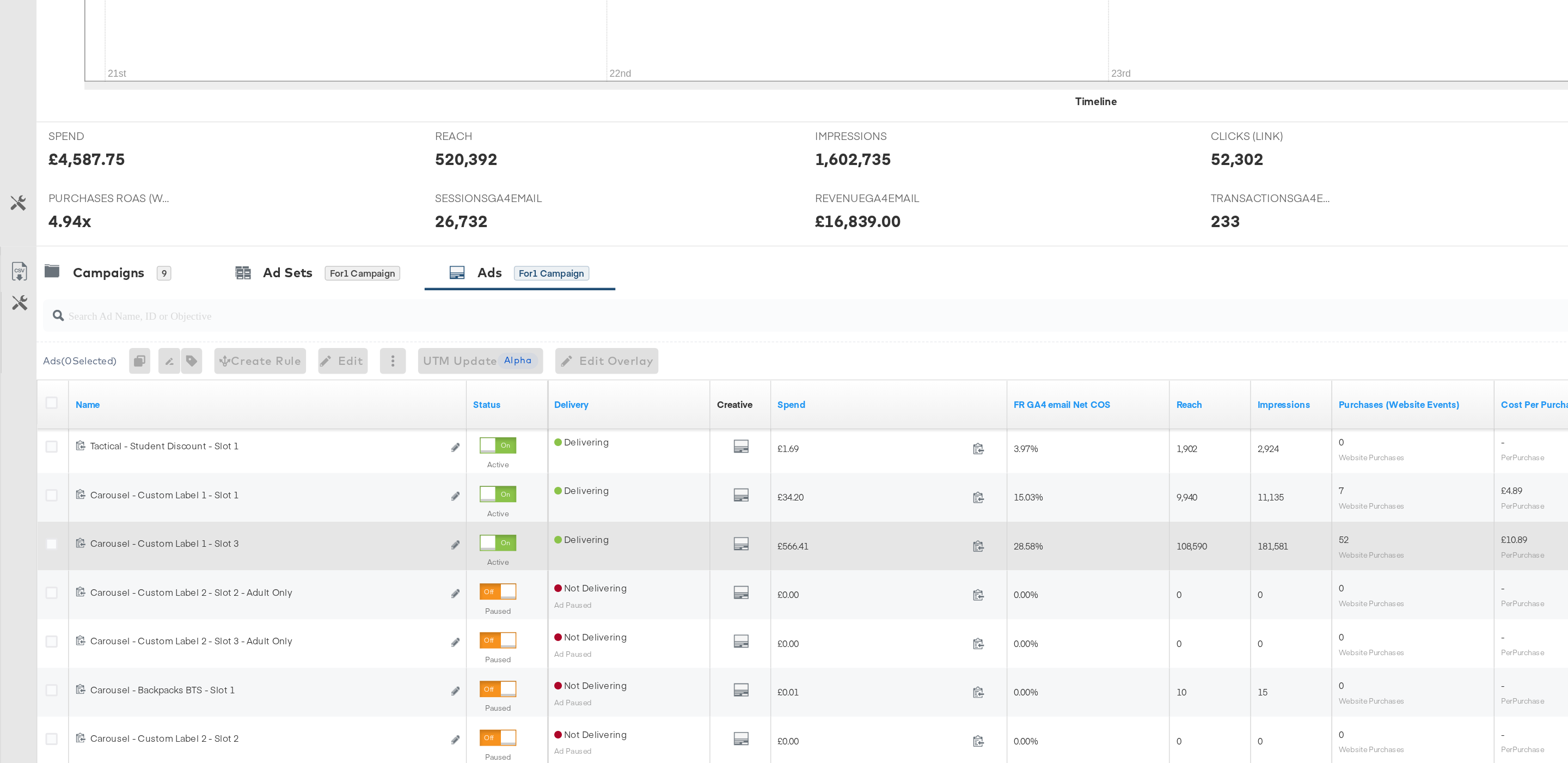
click at [102, 424] on input "search" at bounding box center [727, 433] width 1367 height 21
click at [91, 413] on div "Campaigns" at bounding box center [72, 409] width 48 height 13
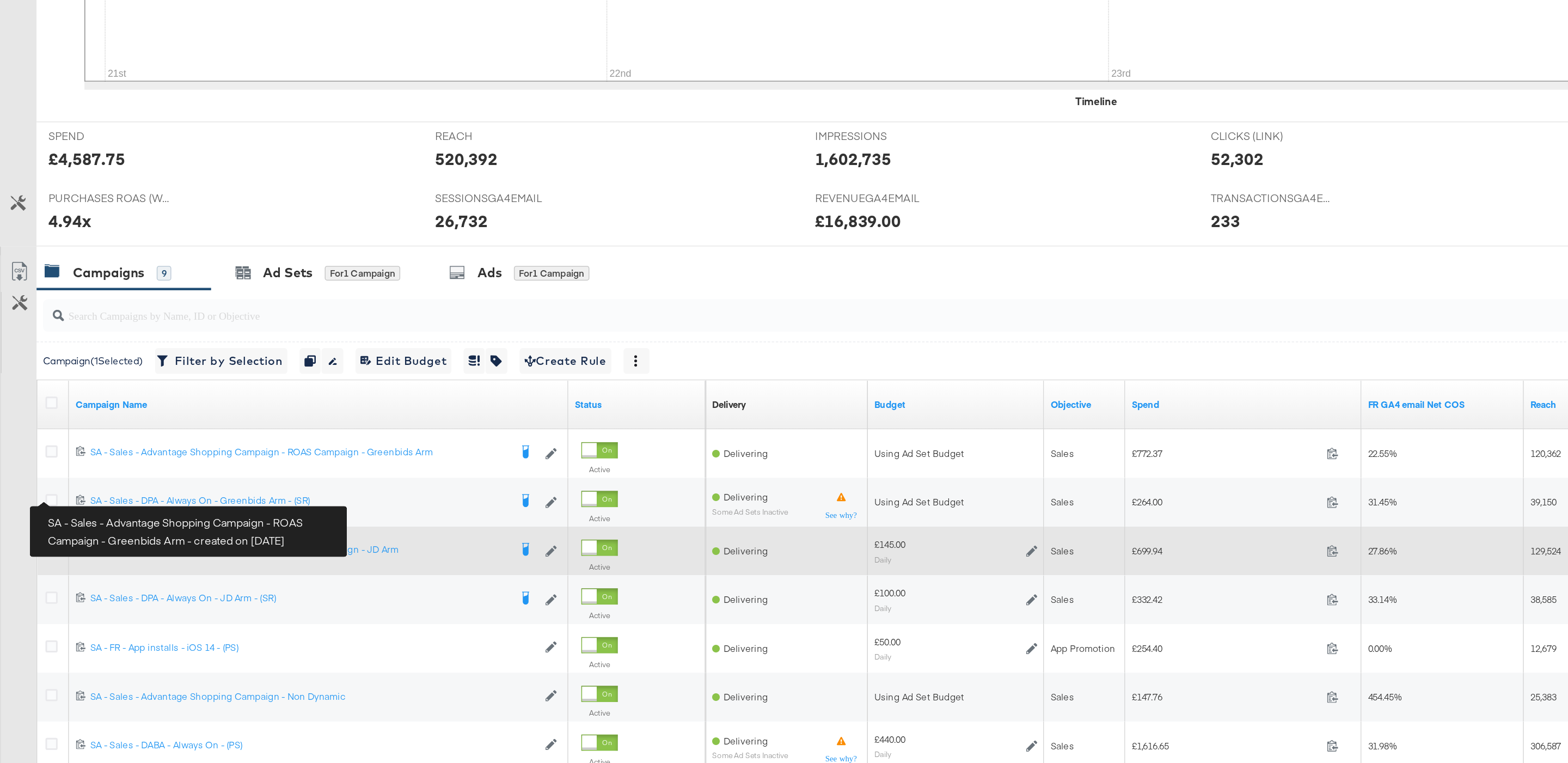
scroll to position [166, 0]
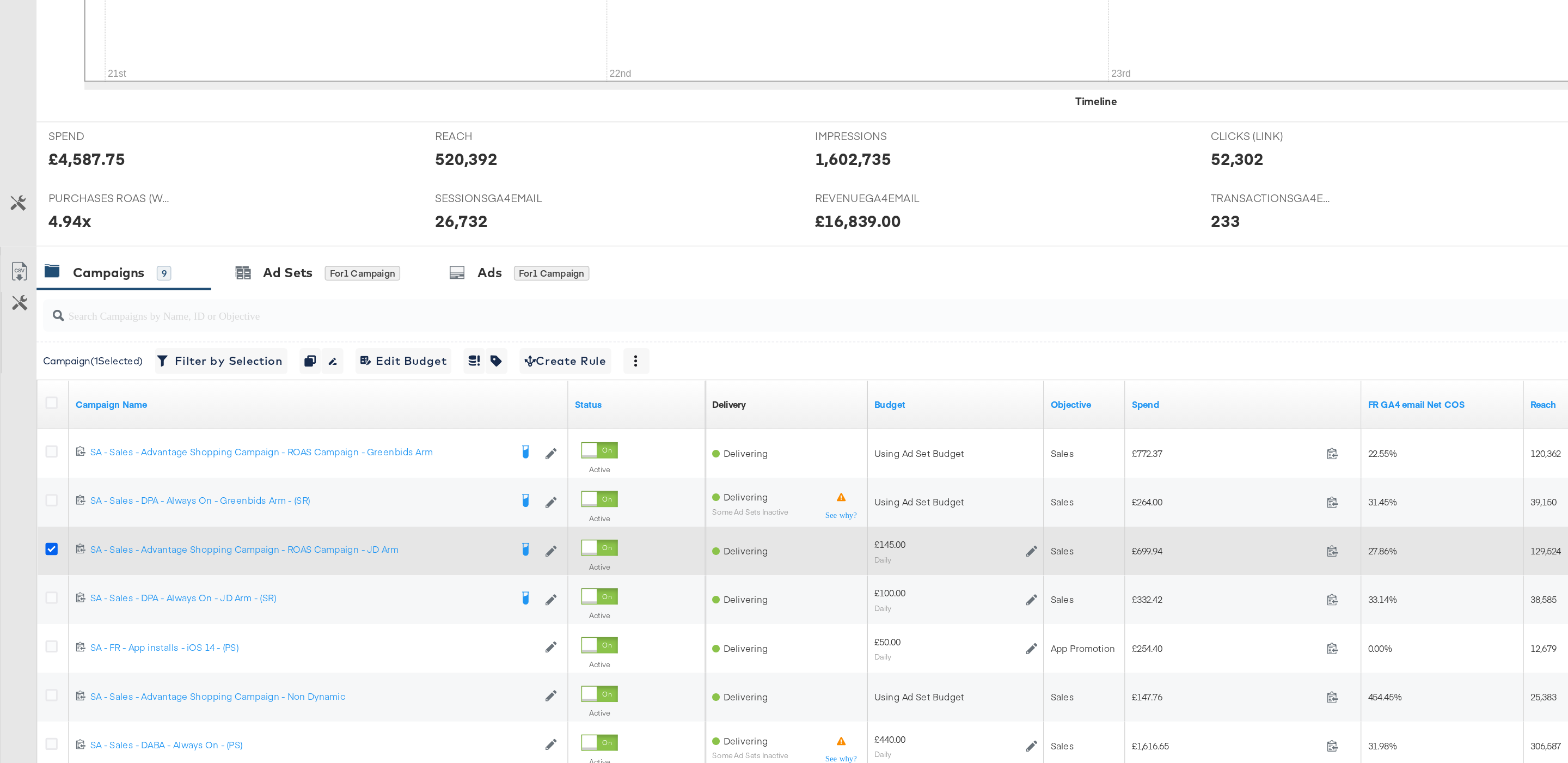
click at [33, 622] on icon at bounding box center [34, 619] width 8 height 8
click at [0, 0] on input "checkbox" at bounding box center [0, 0] width 0 height 0
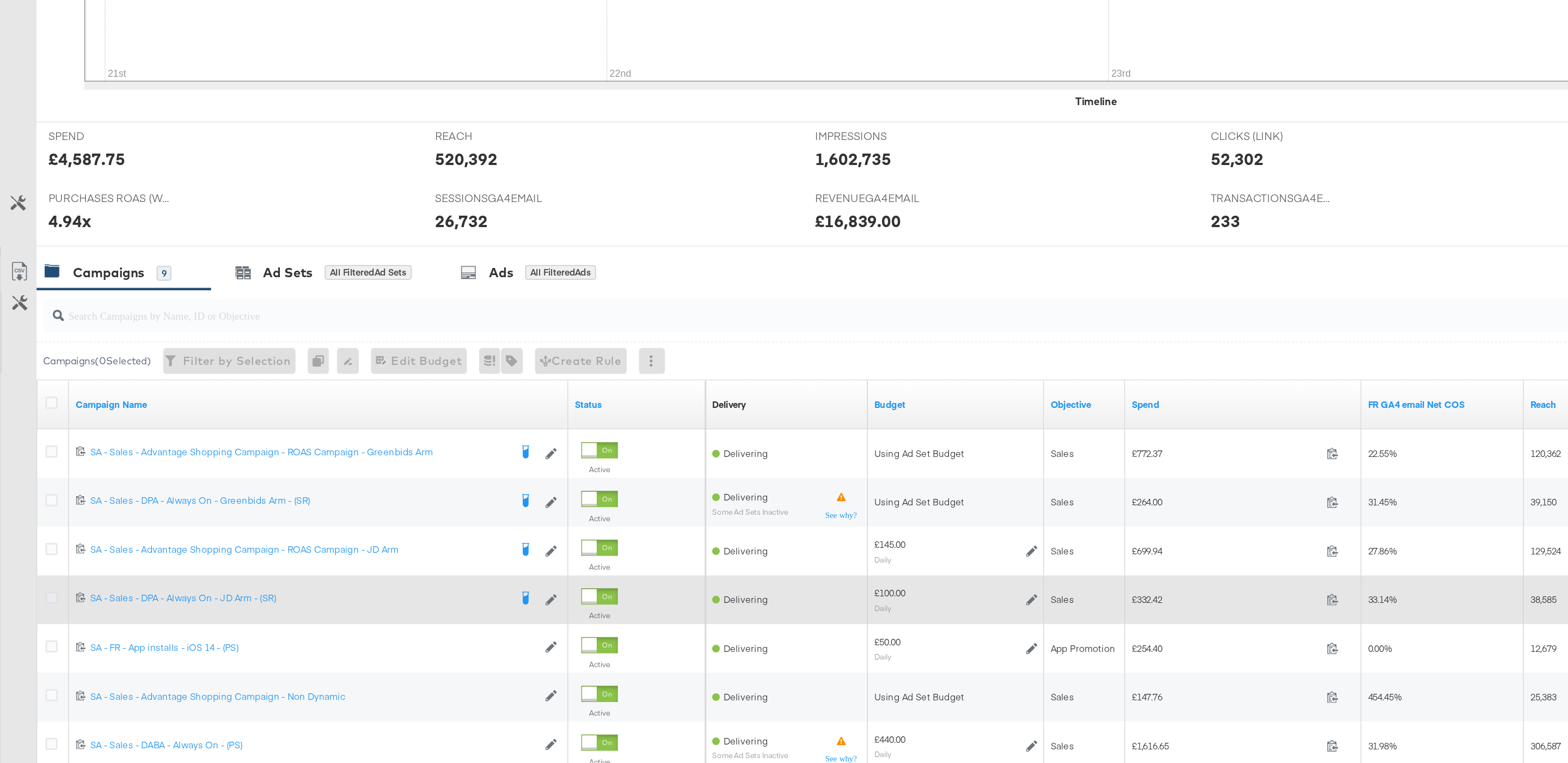
click at [37, 653] on icon at bounding box center [34, 651] width 8 height 8
click at [0, 0] on input "checkbox" at bounding box center [0, 0] width 0 height 0
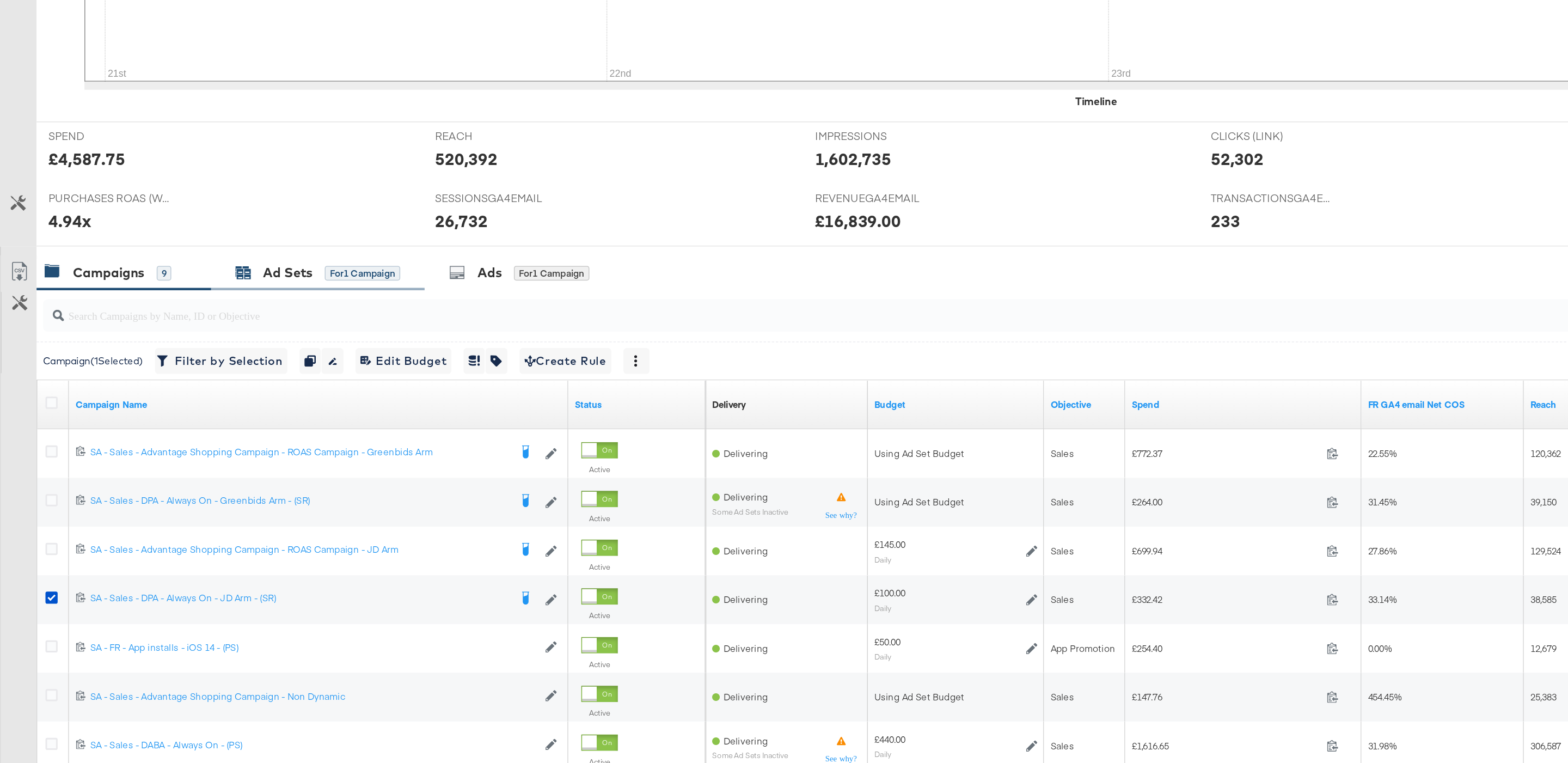
click at [226, 437] on div "for 1 Campaign" at bounding box center [243, 434] width 51 height 10
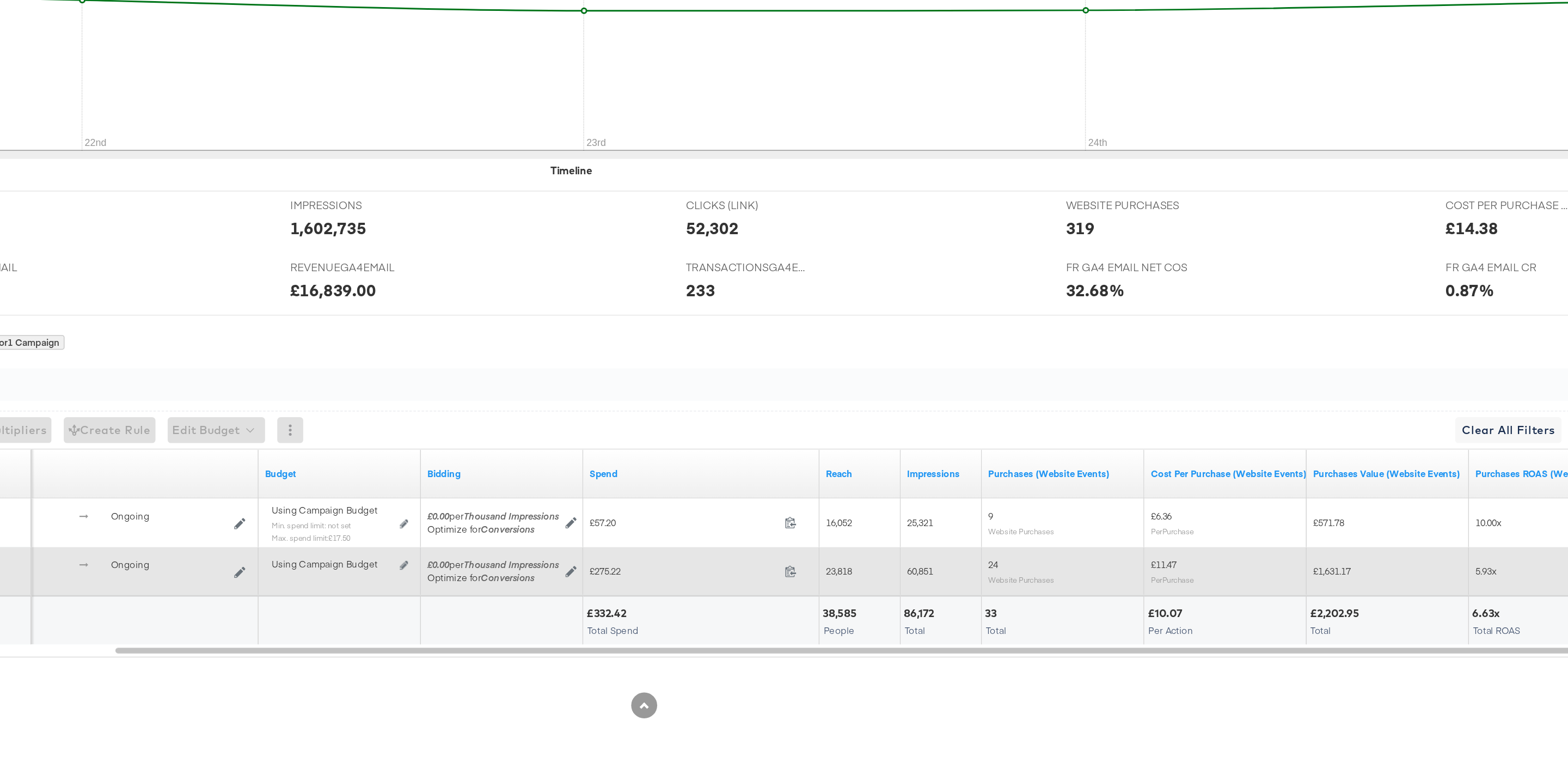
scroll to position [122, -1]
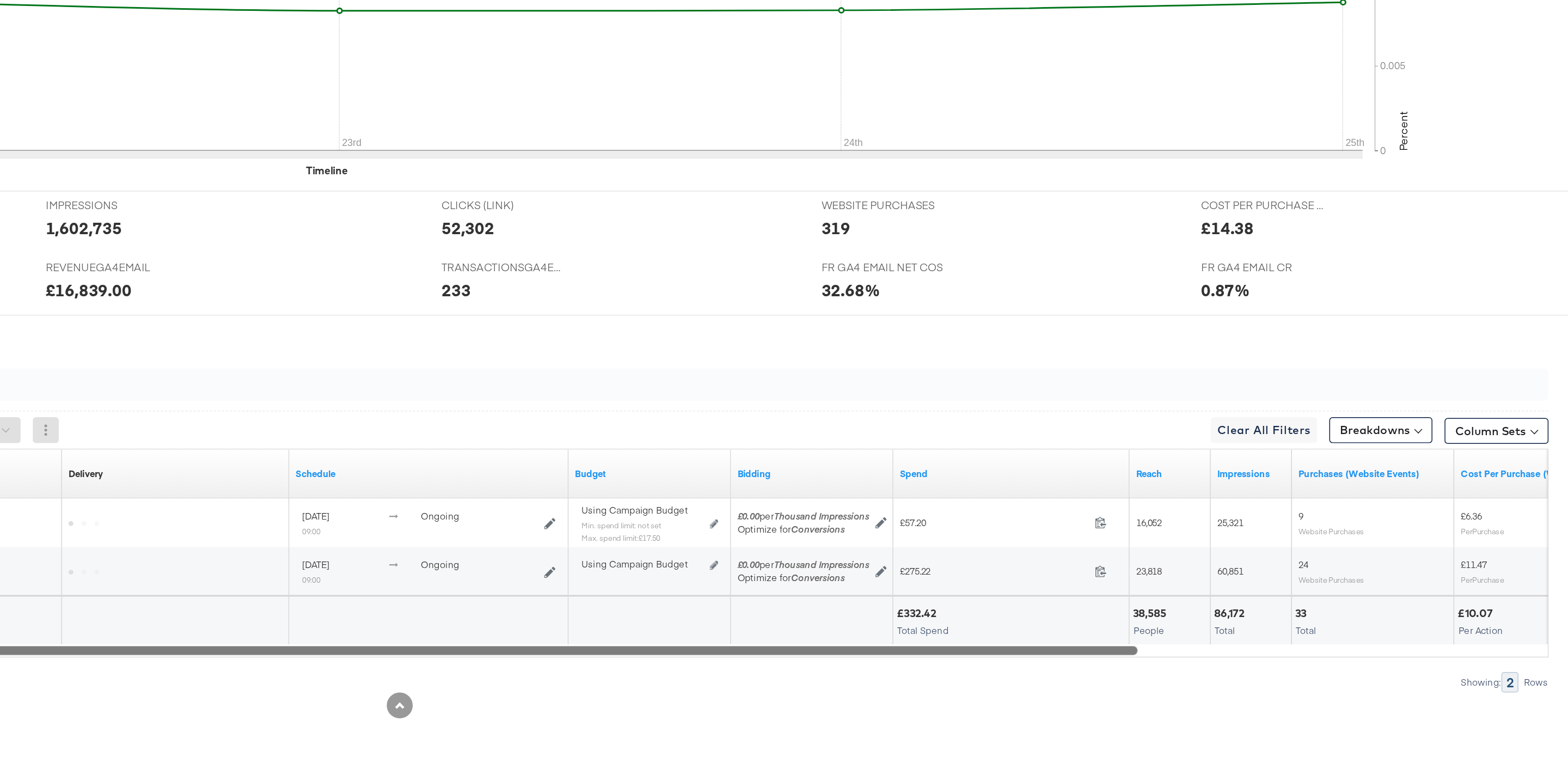
drag, startPoint x: 1139, startPoint y: 683, endPoint x: 865, endPoint y: 679, distance: 274.0
click at [865, 679] on div "Ad Set Name Status Campaign Name Delivery Sorting Unavailable Schedule Budget B…" at bounding box center [789, 622] width 1530 height 140
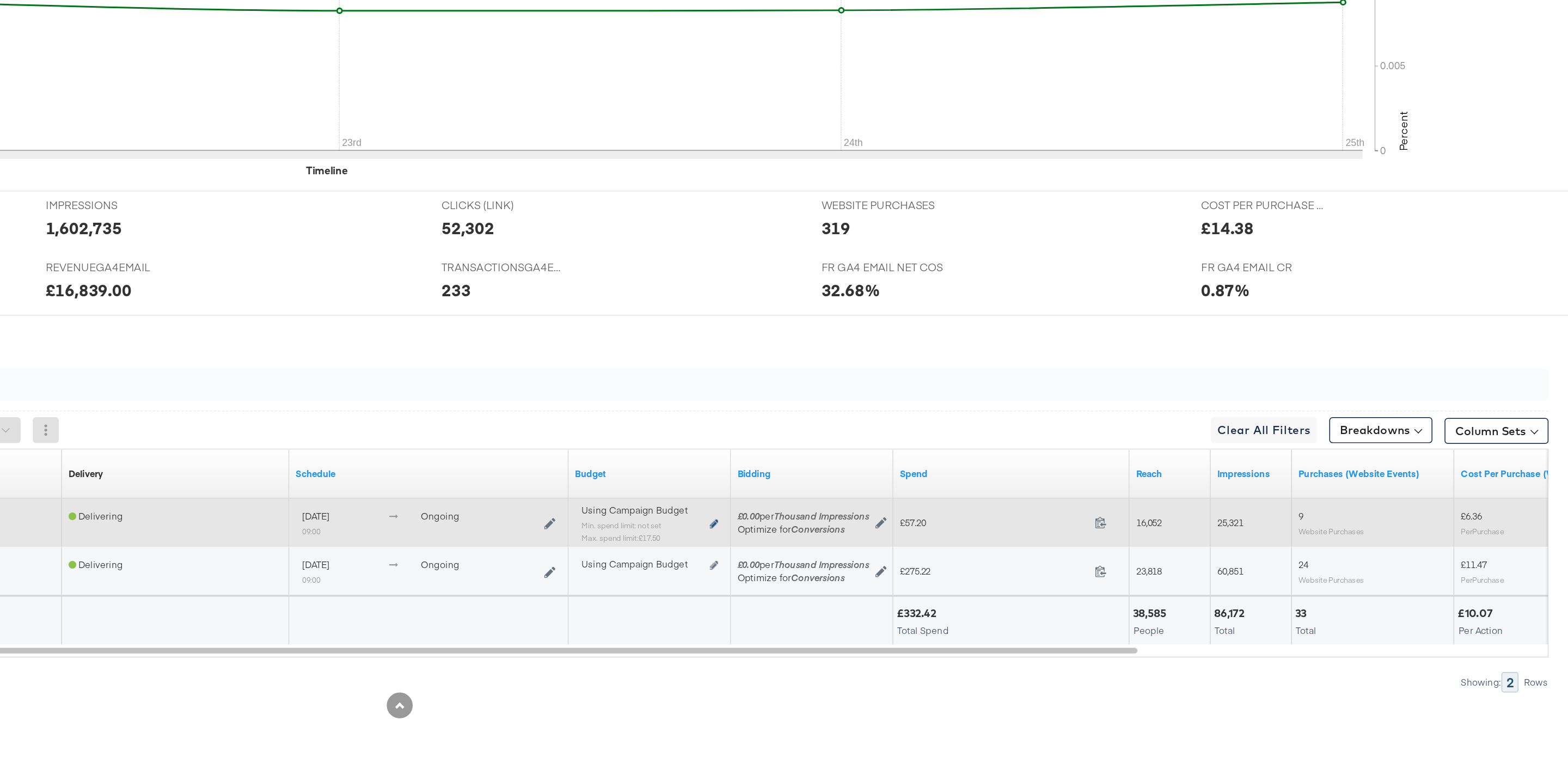
click at [995, 599] on icon at bounding box center [995, 602] width 5 height 6
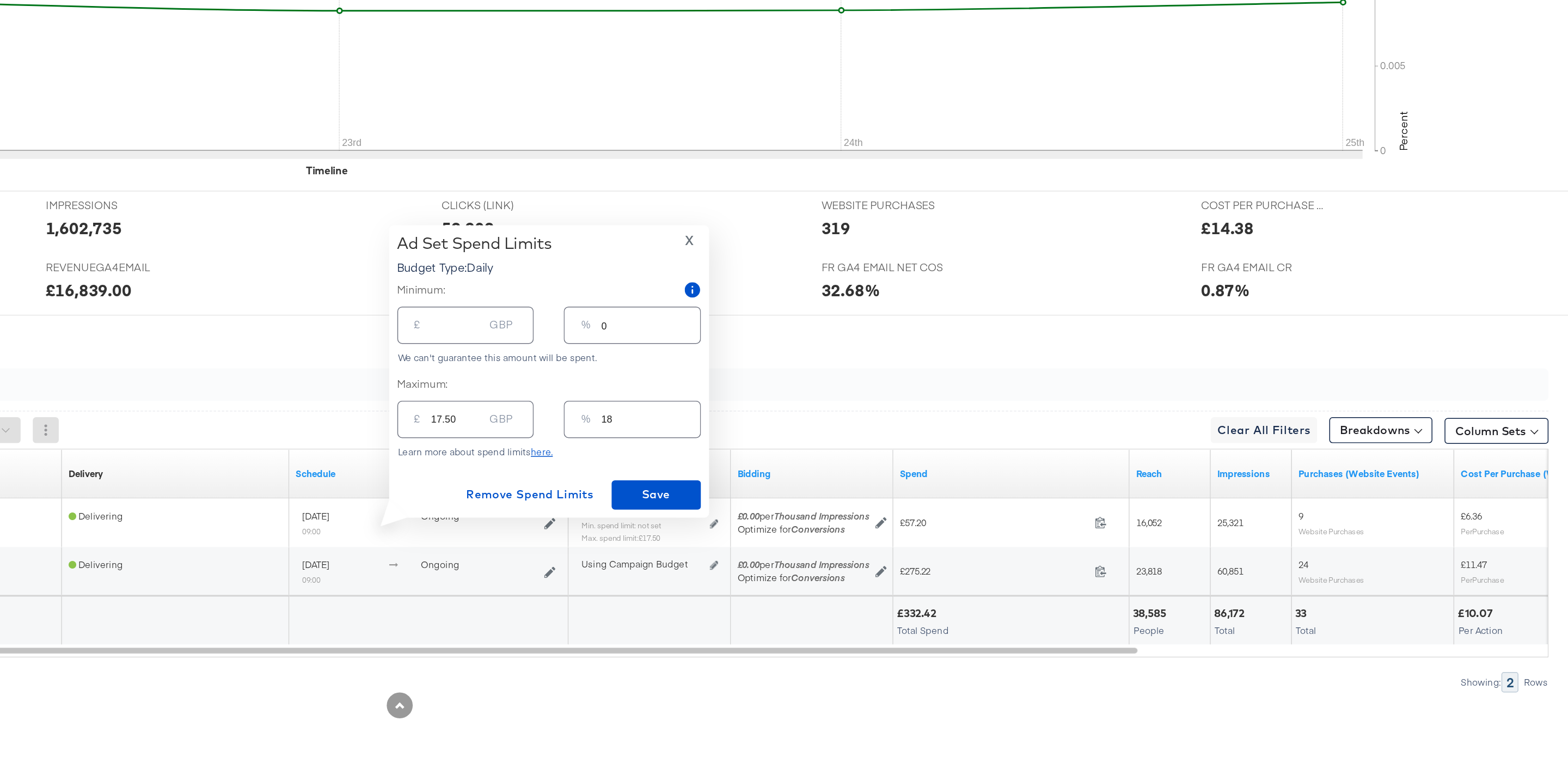
click at [828, 534] on input "17.50" at bounding box center [822, 527] width 35 height 23
click at [819, 530] on input "17.50" at bounding box center [822, 527] width 35 height 23
type input "2"
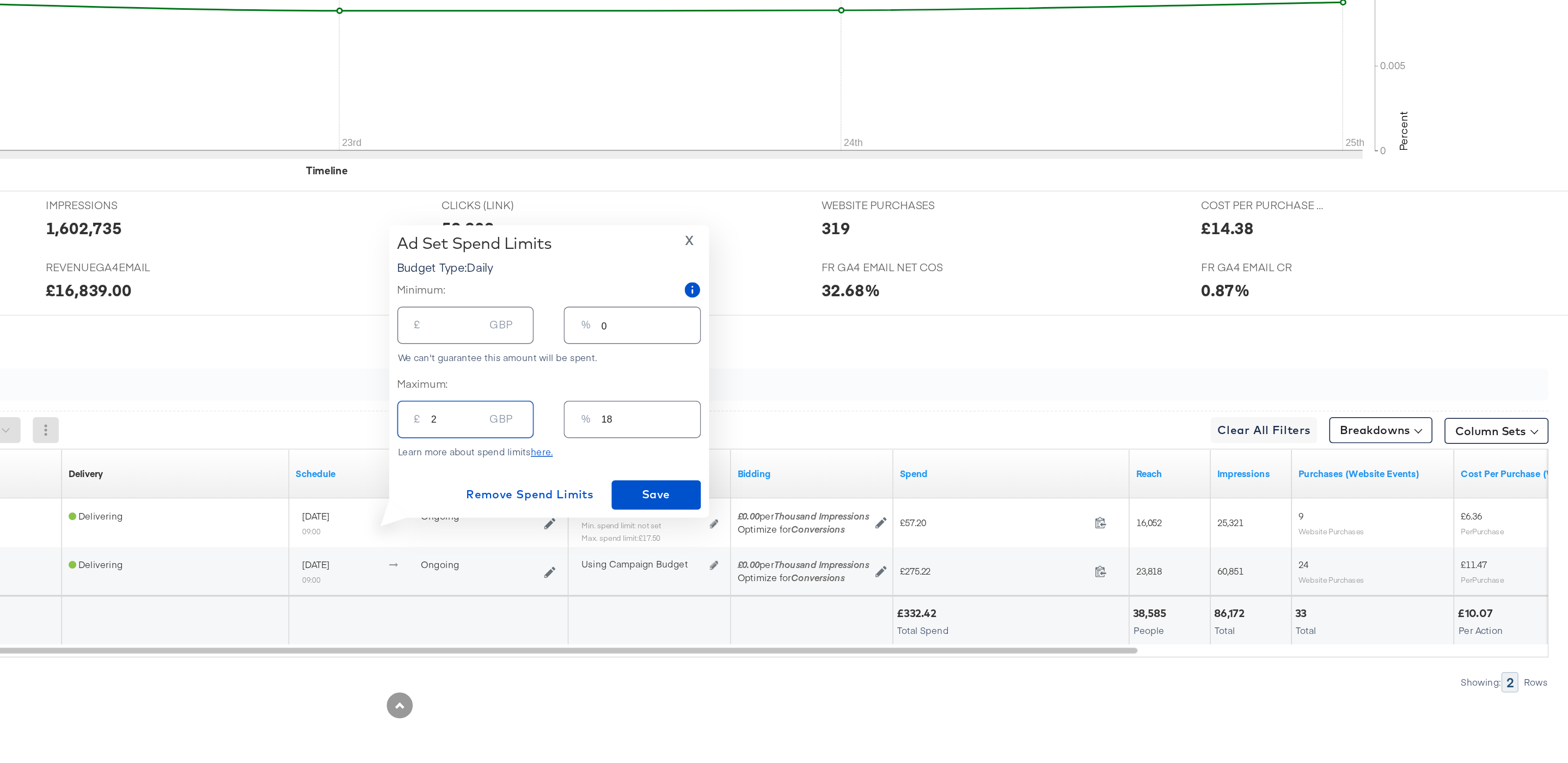
type input "2"
type input "20"
type input "20.00"
click at [940, 583] on span "Save" at bounding box center [956, 582] width 51 height 13
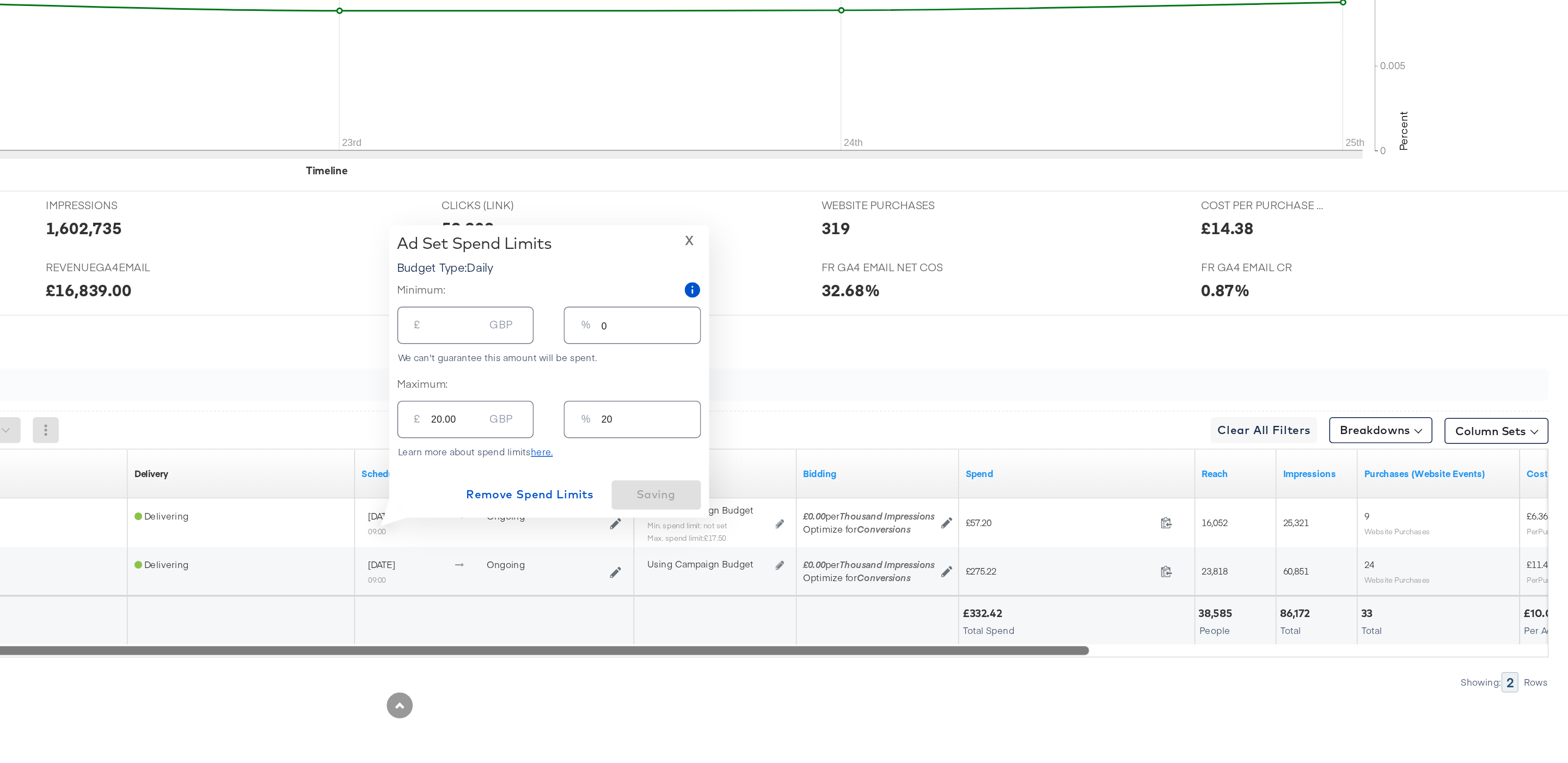
drag, startPoint x: 966, startPoint y: 688, endPoint x: 771, endPoint y: 689, distance: 195.0
click at [771, 689] on div at bounding box center [684, 686] width 1124 height 9
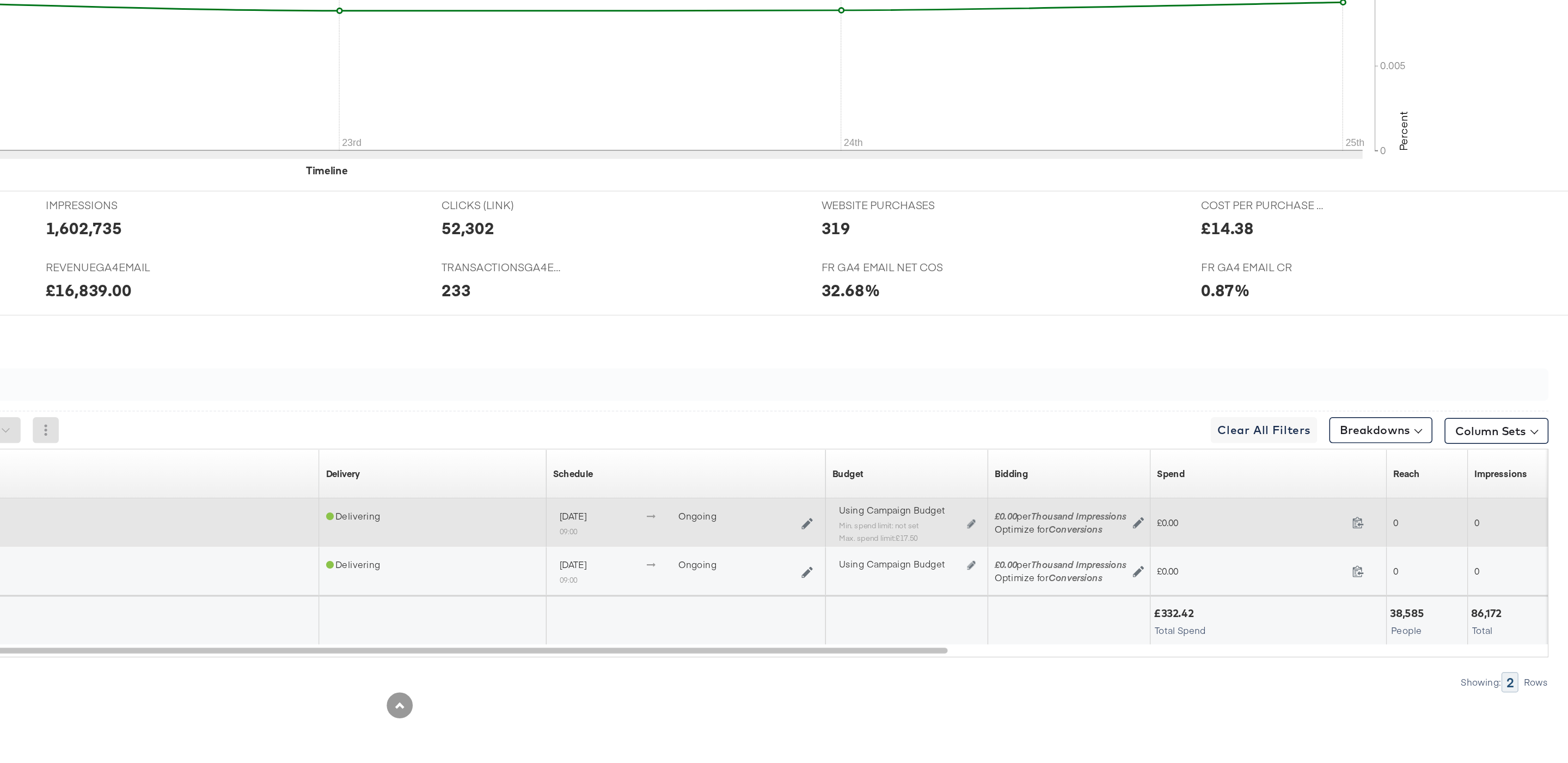
scroll to position [122, 0]
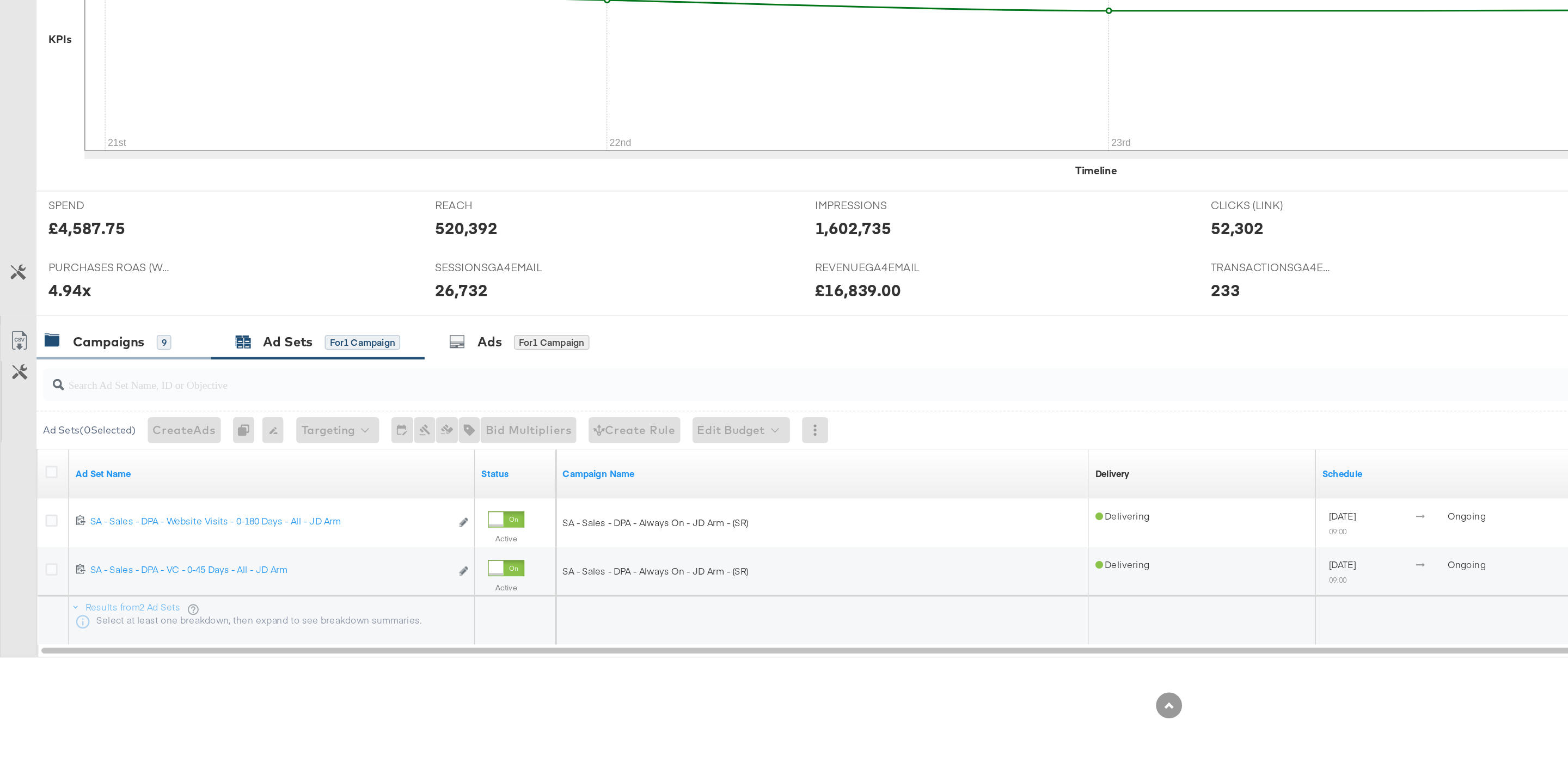
click at [107, 487] on div "Campaigns 9" at bounding box center [83, 480] width 117 height 23
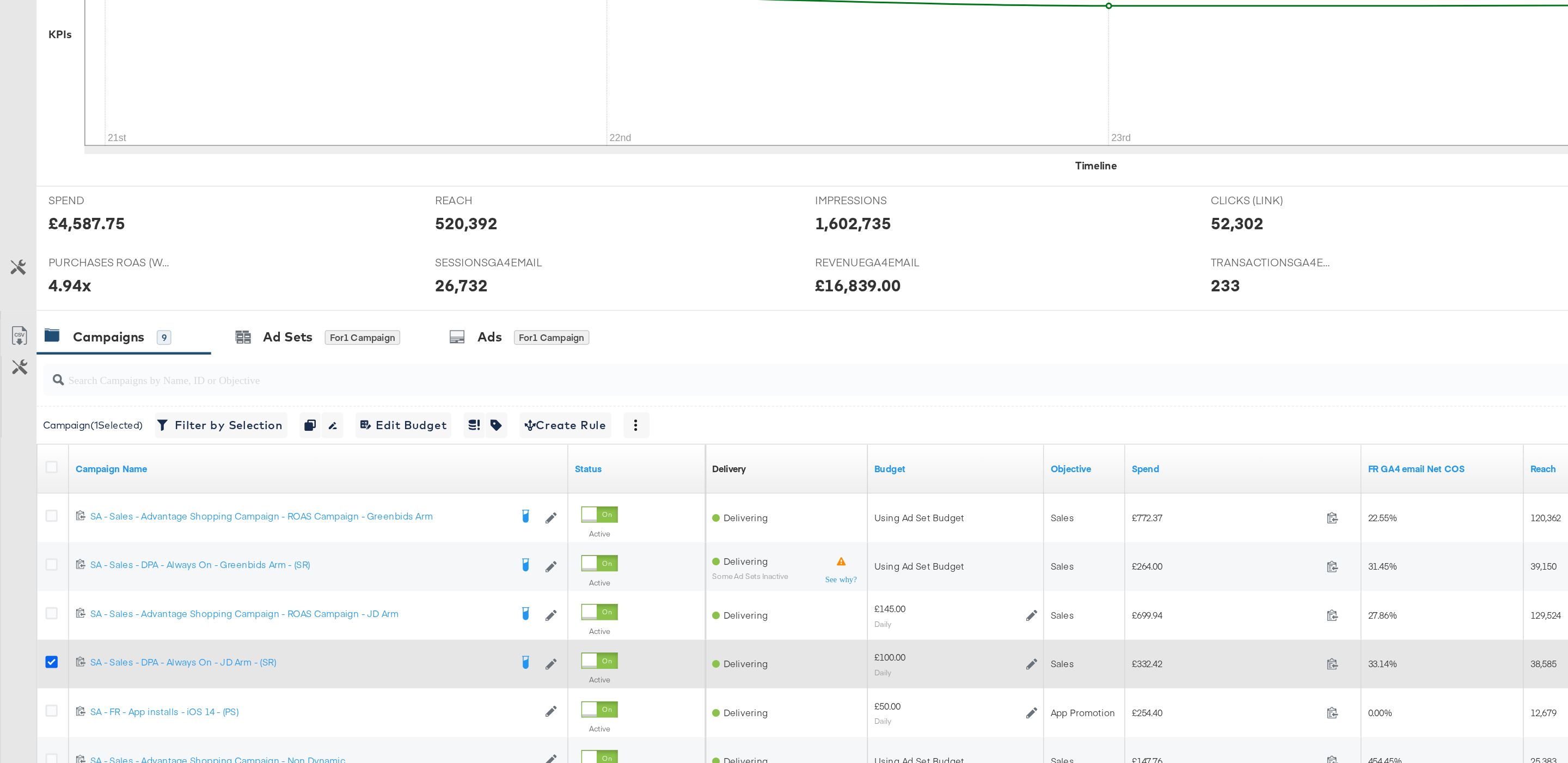
click at [33, 697] on icon at bounding box center [34, 694] width 8 height 8
click at [0, 0] on input "checkbox" at bounding box center [0, 0] width 0 height 0
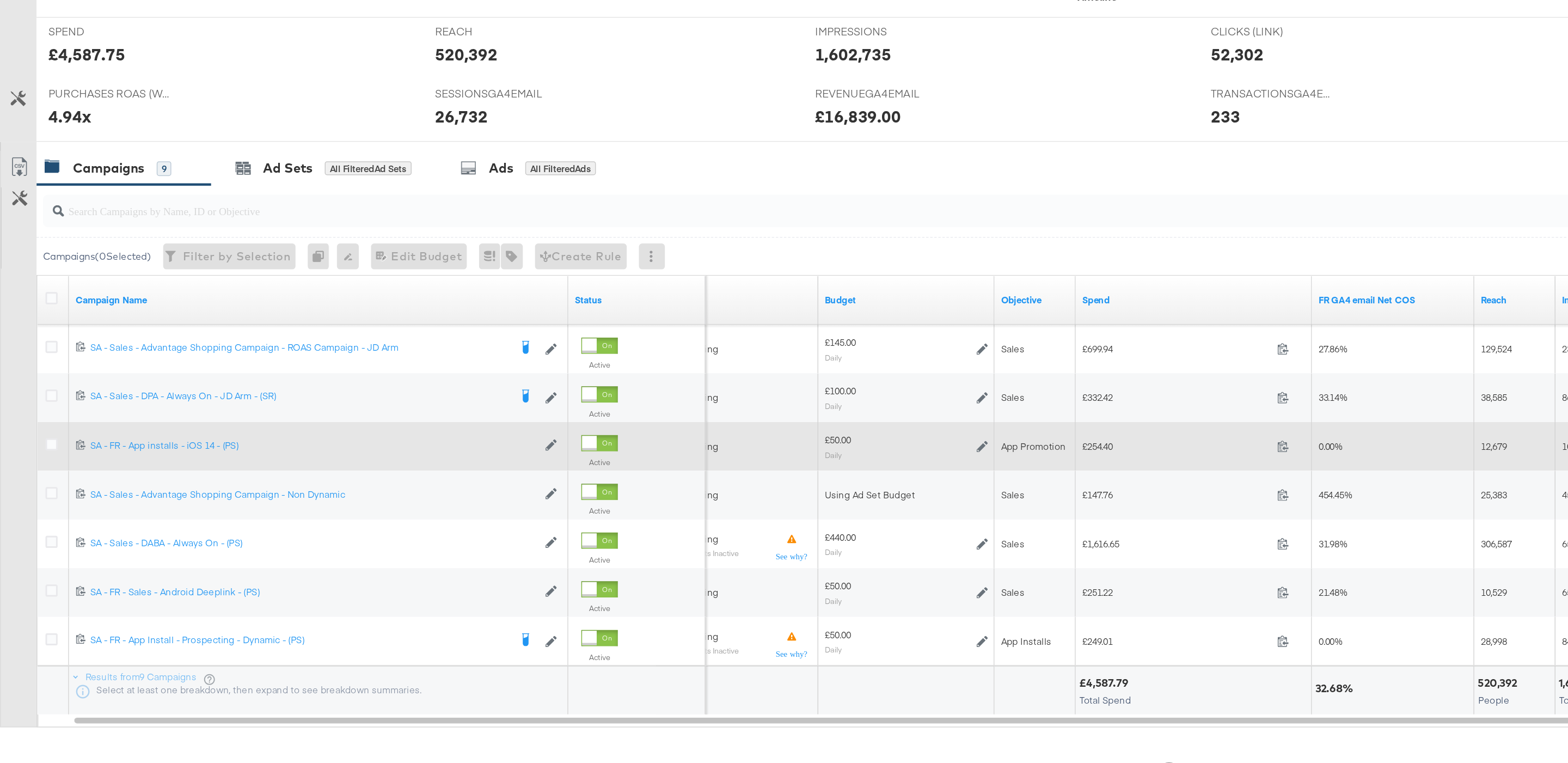
scroll to position [237, 0]
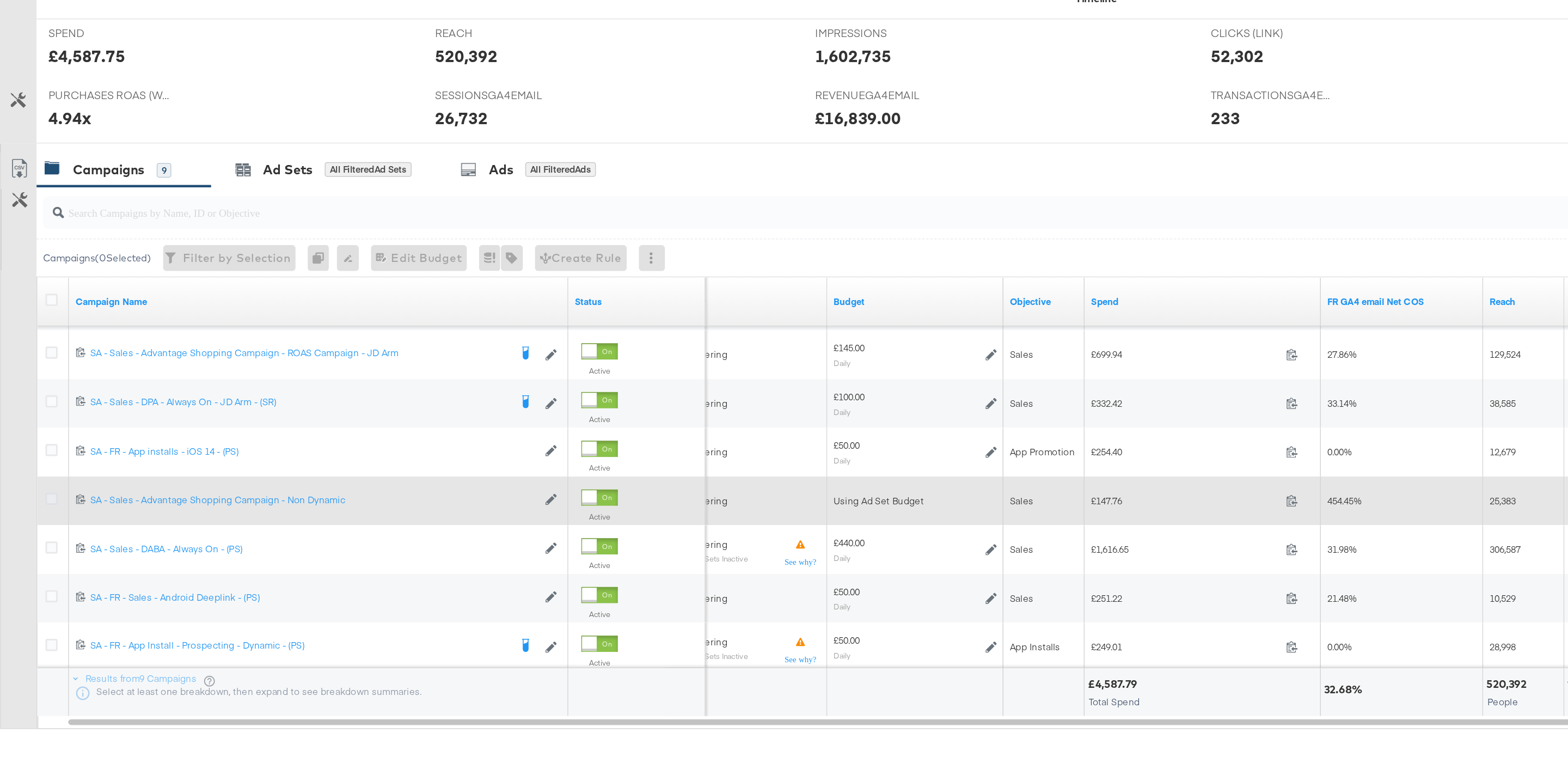
click at [36, 584] on icon at bounding box center [34, 583] width 8 height 8
click at [0, 0] on input "checkbox" at bounding box center [0, 0] width 0 height 0
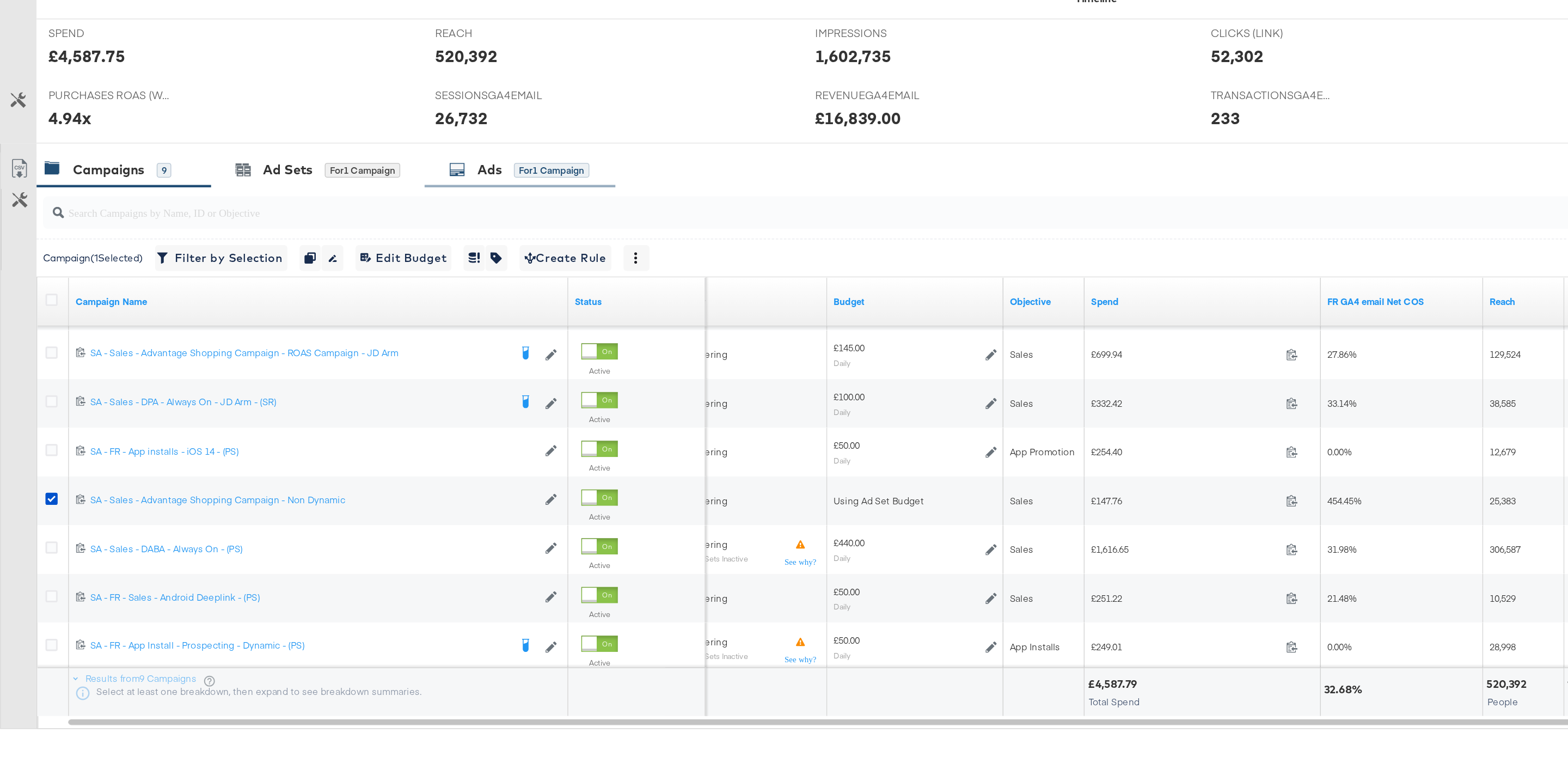
click at [310, 368] on icon at bounding box center [307, 362] width 11 height 11
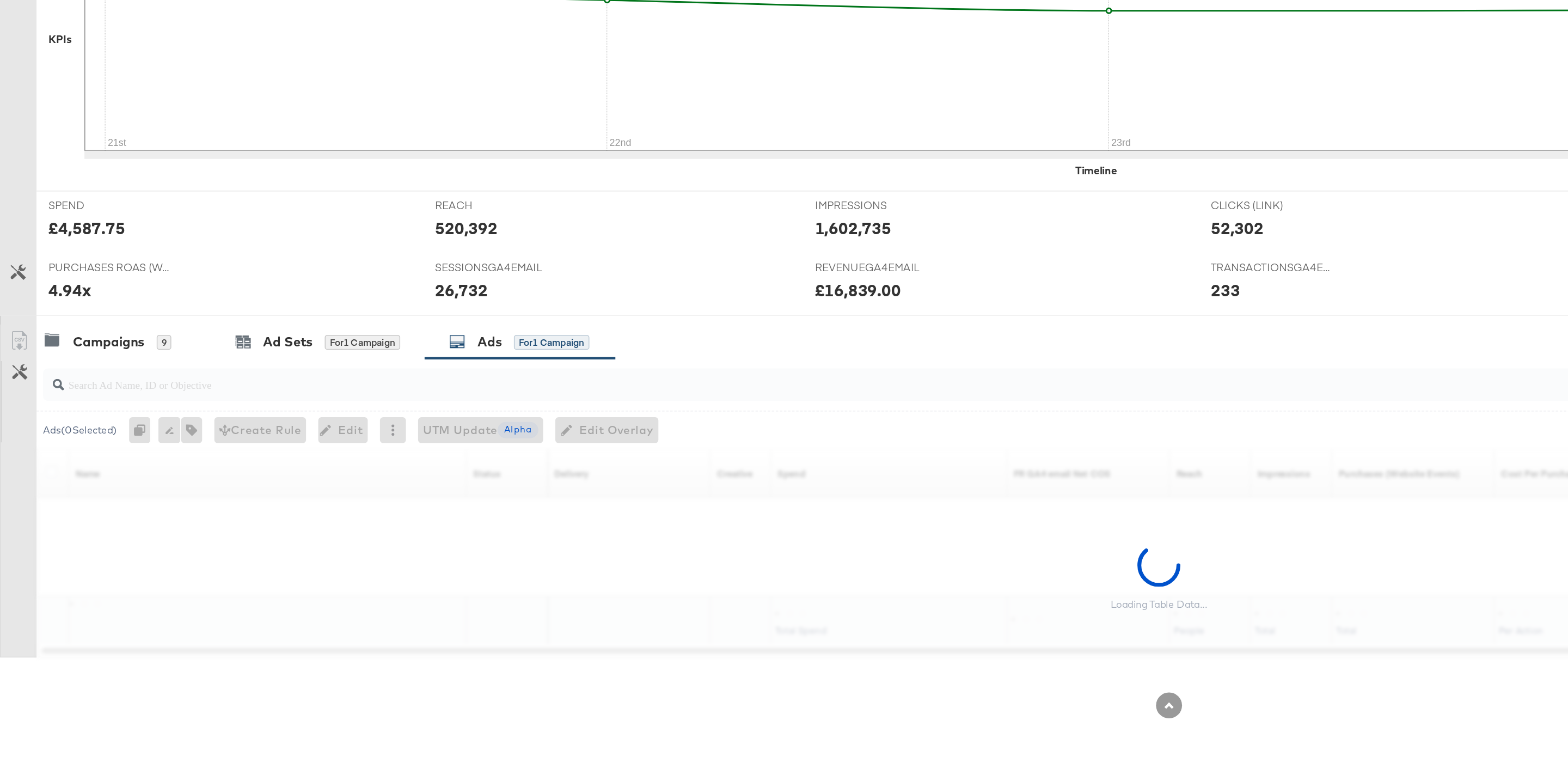
scroll to position [122, 0]
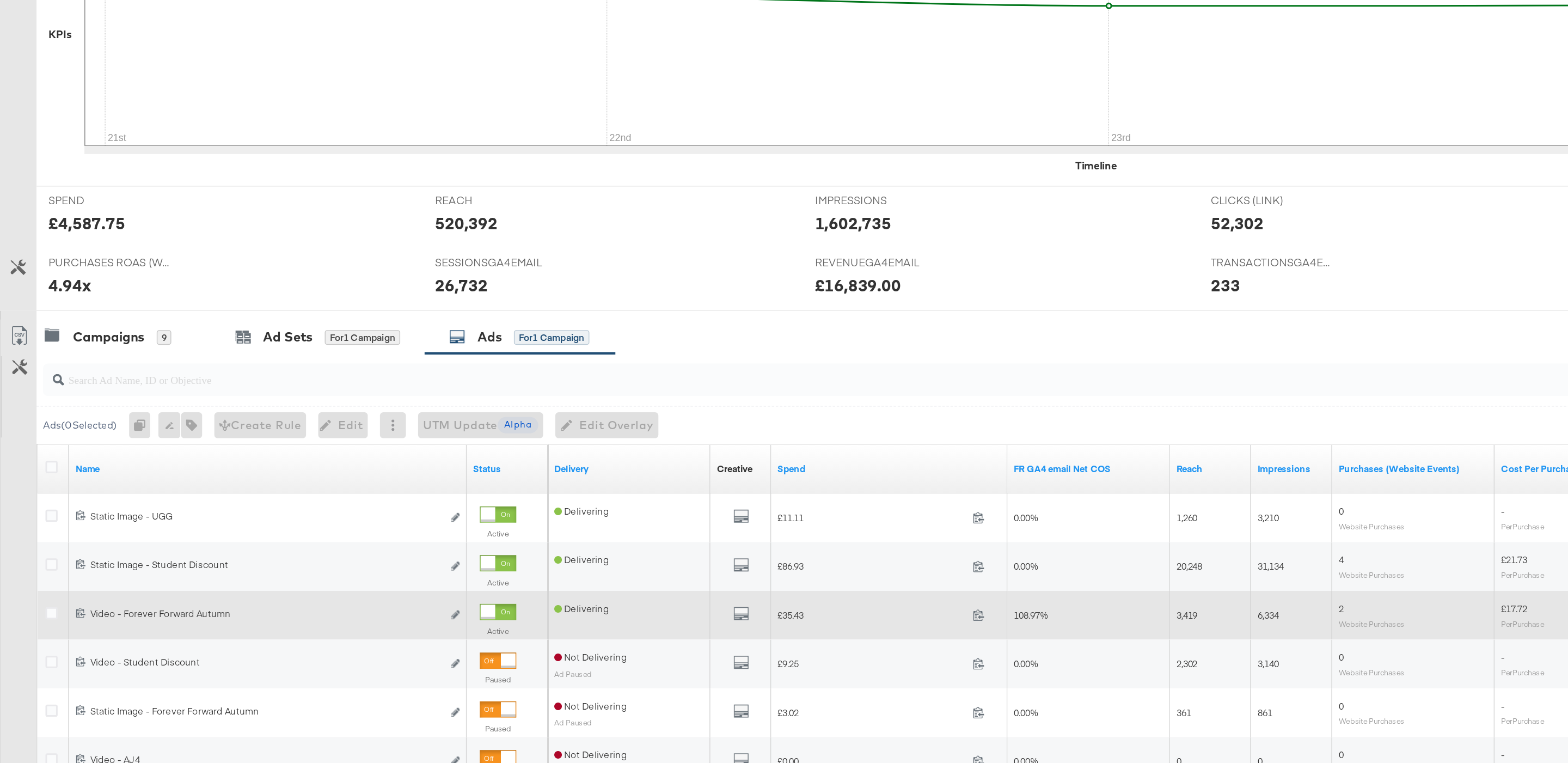
click at [334, 667] on div at bounding box center [334, 661] width 24 height 11
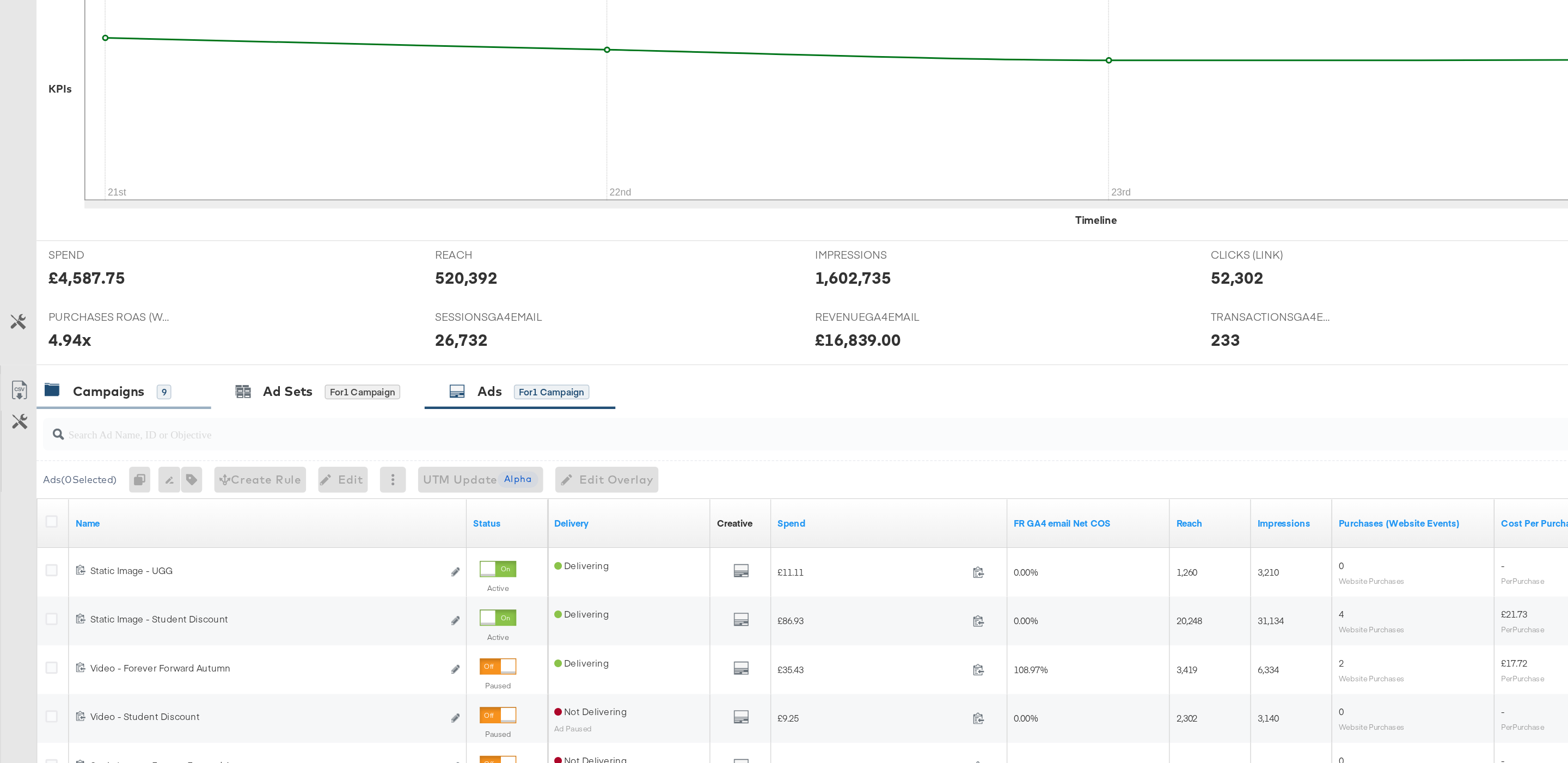
click at [121, 482] on div "Campaigns 9" at bounding box center [77, 477] width 96 height 13
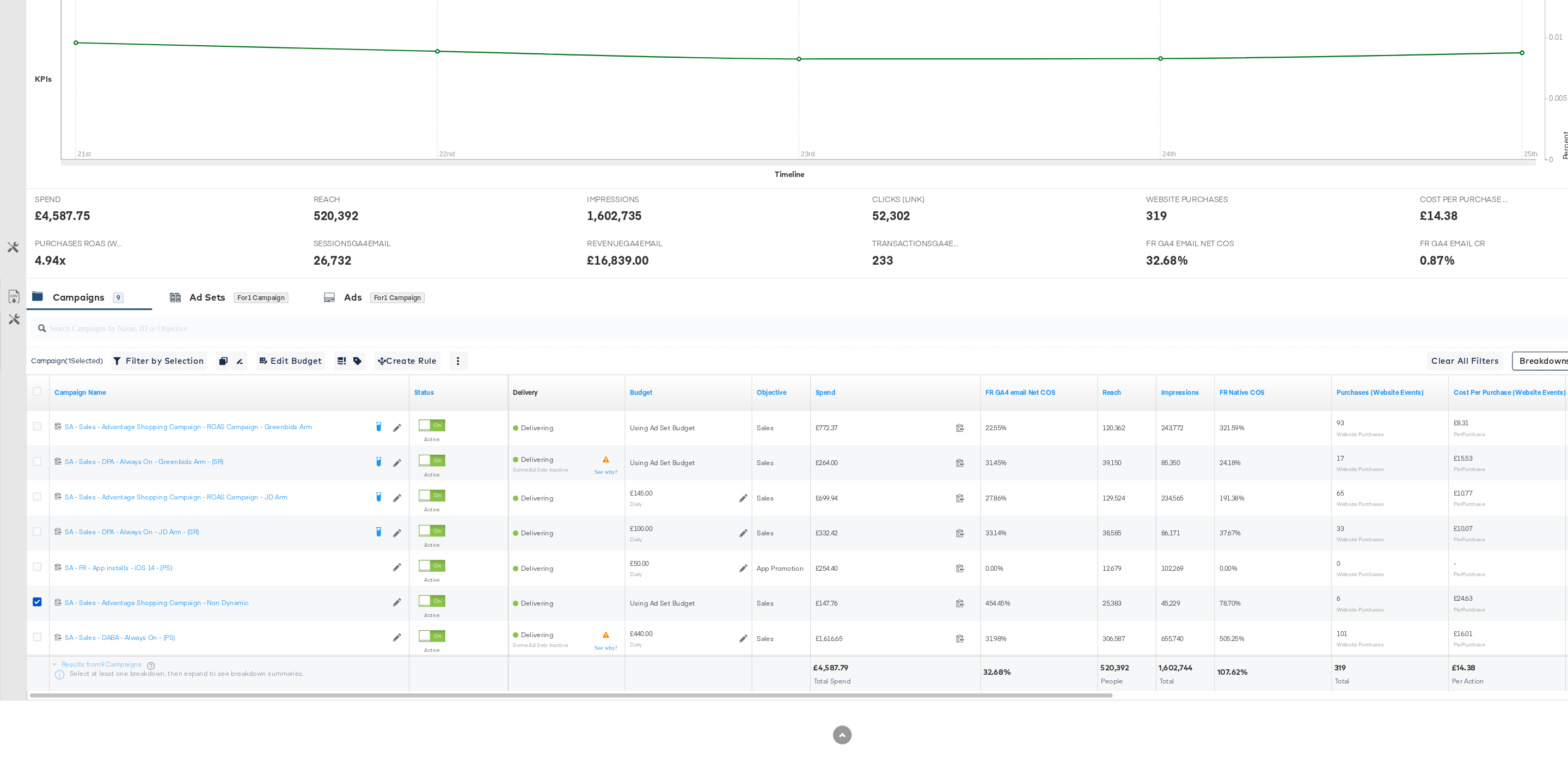
scroll to position [271, 0]
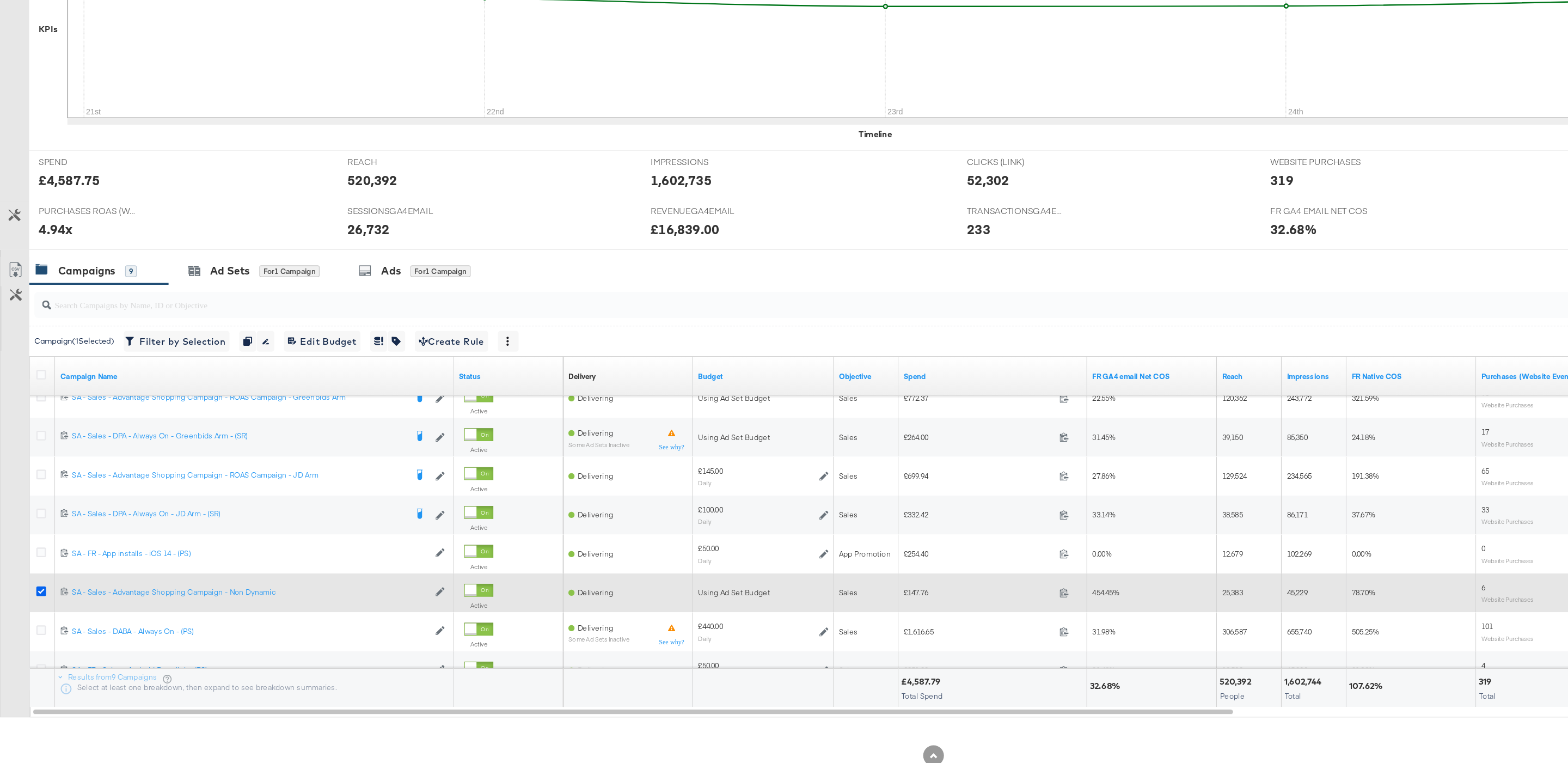
click at [38, 602] on div at bounding box center [36, 599] width 12 height 11
click at [36, 601] on icon at bounding box center [34, 597] width 8 height 8
click at [0, 0] on input "checkbox" at bounding box center [0, 0] width 0 height 0
